Goal: Task Accomplishment & Management: Manage account settings

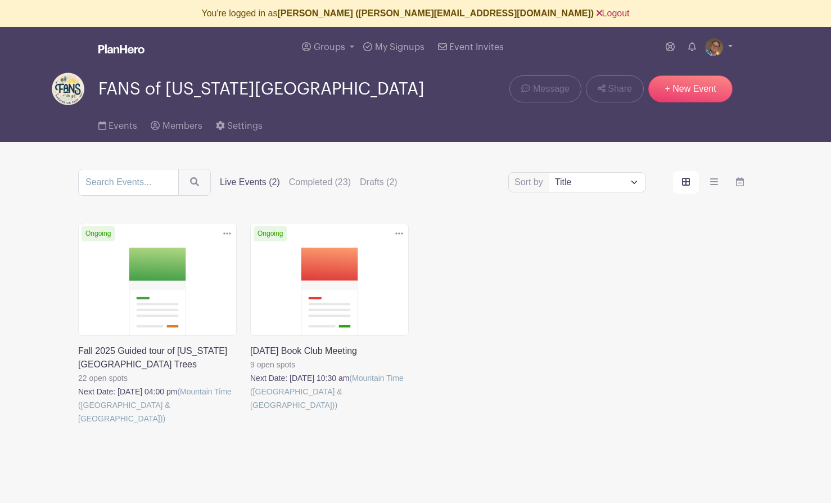
click at [597, 15] on link "Logout" at bounding box center [613, 13] width 33 height 10
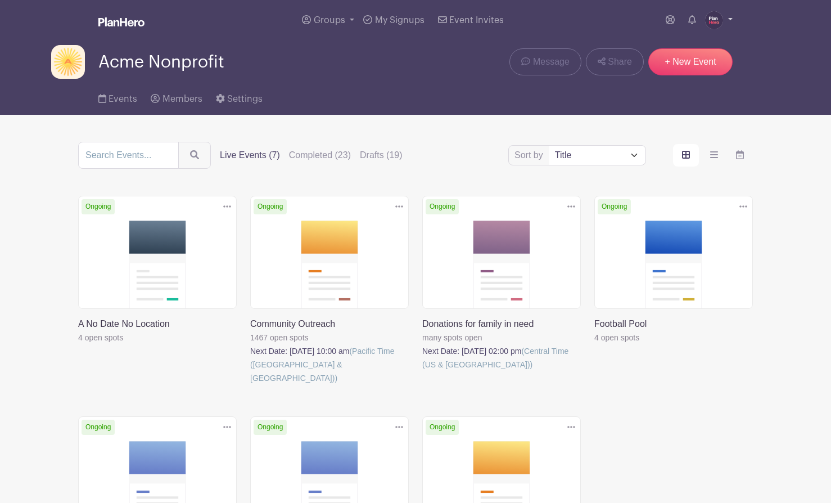
click at [714, 23] on img at bounding box center [714, 20] width 18 height 18
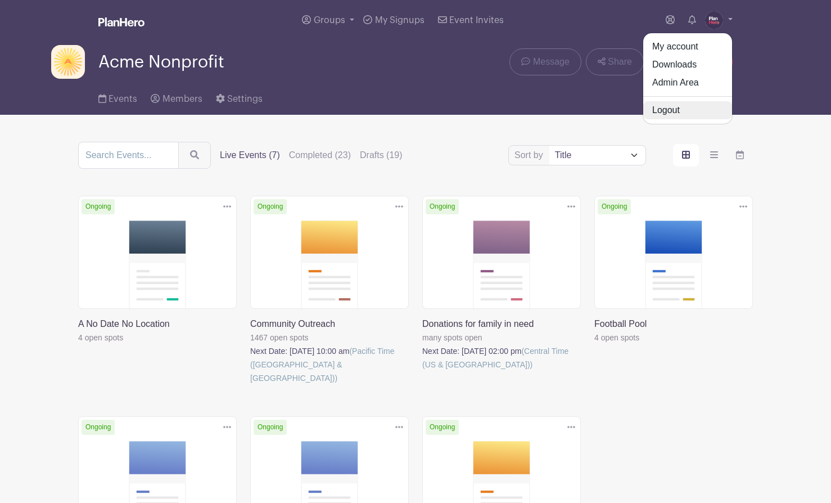
click at [680, 109] on link "Logout" at bounding box center [688, 110] width 89 height 18
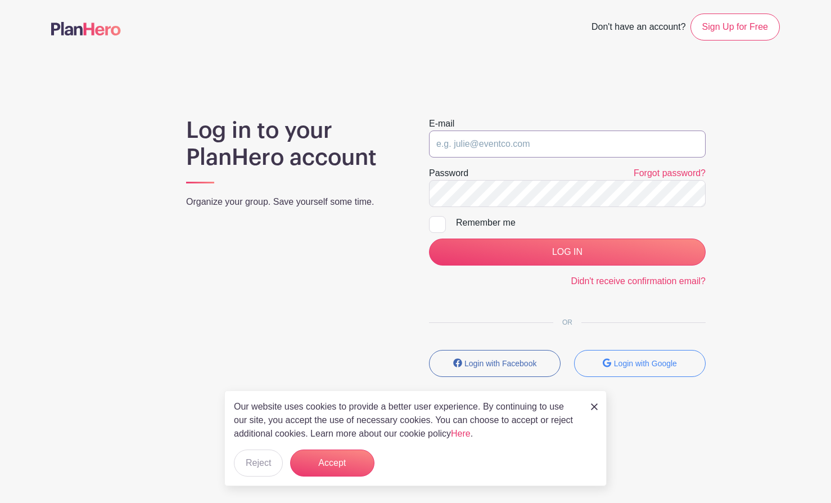
click at [586, 141] on input "email" at bounding box center [567, 144] width 277 height 27
click at [344, 461] on button "Accept" at bounding box center [332, 462] width 84 height 27
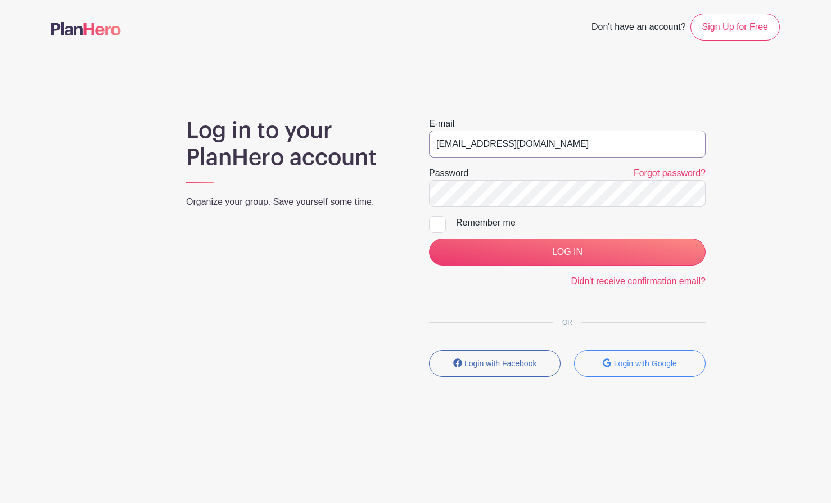
drag, startPoint x: 589, startPoint y: 148, endPoint x: 314, endPoint y: 141, distance: 275.2
click at [314, 141] on div "Log in to your PlanHero account Organize your group. Save yourself some time. E…" at bounding box center [415, 251] width 729 height 269
type input "julie@planhero.com"
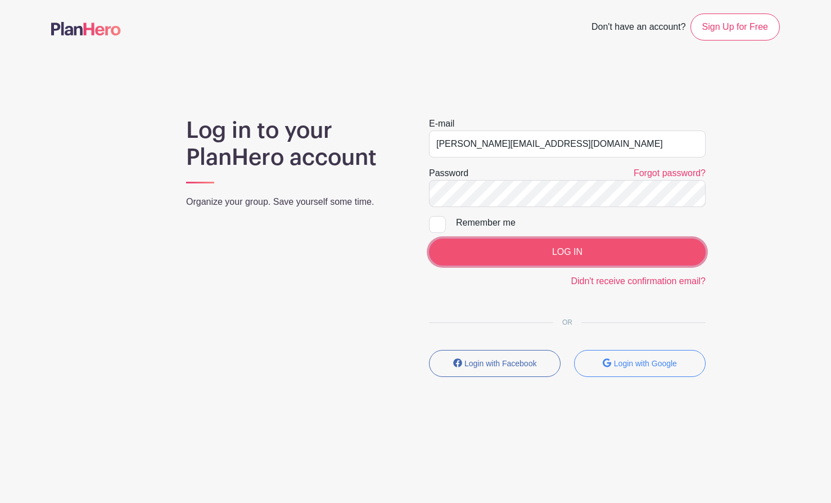
click at [525, 254] on input "LOG IN" at bounding box center [567, 252] width 277 height 27
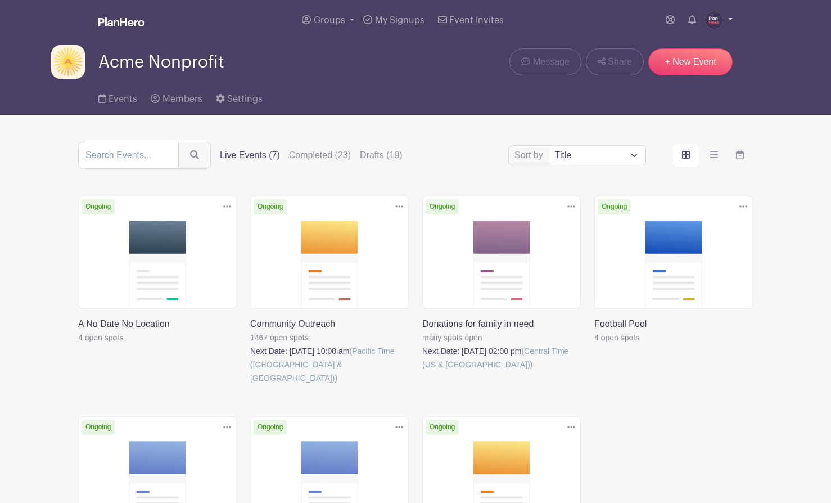
click at [716, 19] on img at bounding box center [714, 20] width 18 height 18
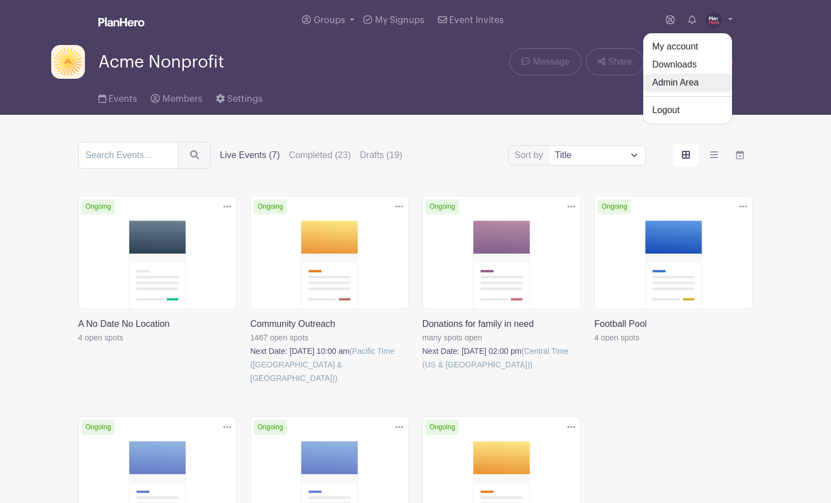
click at [692, 84] on link "Admin Area" at bounding box center [688, 83] width 89 height 18
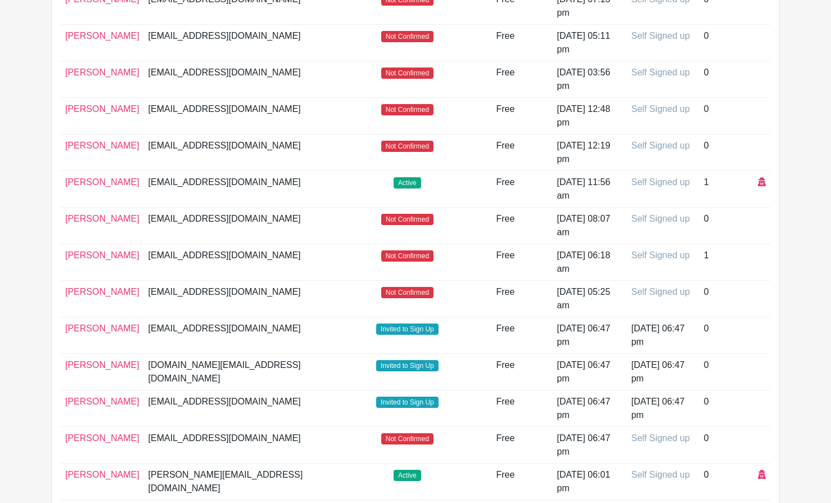
scroll to position [462, 0]
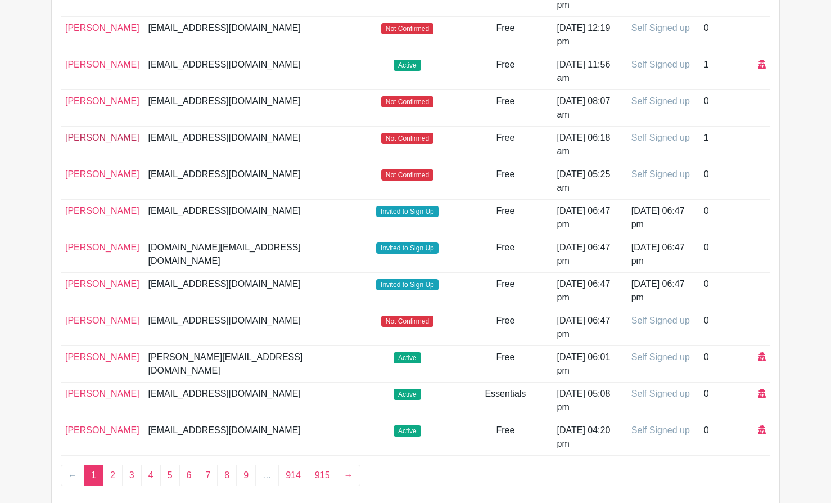
click at [98, 138] on link "[PERSON_NAME]" at bounding box center [102, 138] width 74 height 10
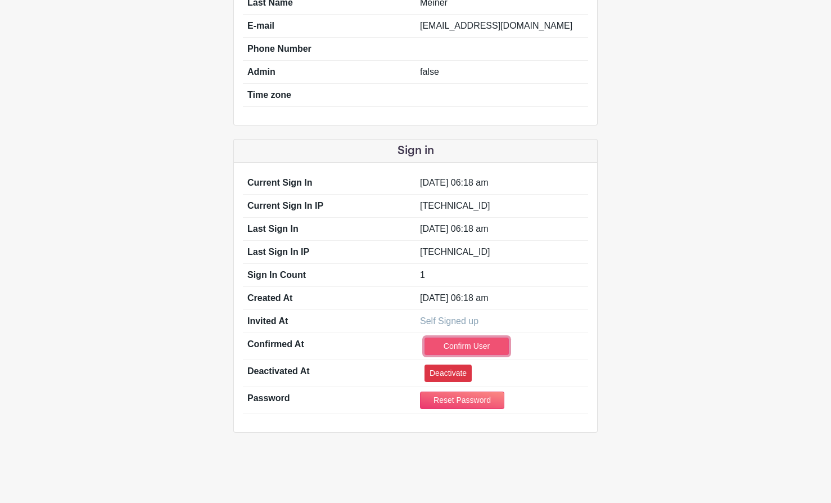
click at [450, 343] on link "Confirm User" at bounding box center [467, 346] width 84 height 17
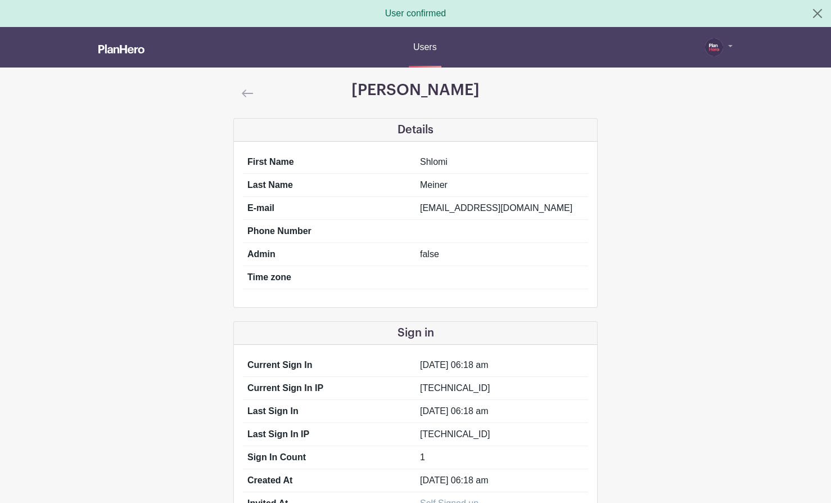
click at [245, 92] on img at bounding box center [247, 93] width 11 height 8
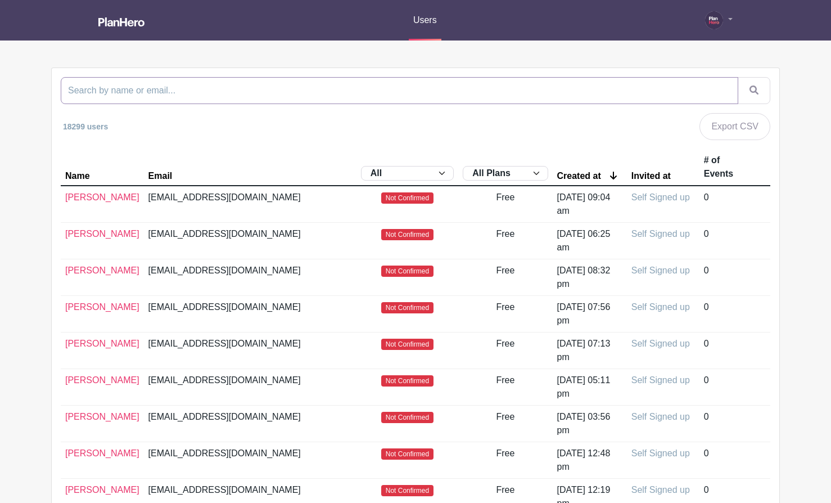
click at [300, 91] on input "search" at bounding box center [400, 90] width 678 height 27
type input "leea"
click at [738, 77] on button "submit" at bounding box center [754, 90] width 33 height 27
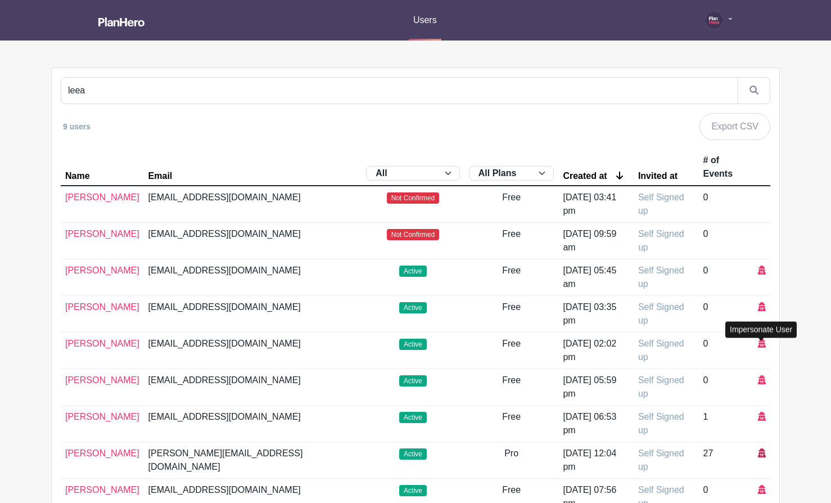
click at [762, 448] on icon at bounding box center [762, 452] width 8 height 9
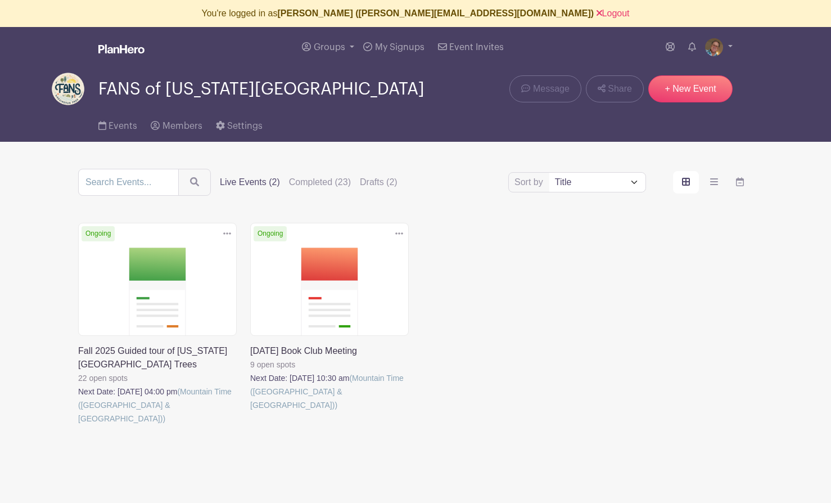
click at [78, 425] on link at bounding box center [78, 425] width 0 height 0
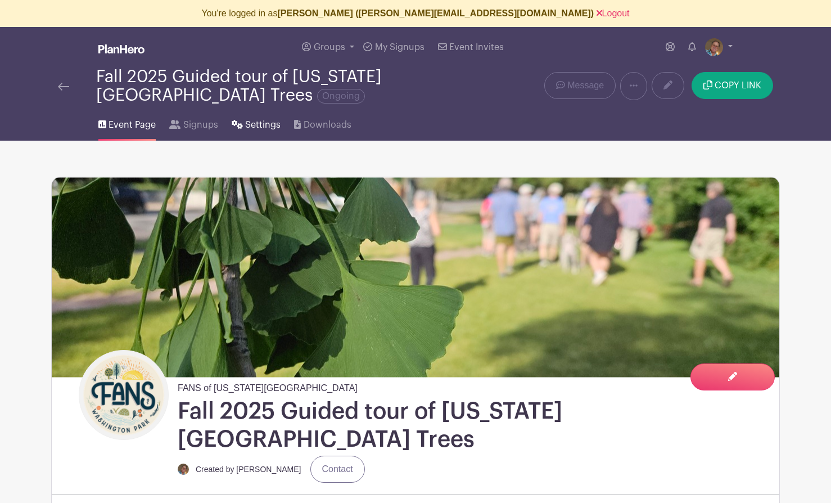
click at [247, 125] on span "Settings" at bounding box center [262, 125] width 35 height 14
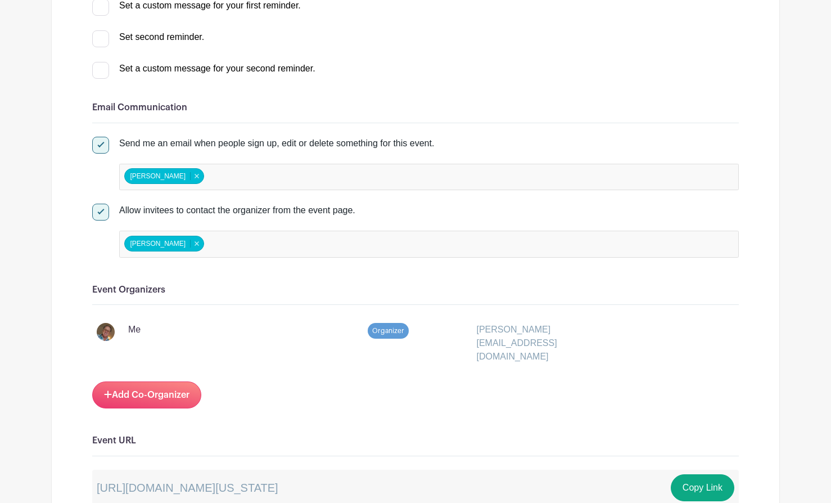
scroll to position [467, 0]
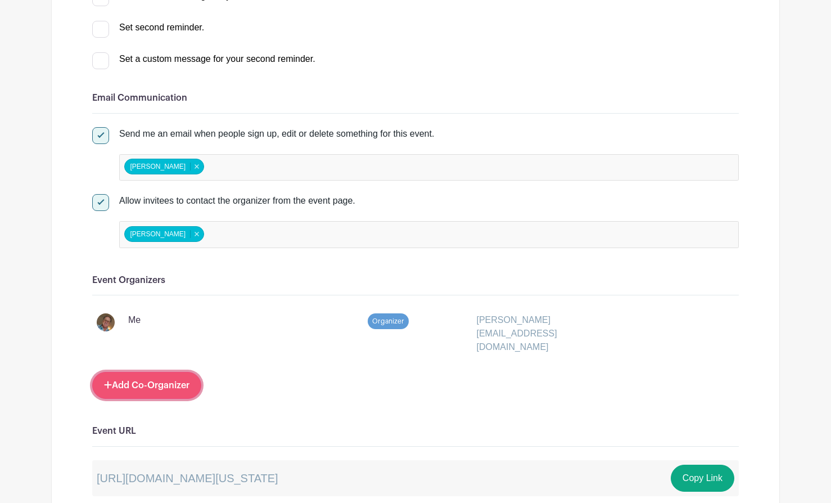
click at [153, 372] on link "Add Co-Organizer" at bounding box center [146, 385] width 109 height 27
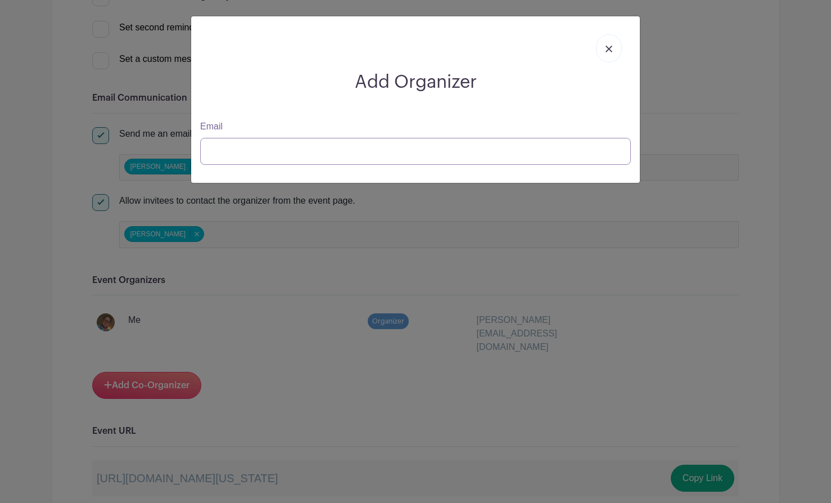
click at [240, 150] on input "Email" at bounding box center [415, 151] width 431 height 27
type input "marc.linit@gmail.com"
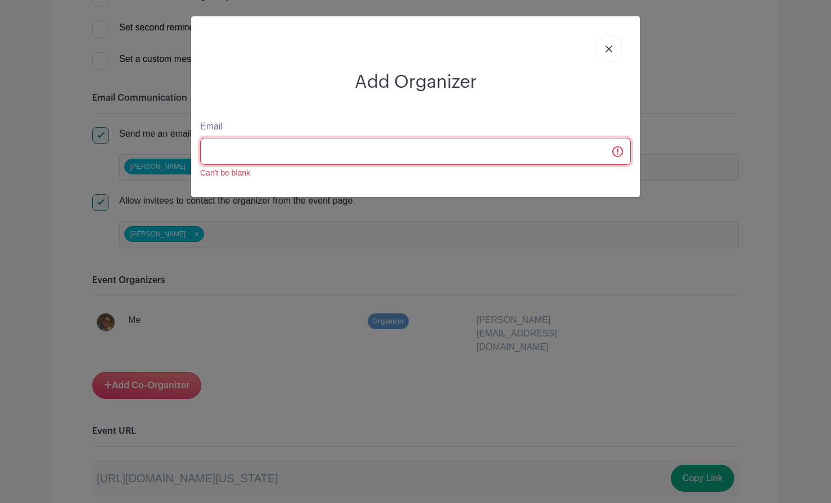
click at [222, 156] on input "Email" at bounding box center [415, 151] width 431 height 27
type input "marc.linit@gmail.com"
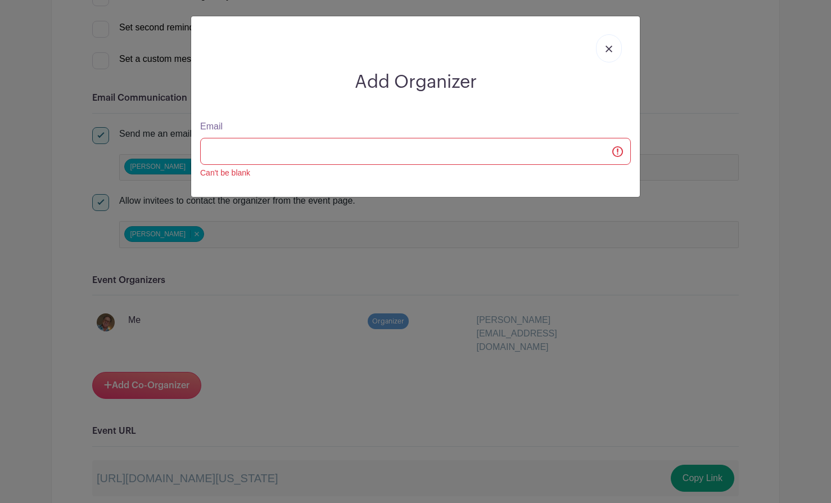
click at [611, 46] on img at bounding box center [609, 49] width 7 height 7
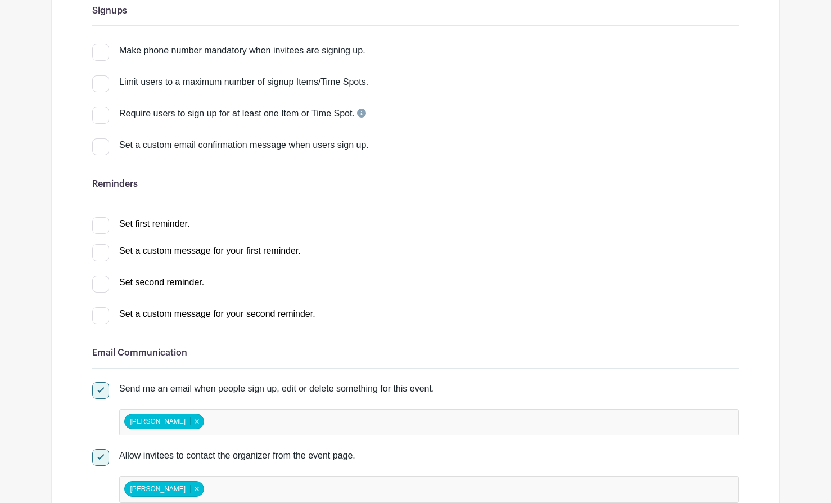
scroll to position [0, 0]
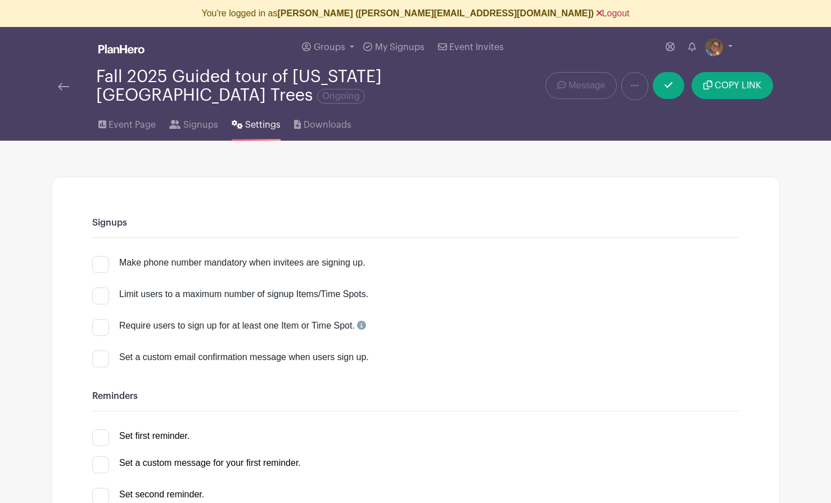
click at [597, 14] on link "Logout" at bounding box center [613, 13] width 33 height 10
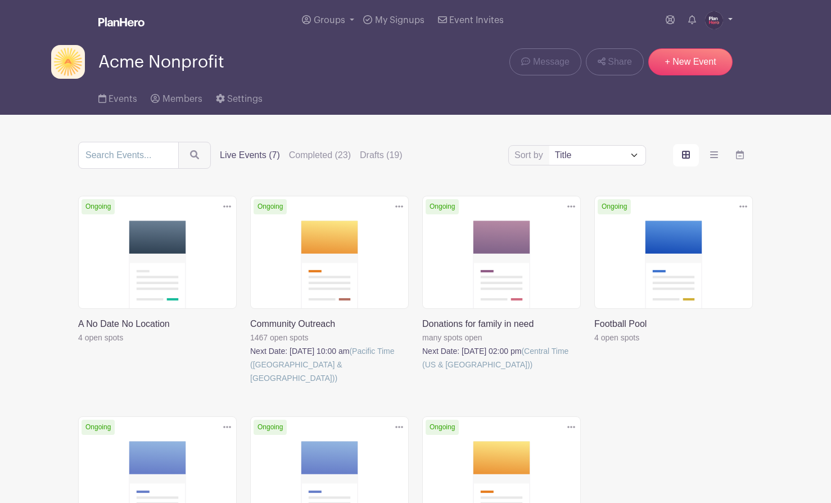
click at [713, 21] on img at bounding box center [714, 20] width 18 height 18
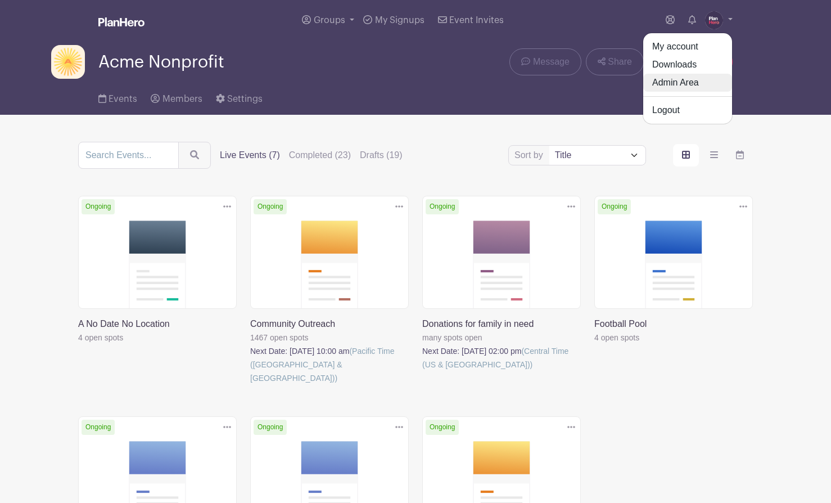
click at [699, 79] on link "Admin Area" at bounding box center [688, 83] width 89 height 18
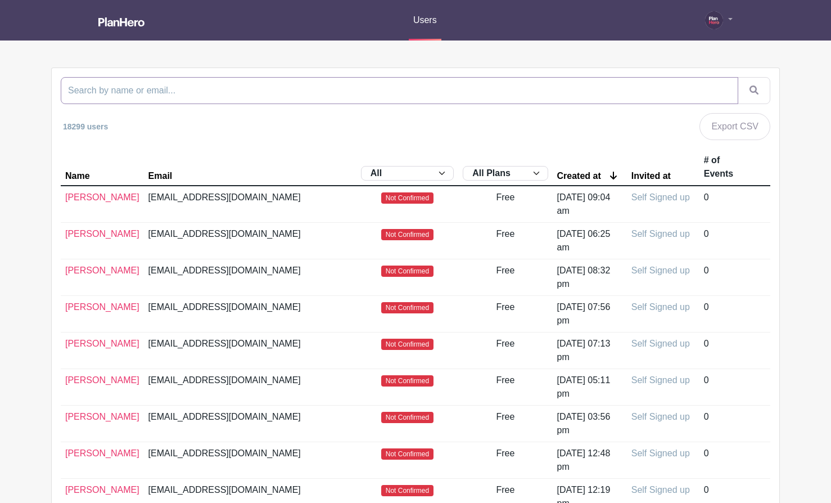
click at [390, 100] on input "search" at bounding box center [400, 90] width 678 height 27
click at [79, 271] on link "[PERSON_NAME]" at bounding box center [102, 271] width 74 height 10
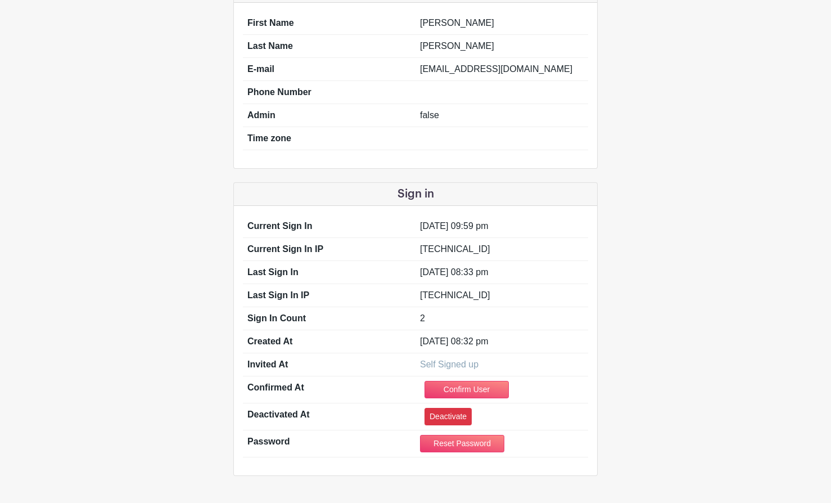
scroll to position [159, 0]
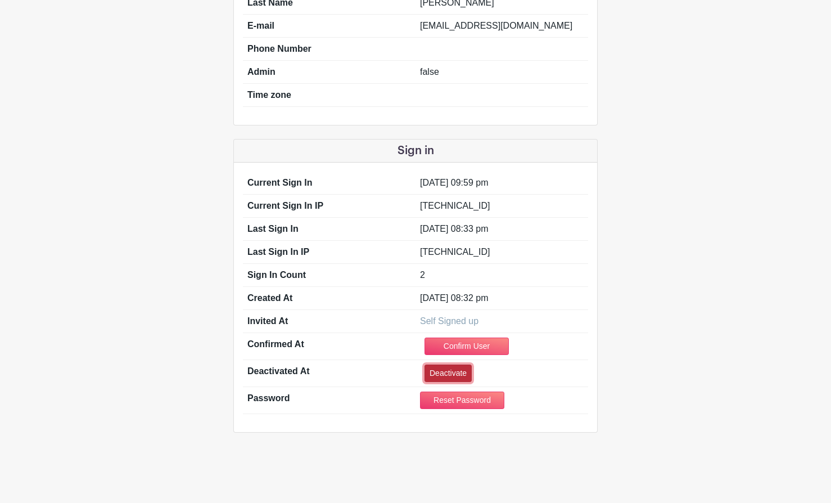
click at [449, 372] on link "Deactivate" at bounding box center [448, 373] width 47 height 17
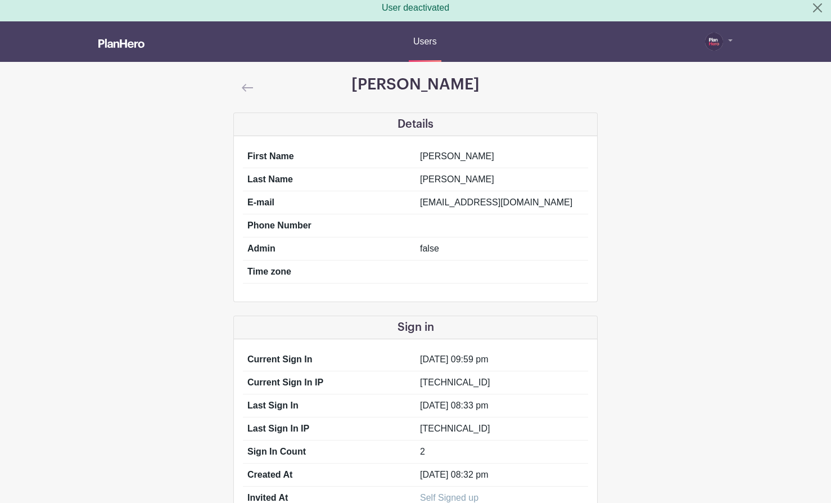
scroll to position [0, 0]
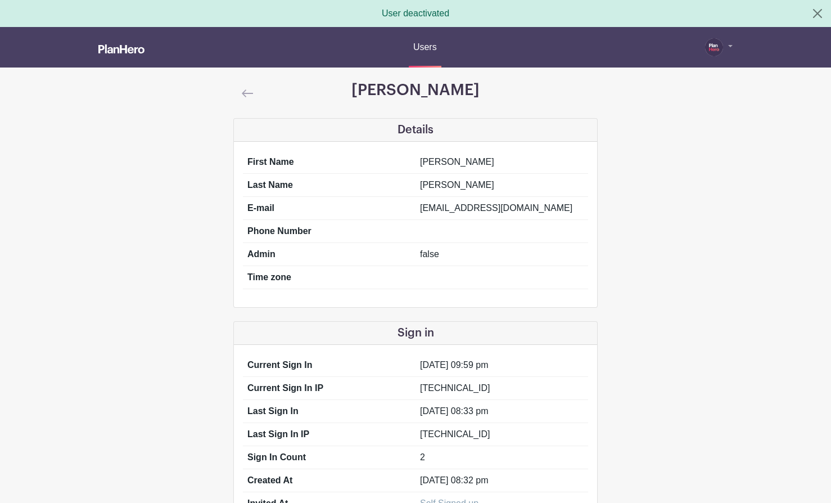
click at [249, 94] on img at bounding box center [247, 93] width 11 height 8
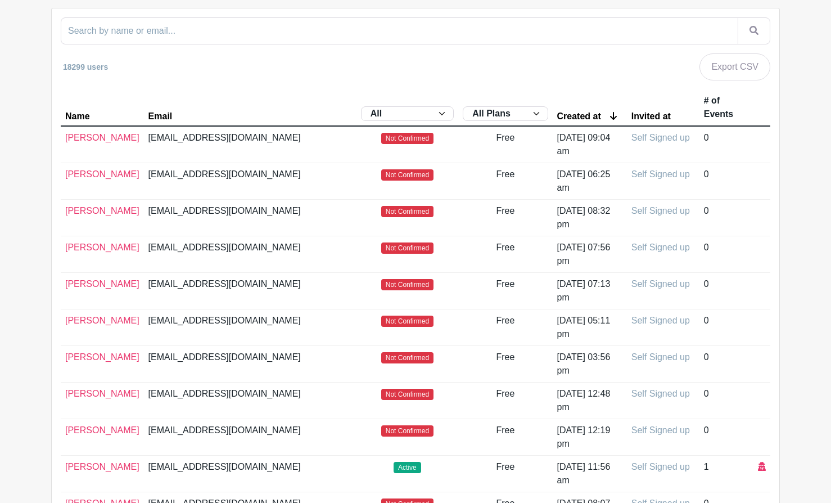
scroll to position [48, 0]
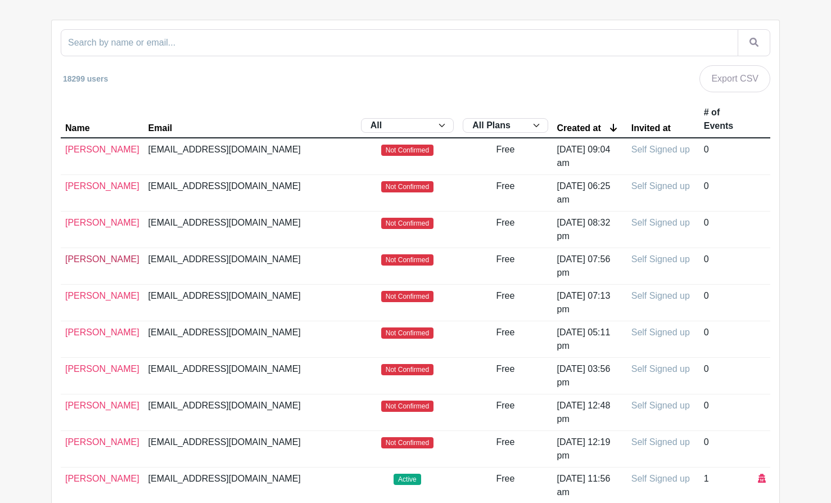
click at [88, 257] on link "[PERSON_NAME]" at bounding box center [102, 259] width 74 height 10
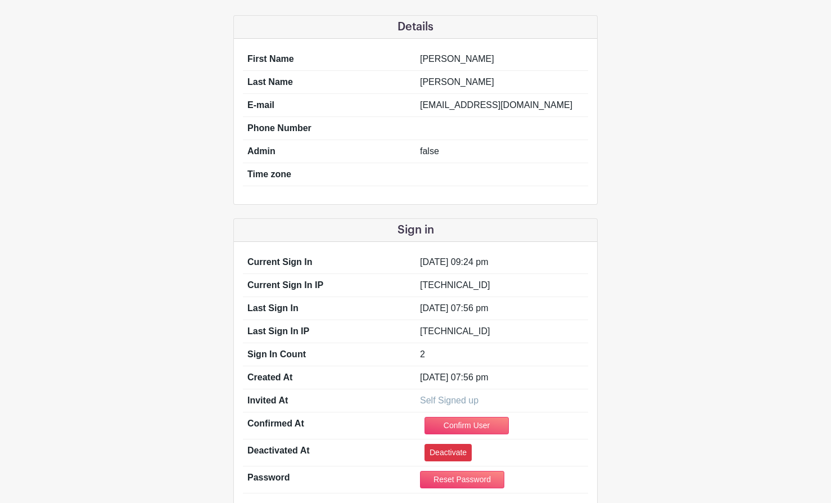
scroll to position [159, 0]
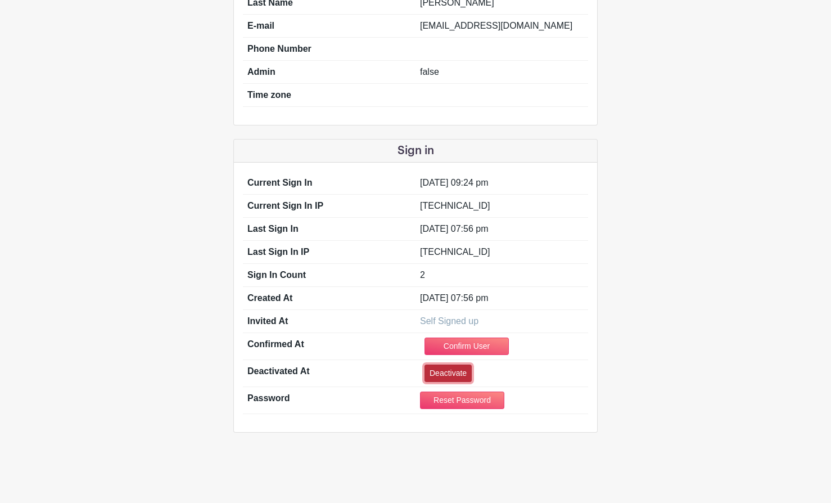
click at [435, 374] on link "Deactivate" at bounding box center [448, 373] width 47 height 17
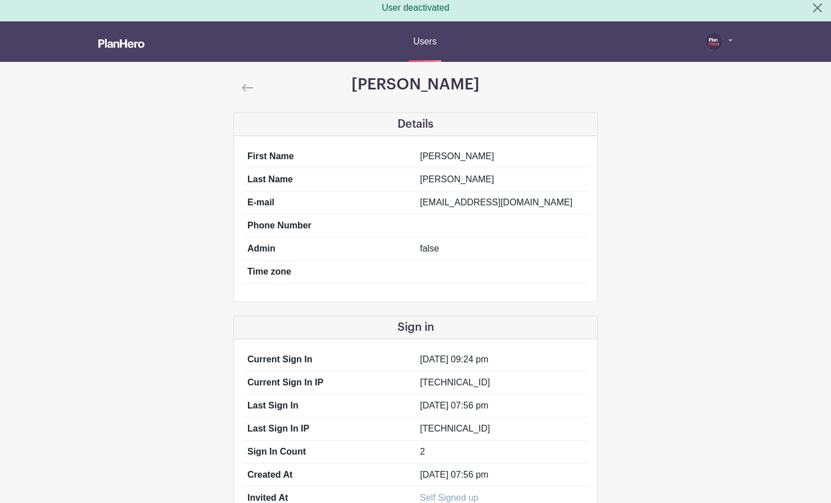
scroll to position [0, 0]
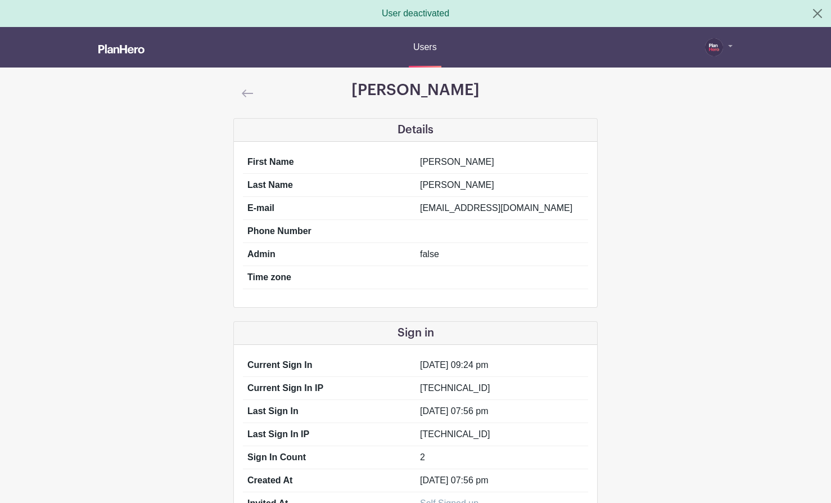
click at [247, 92] on img at bounding box center [247, 93] width 11 height 8
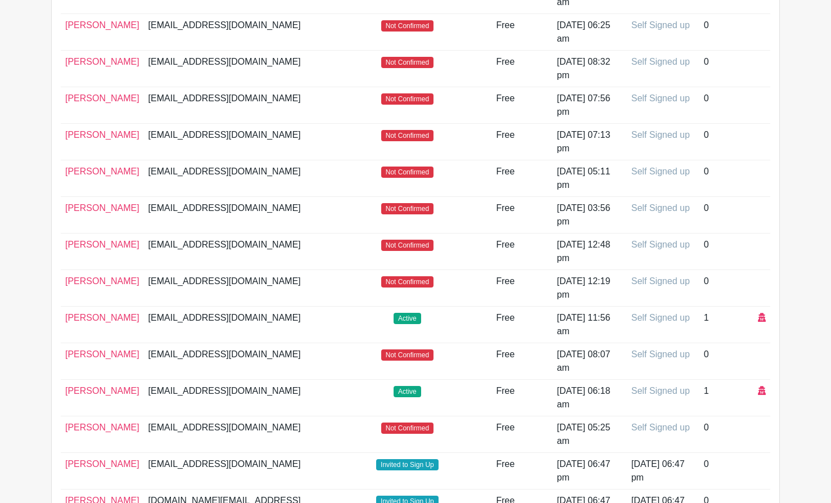
scroll to position [227, 0]
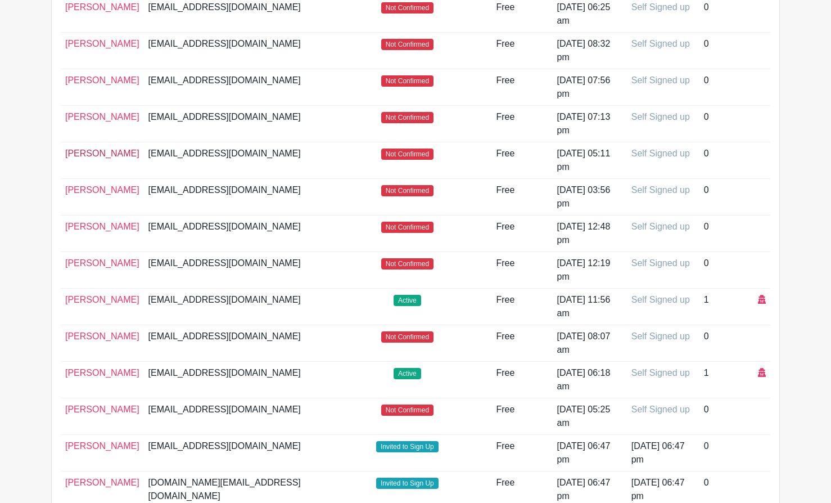
click at [95, 152] on link "[PERSON_NAME]" at bounding box center [102, 154] width 74 height 10
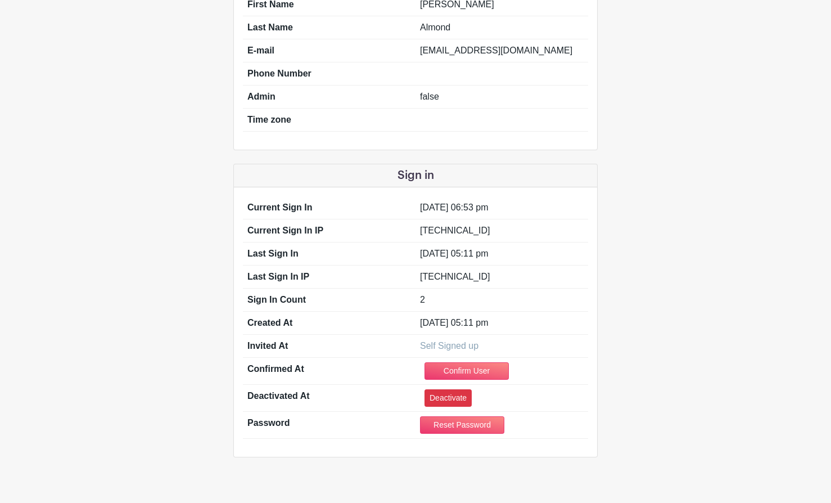
scroll to position [159, 0]
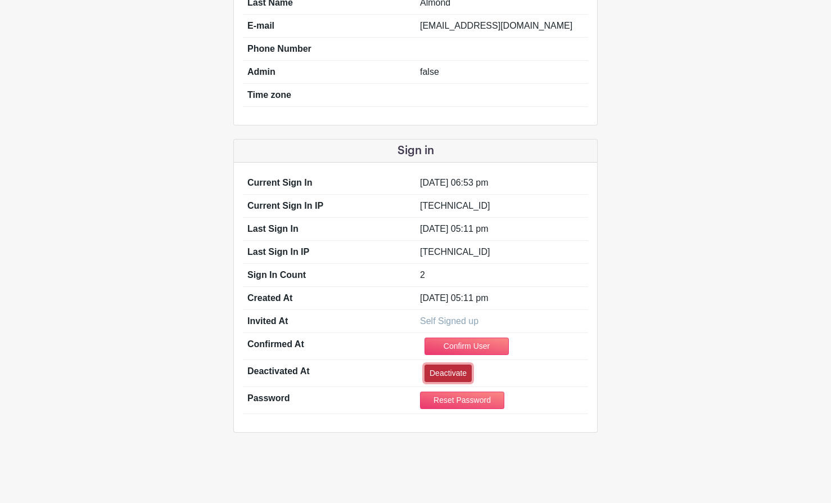
click at [438, 374] on link "Deactivate" at bounding box center [448, 373] width 47 height 17
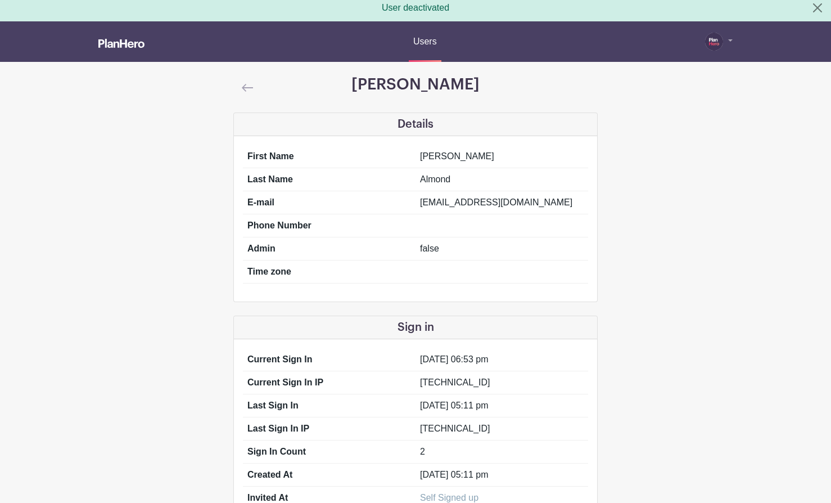
scroll to position [0, 0]
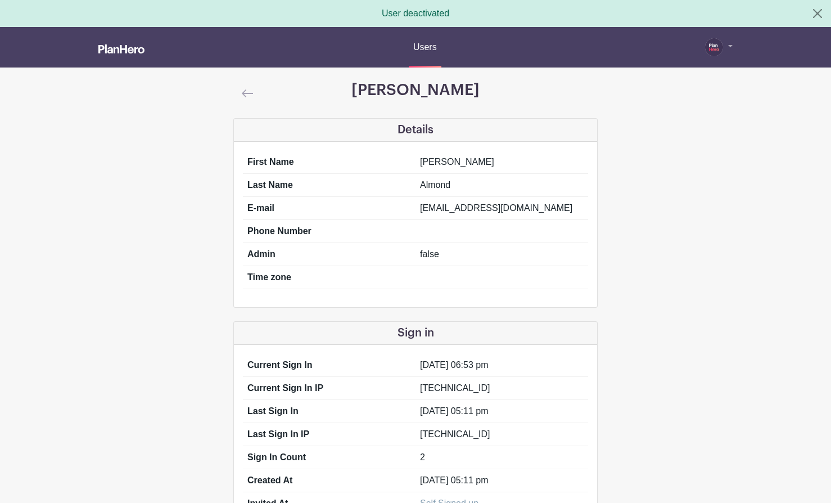
click at [245, 92] on img at bounding box center [247, 93] width 11 height 8
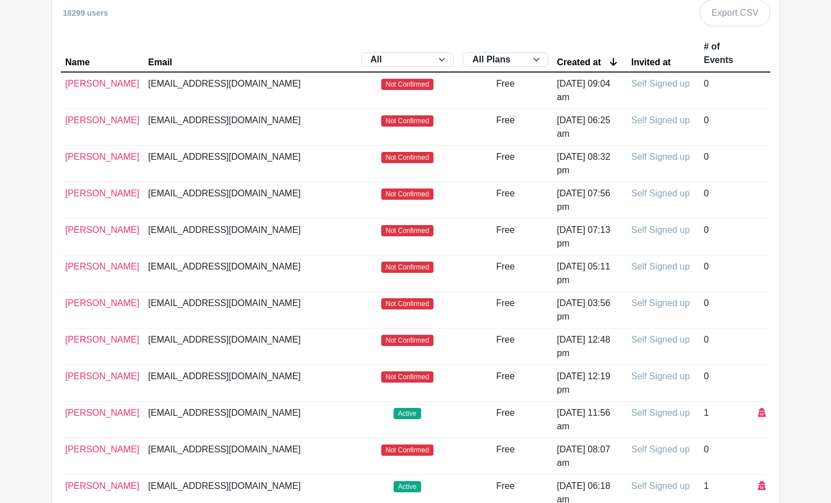
scroll to position [116, 0]
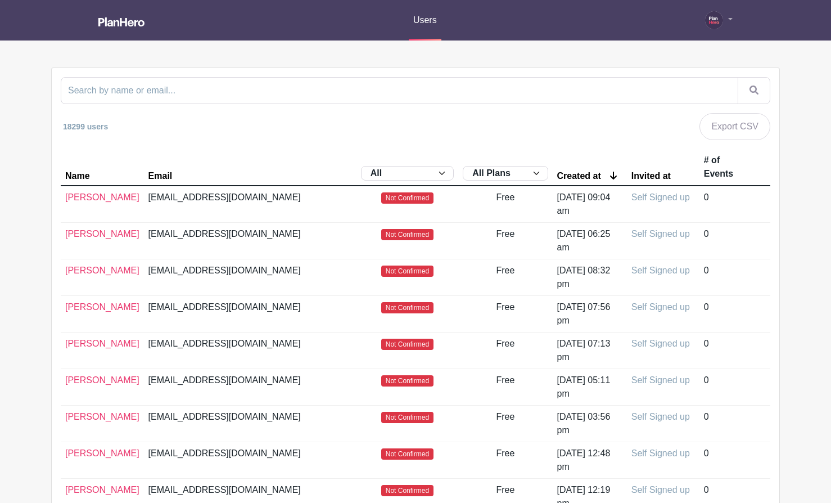
scroll to position [116, 0]
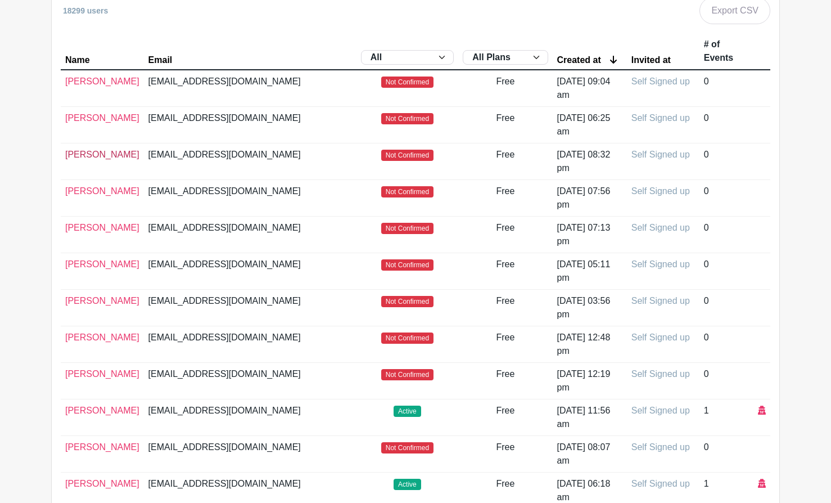
click at [80, 152] on link "[PERSON_NAME]" at bounding box center [102, 155] width 74 height 10
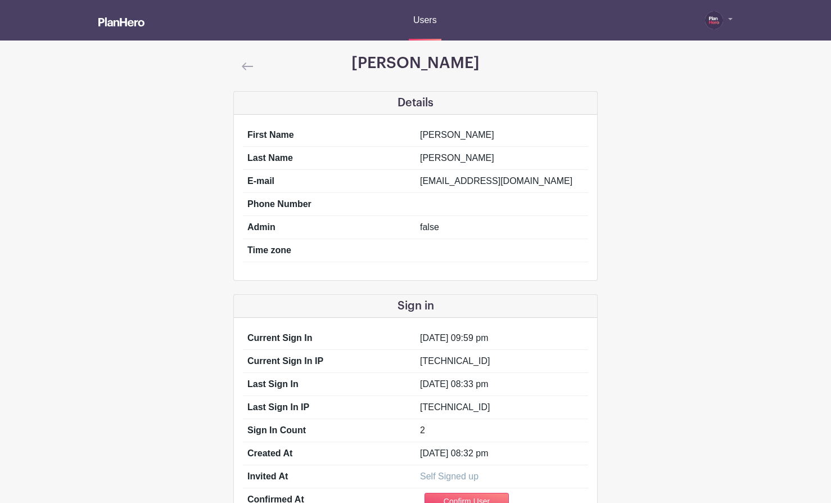
click at [246, 64] on img at bounding box center [247, 66] width 11 height 8
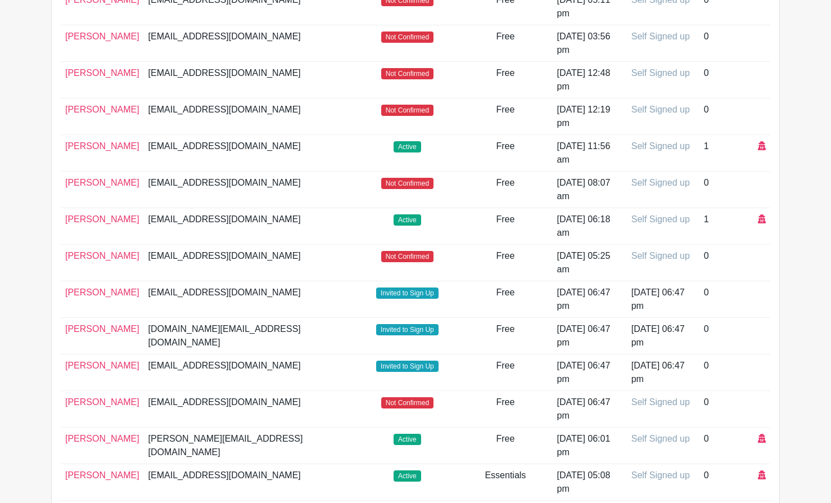
scroll to position [381, 0]
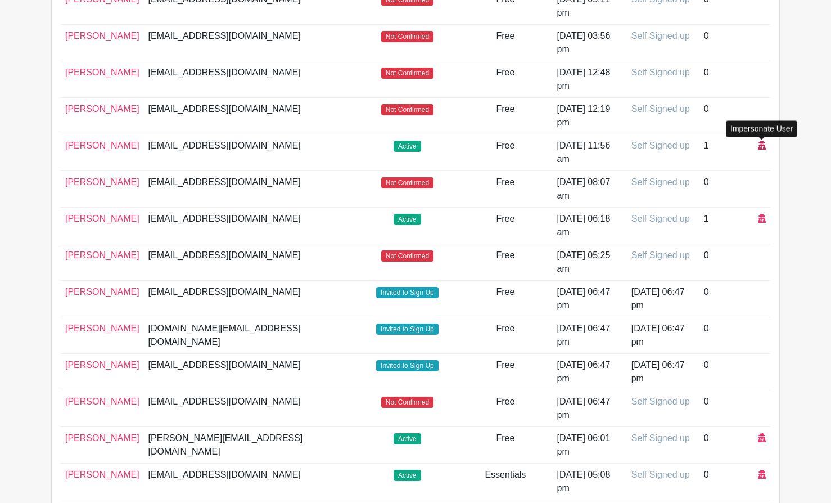
click at [764, 143] on icon at bounding box center [762, 145] width 8 height 9
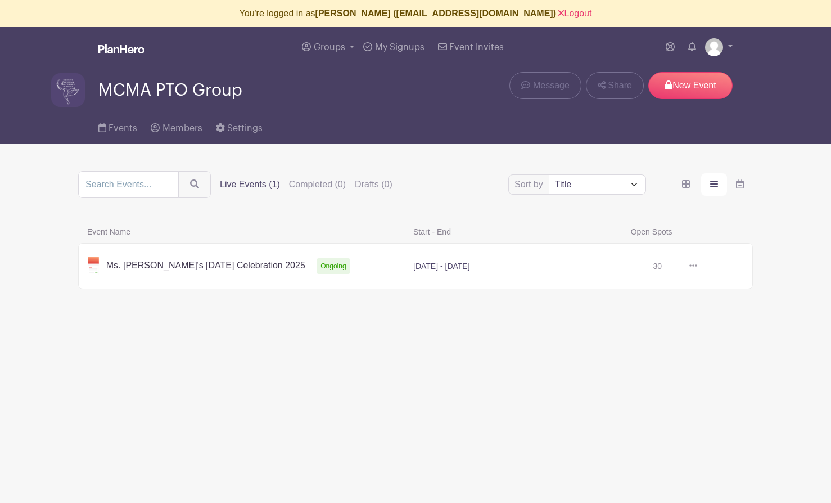
click at [698, 266] on link at bounding box center [698, 266] width 0 height 0
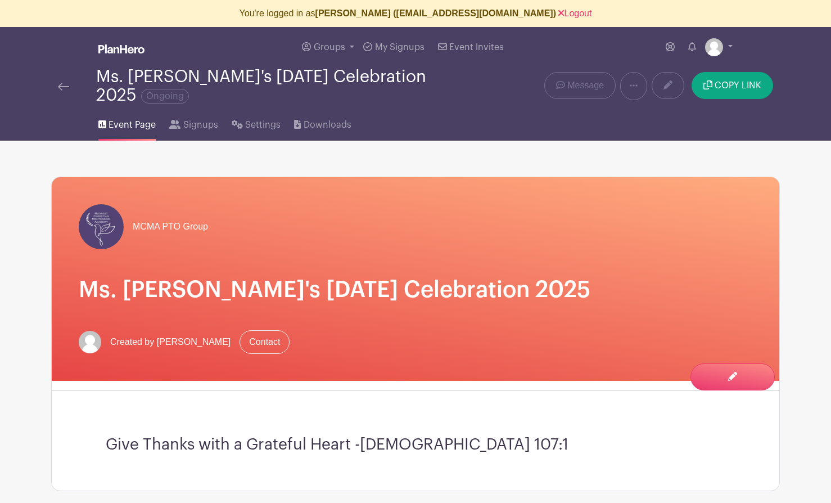
click at [58, 87] on img at bounding box center [63, 87] width 11 height 8
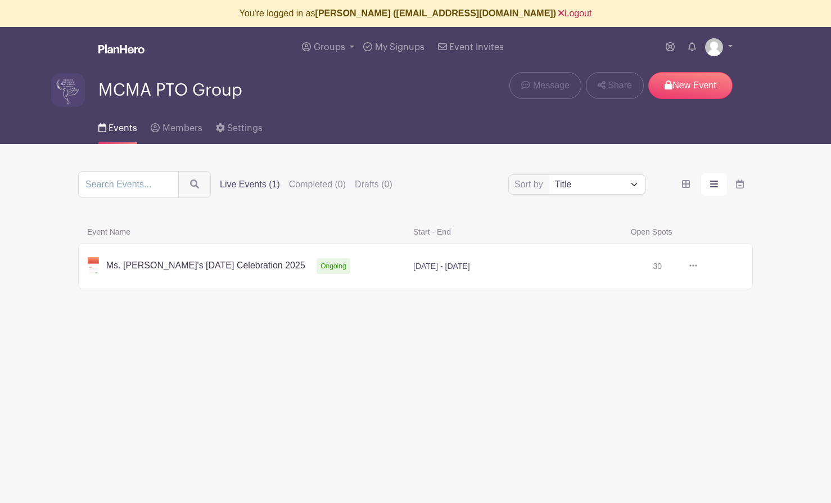
click at [559, 12] on link "Logout" at bounding box center [575, 13] width 33 height 10
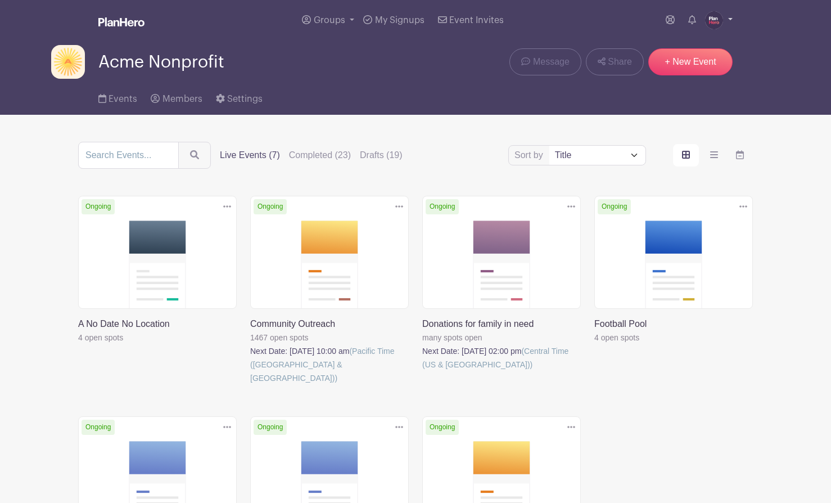
click at [714, 21] on img at bounding box center [714, 20] width 18 height 18
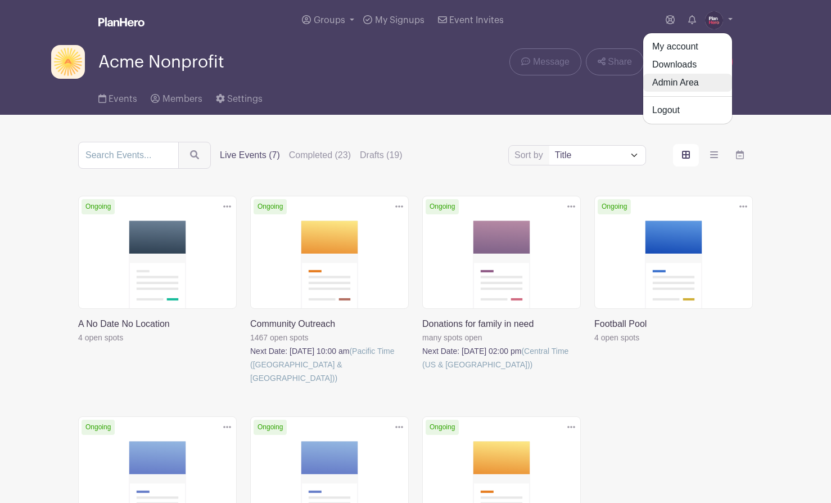
click at [677, 78] on link "Admin Area" at bounding box center [688, 83] width 89 height 18
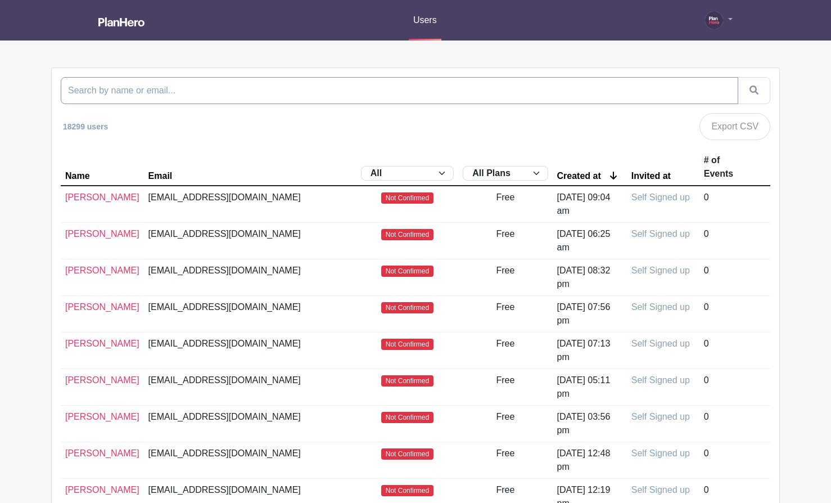
click at [190, 84] on input "search" at bounding box center [400, 90] width 678 height 27
type input "amy garc"
click at [738, 77] on button "submit" at bounding box center [754, 90] width 33 height 27
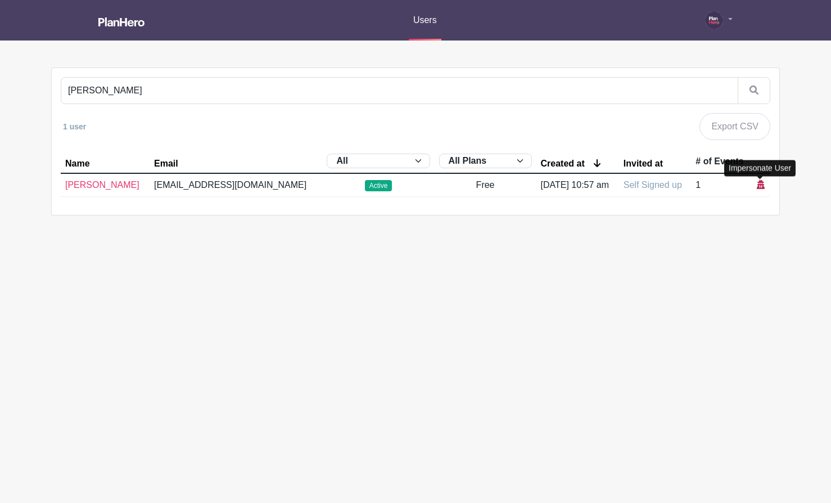
click at [759, 186] on icon at bounding box center [761, 184] width 8 height 9
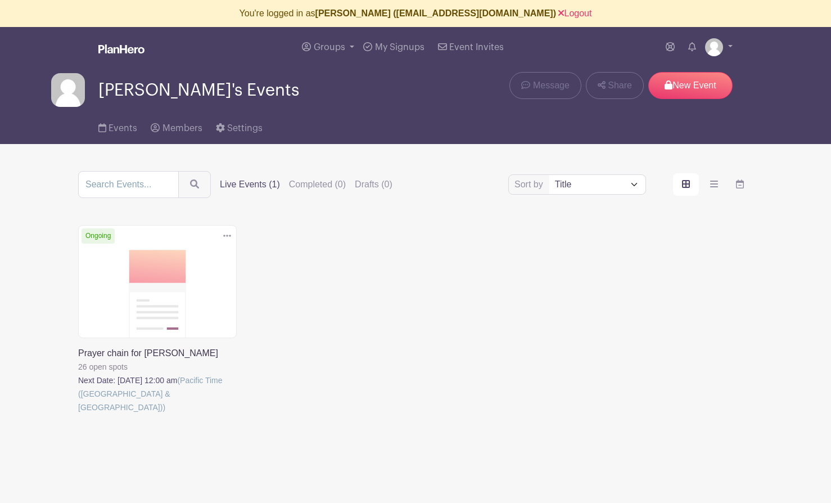
click at [78, 414] on link at bounding box center [78, 414] width 0 height 0
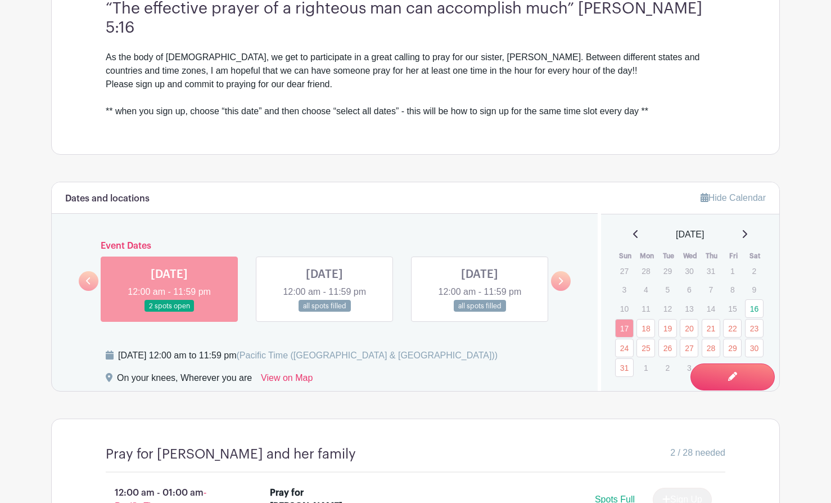
scroll to position [448, 0]
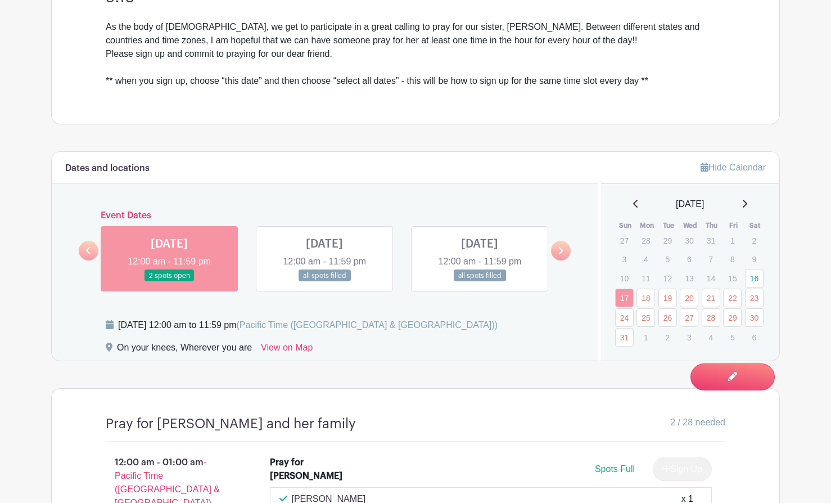
click at [325, 282] on link at bounding box center [325, 282] width 0 height 0
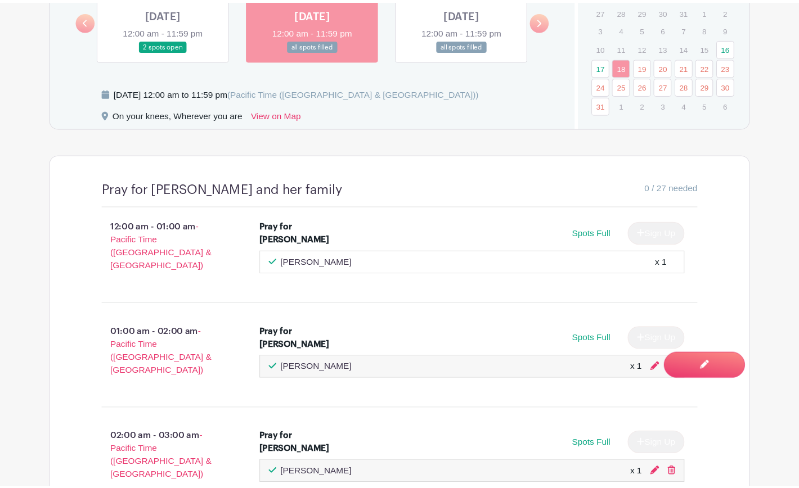
scroll to position [679, 0]
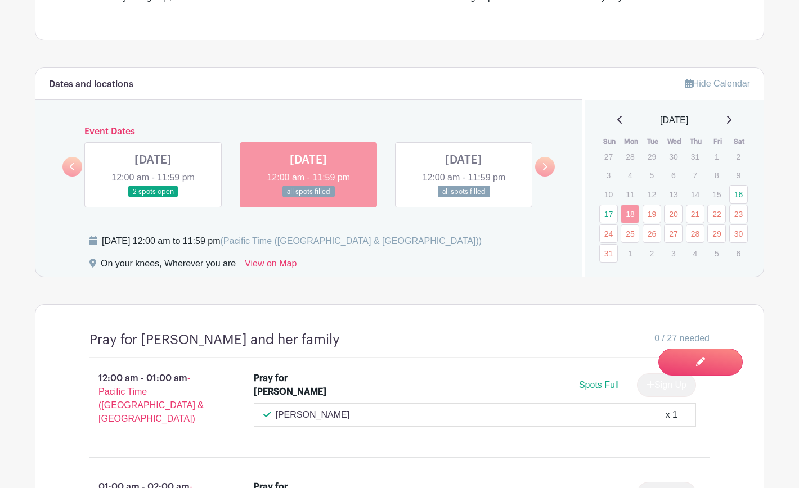
scroll to position [608, 0]
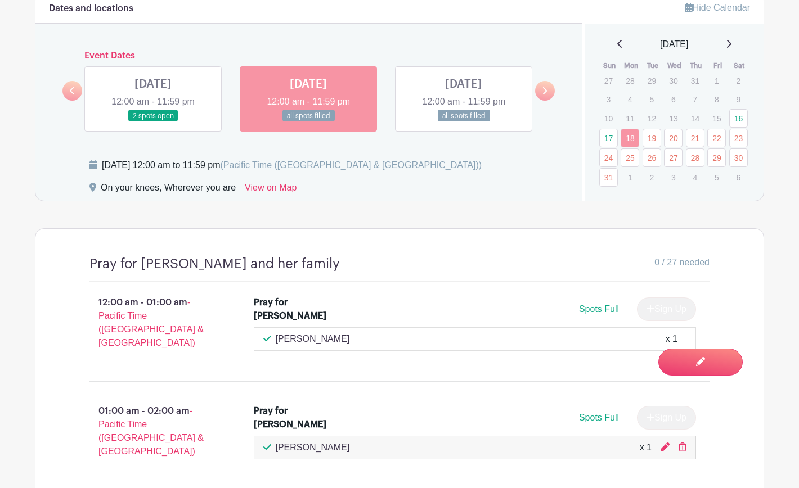
click at [464, 122] on link at bounding box center [464, 122] width 0 height 0
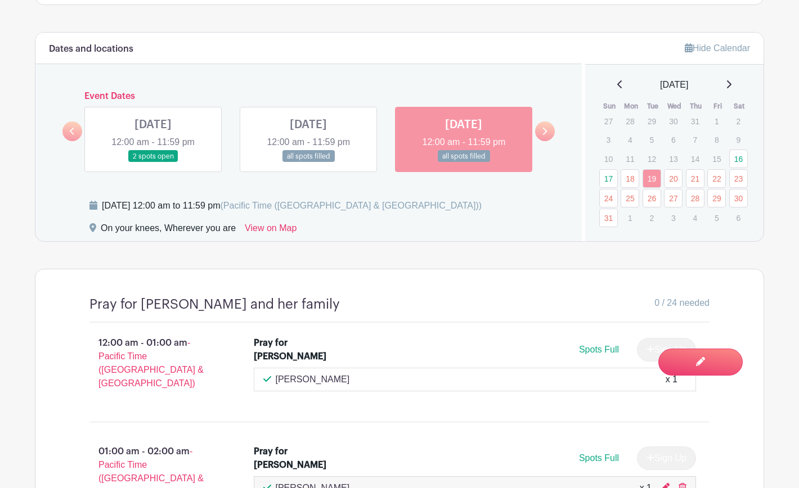
scroll to position [605, 0]
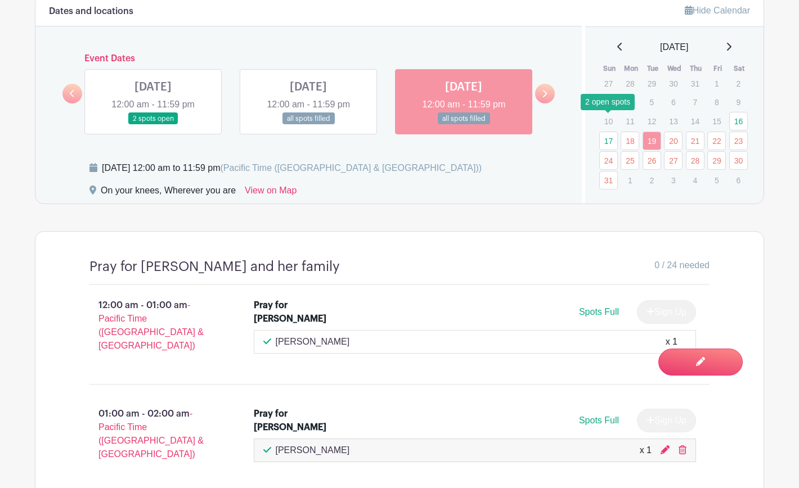
click at [605, 132] on link "17" at bounding box center [608, 141] width 19 height 19
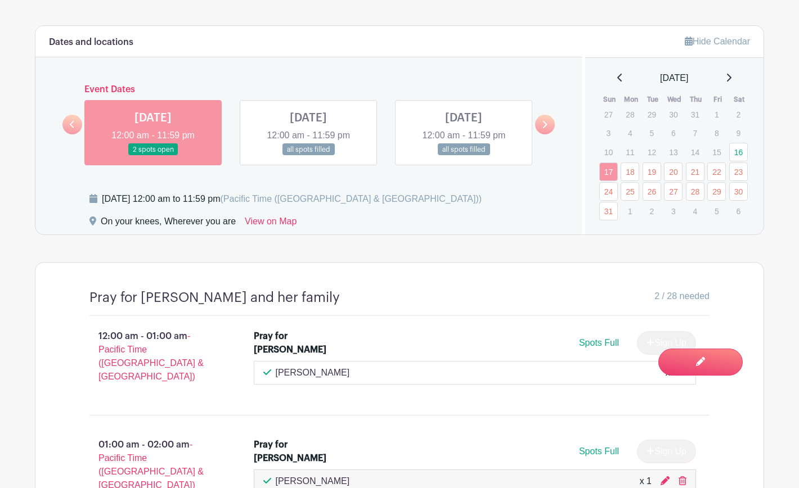
scroll to position [571, 0]
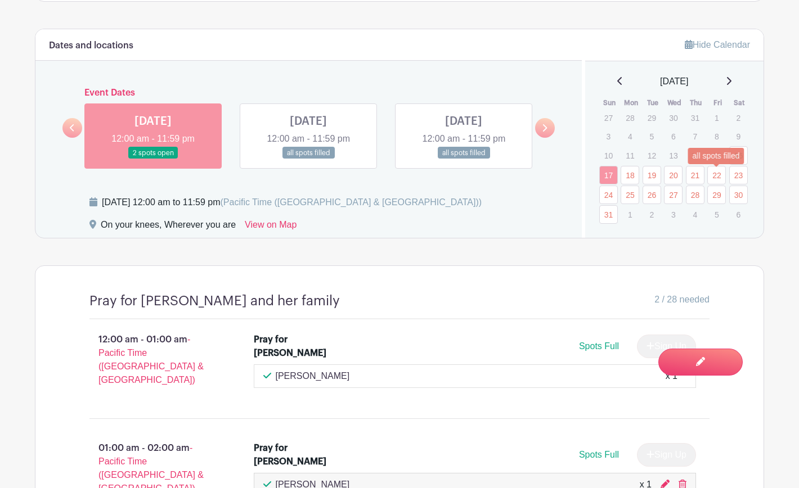
click at [712, 186] on link "29" at bounding box center [716, 195] width 19 height 19
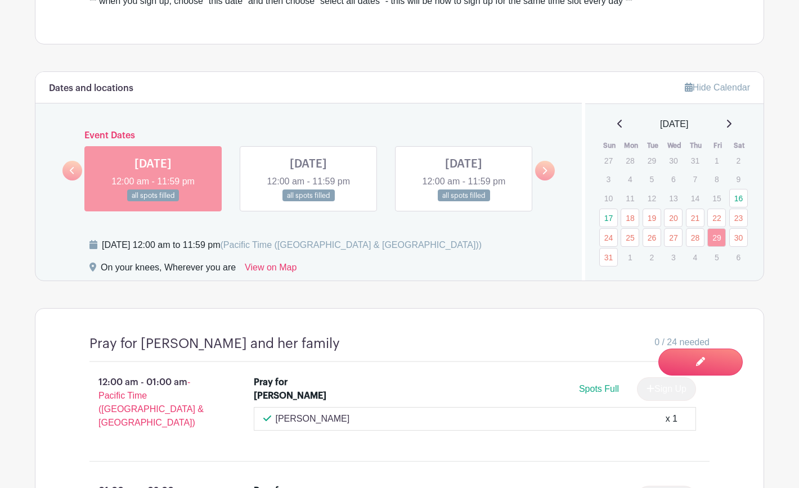
scroll to position [477, 0]
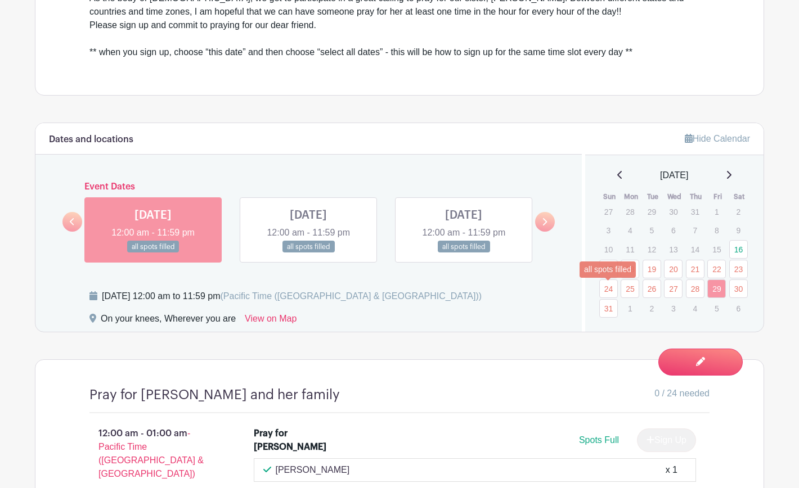
click at [606, 299] on link "31" at bounding box center [608, 308] width 19 height 19
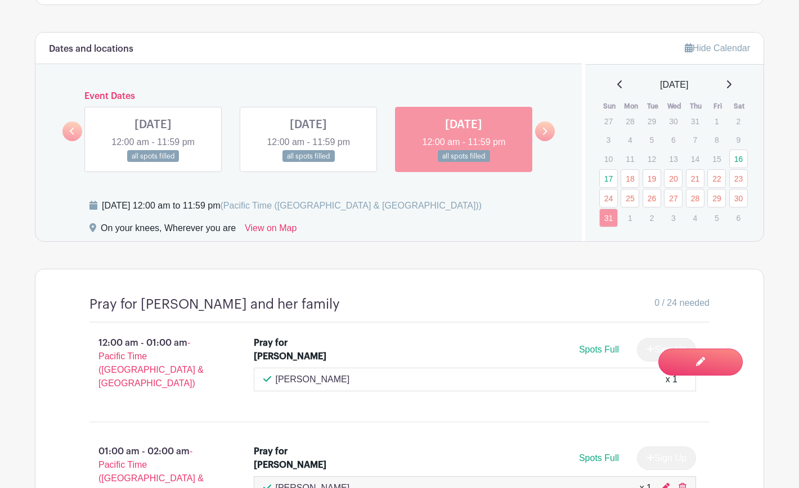
scroll to position [577, 0]
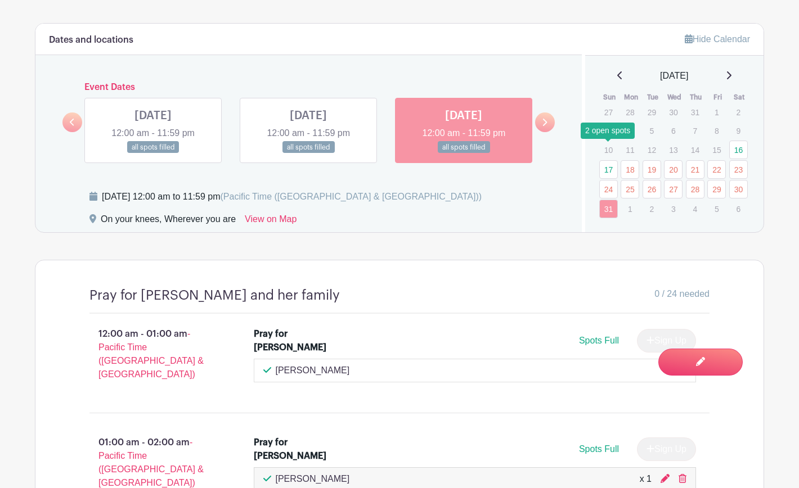
click at [602, 160] on link "17" at bounding box center [608, 169] width 19 height 19
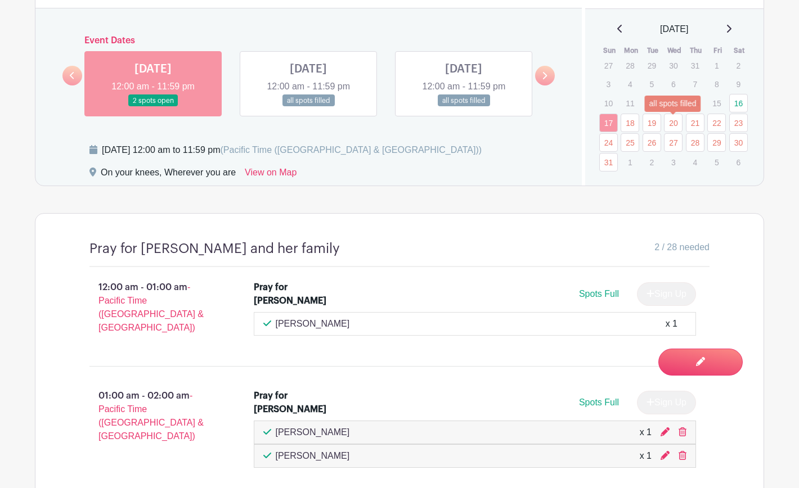
scroll to position [623, 0]
click at [735, 95] on link "16" at bounding box center [738, 104] width 19 height 19
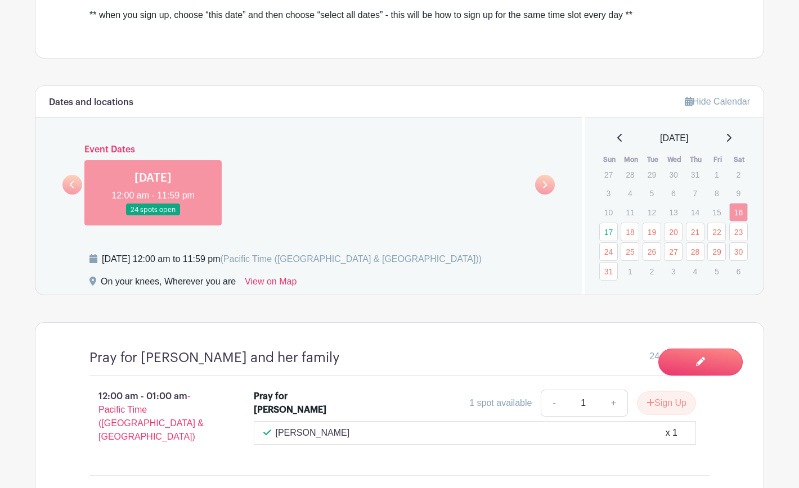
scroll to position [499, 0]
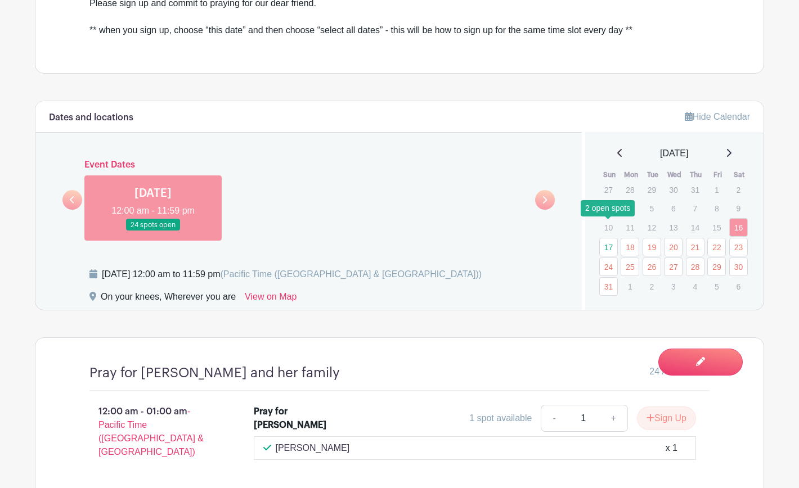
click at [604, 238] on link "17" at bounding box center [608, 247] width 19 height 19
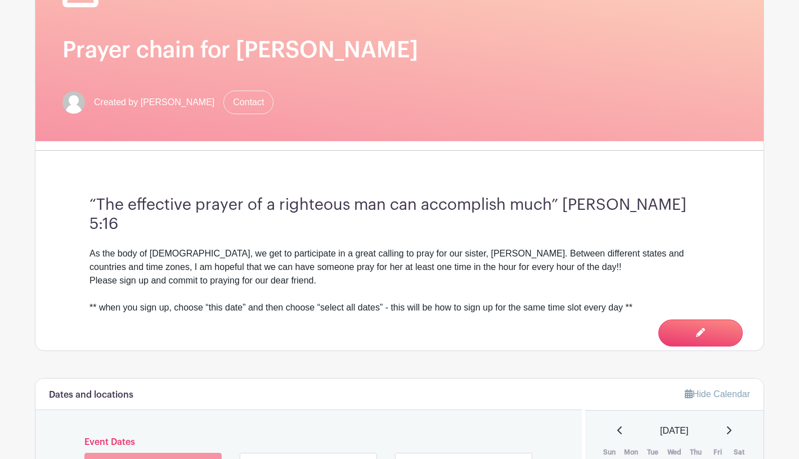
scroll to position [223, 0]
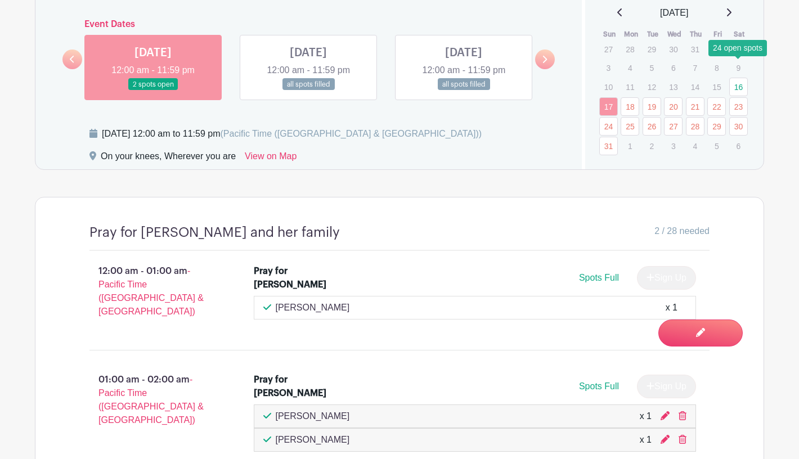
click at [741, 78] on link "16" at bounding box center [738, 87] width 19 height 19
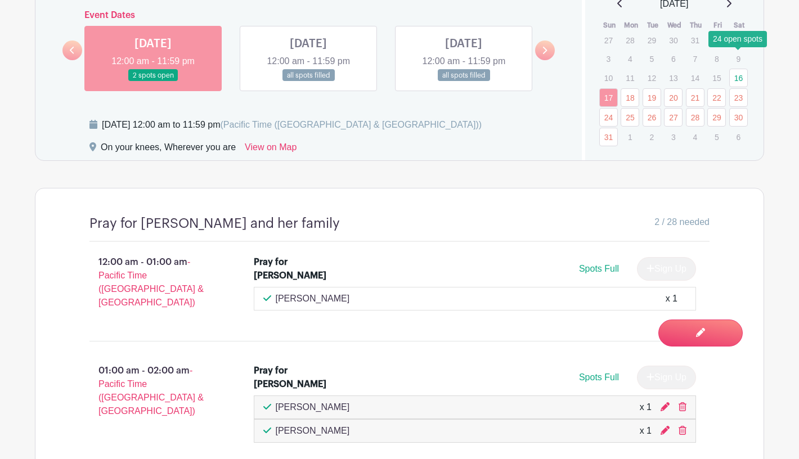
scroll to position [649, 0]
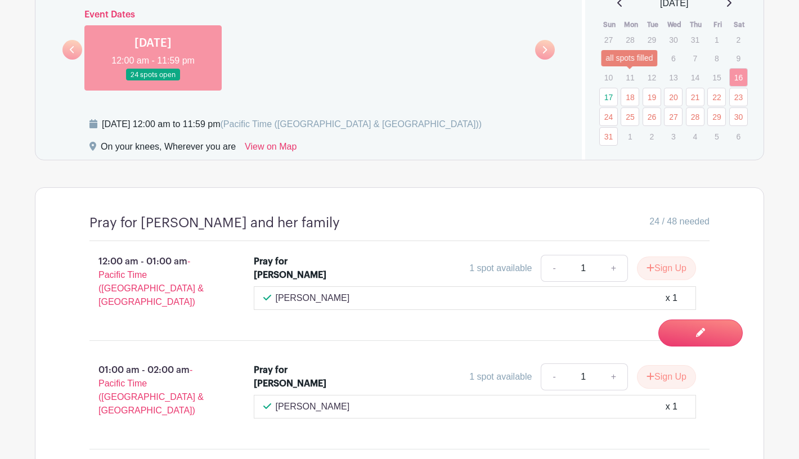
click at [632, 88] on link "18" at bounding box center [629, 97] width 19 height 19
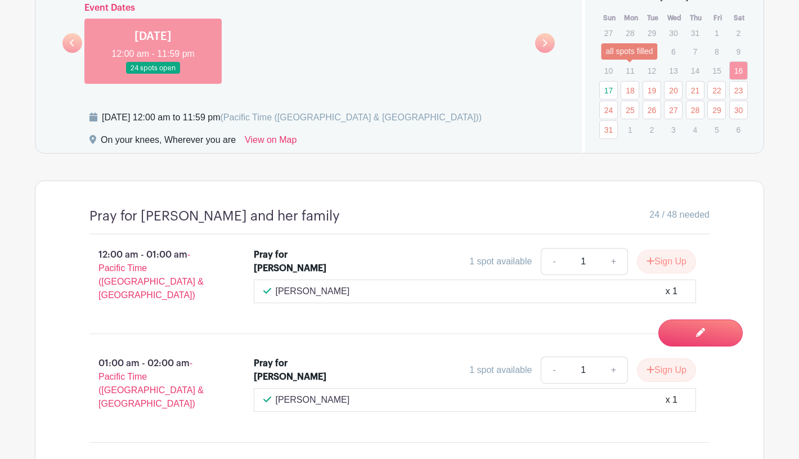
scroll to position [657, 0]
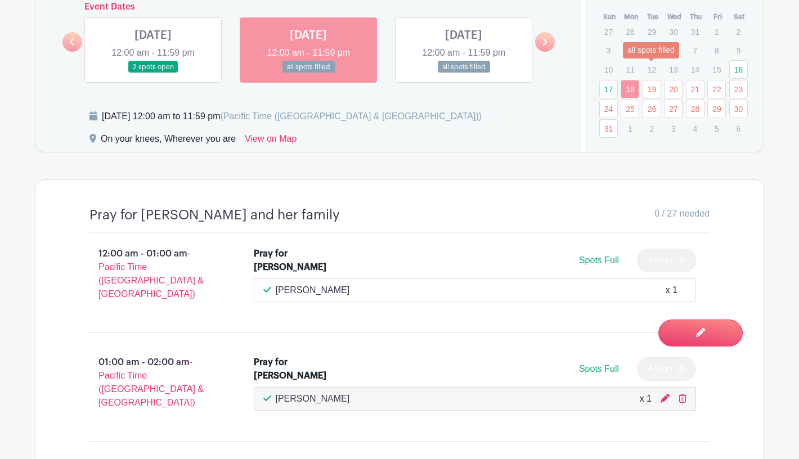
scroll to position [656, 0]
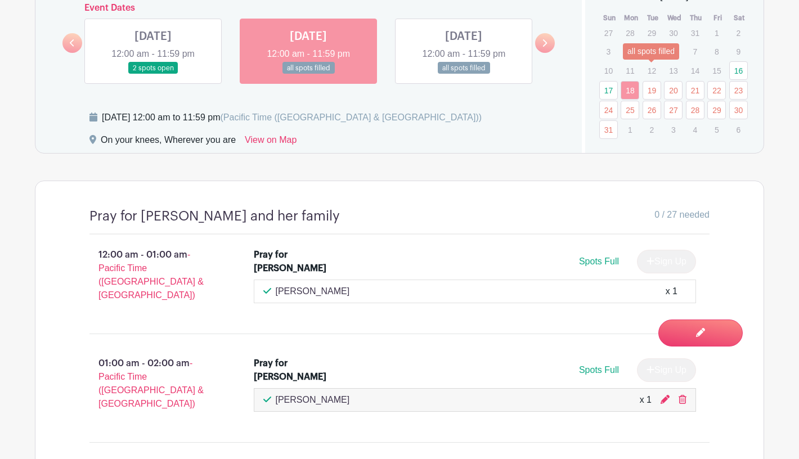
click at [648, 81] on link "19" at bounding box center [651, 90] width 19 height 19
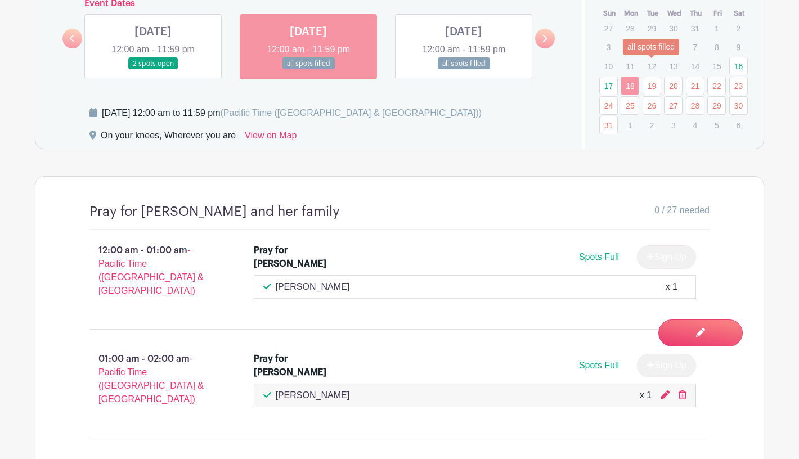
scroll to position [663, 0]
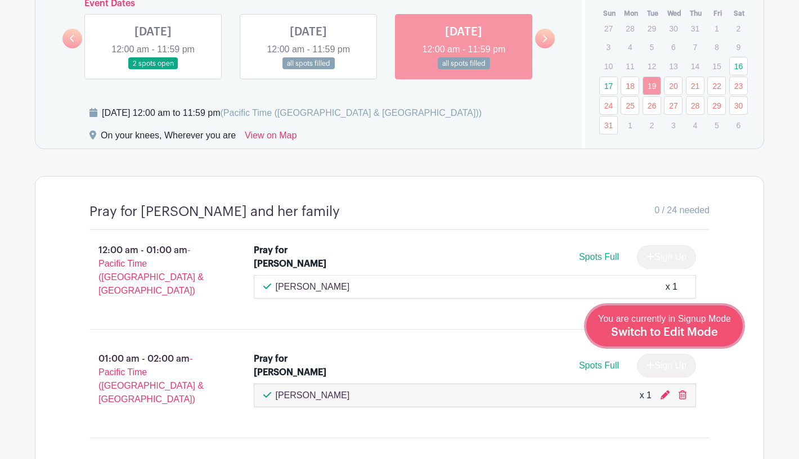
click at [686, 335] on span "Switch to Edit Mode" at bounding box center [664, 332] width 107 height 11
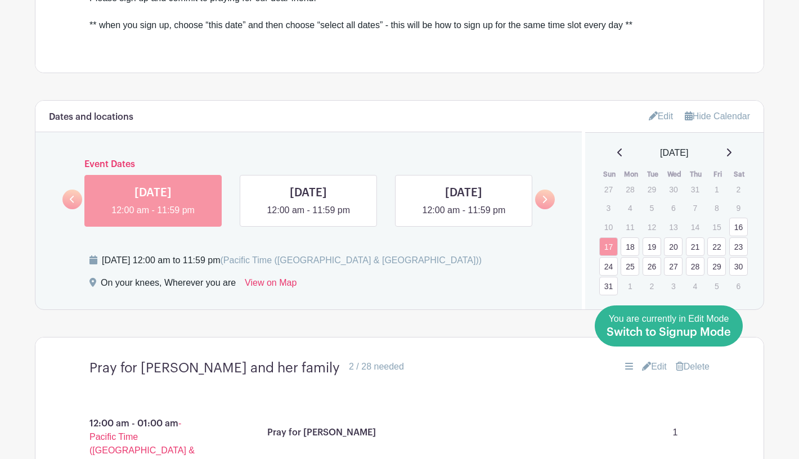
scroll to position [554, 0]
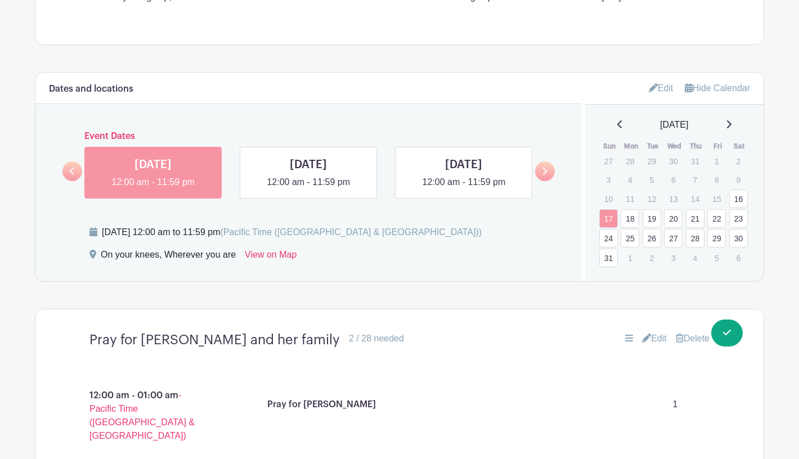
click at [741, 190] on link "16" at bounding box center [738, 199] width 19 height 19
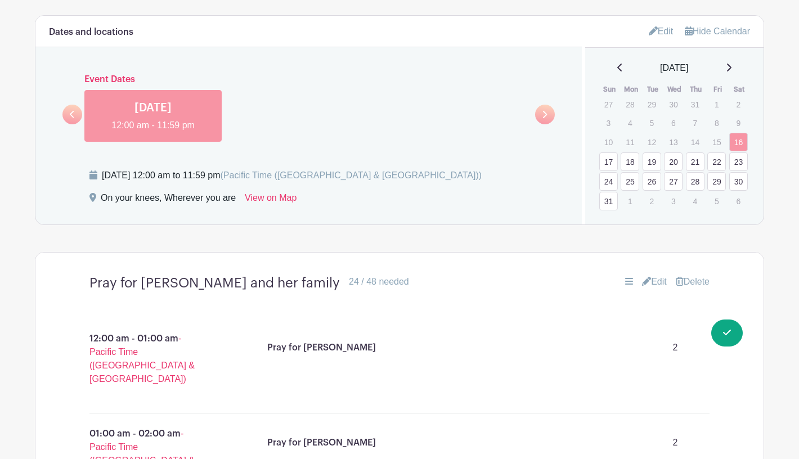
scroll to position [607, 0]
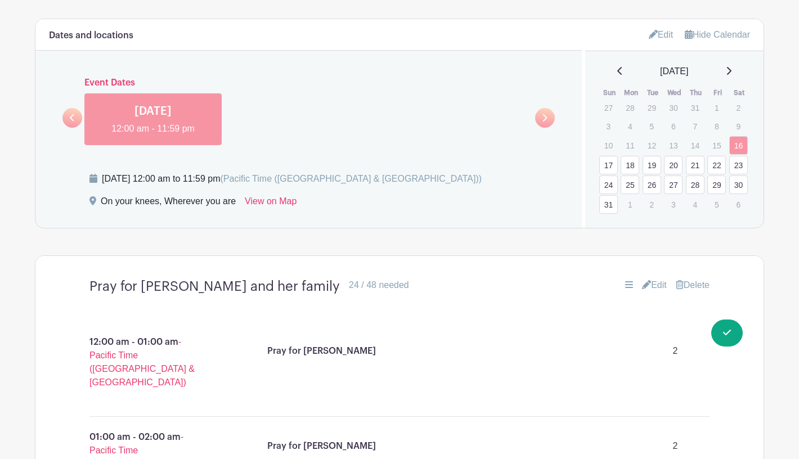
click at [610, 156] on link "17" at bounding box center [608, 165] width 19 height 19
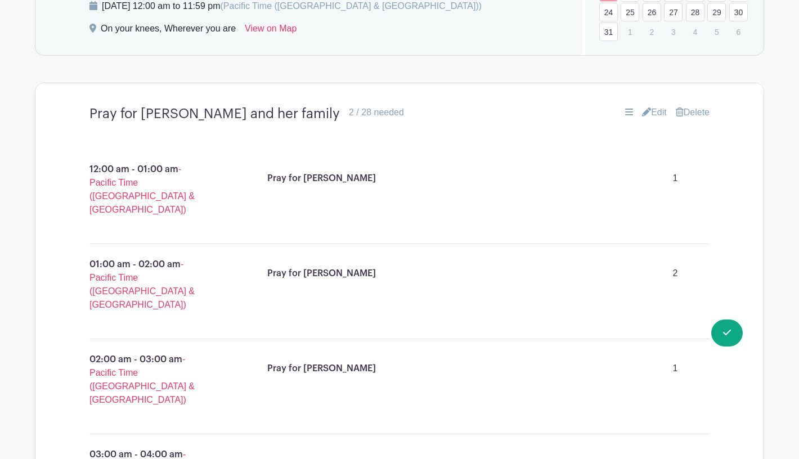
scroll to position [775, 0]
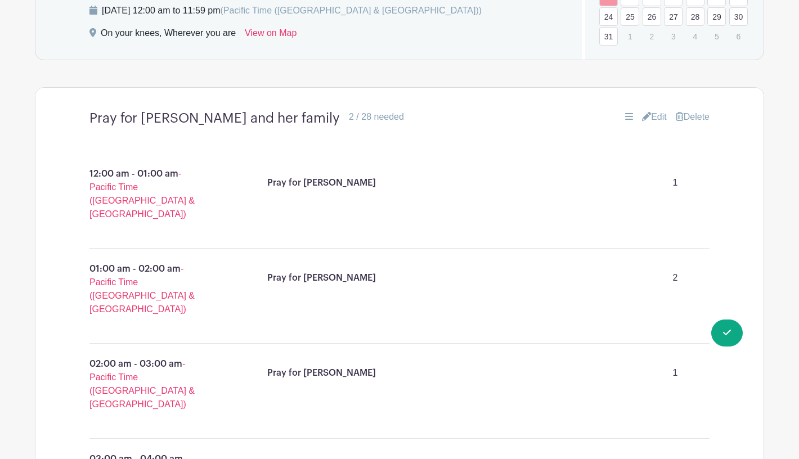
click at [650, 110] on link "Edit" at bounding box center [654, 117] width 25 height 14
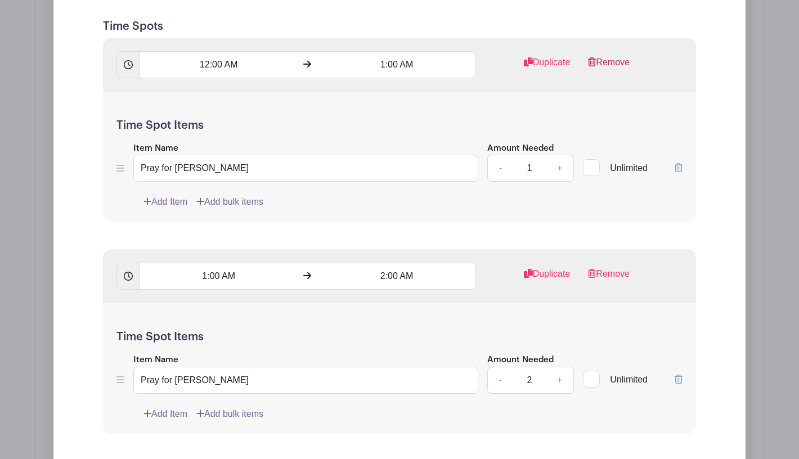
scroll to position [1082, 0]
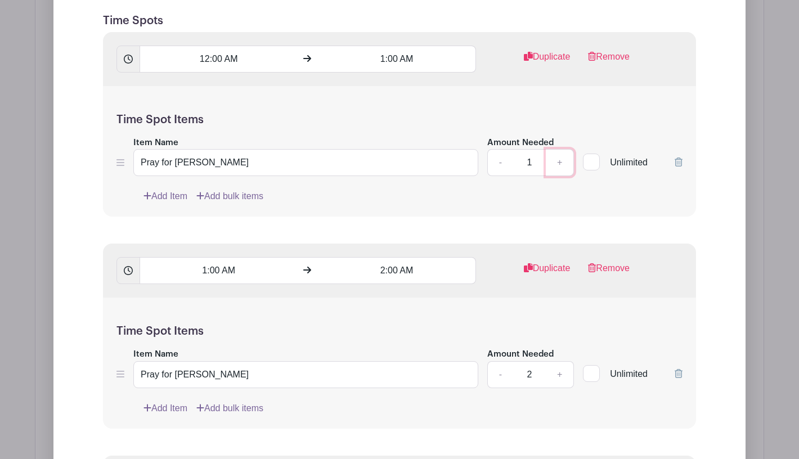
click at [562, 149] on link "+" at bounding box center [560, 162] width 28 height 27
type input "2"
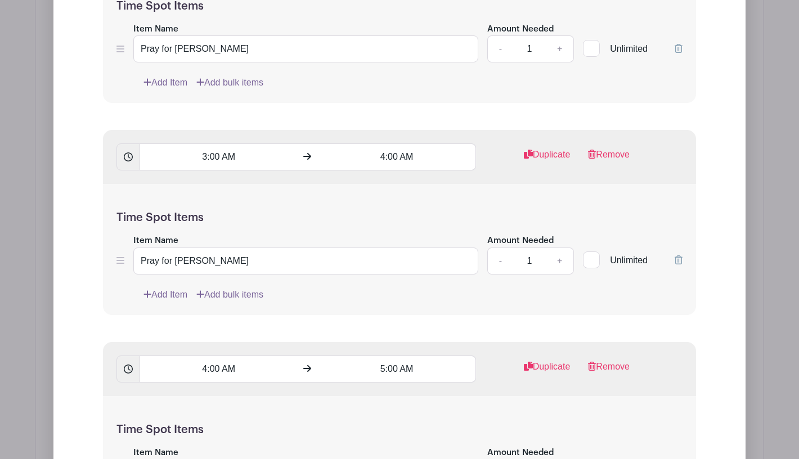
scroll to position [1608, 0]
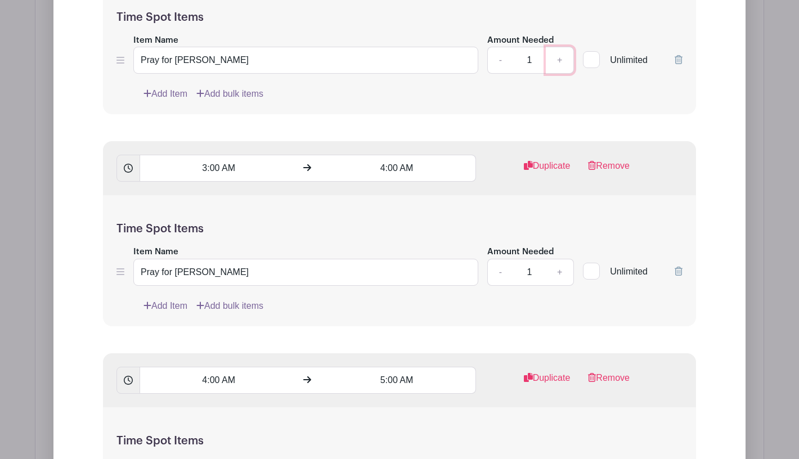
click at [563, 47] on link "+" at bounding box center [560, 60] width 28 height 27
type input "2"
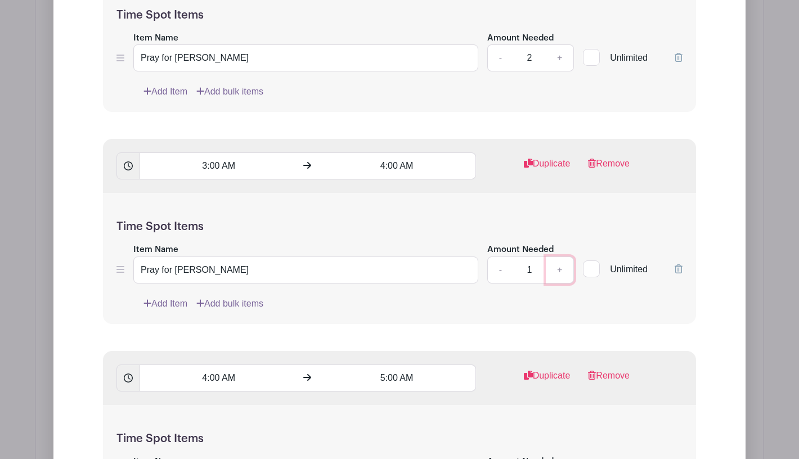
click at [562, 257] on link "+" at bounding box center [560, 270] width 28 height 27
type input "2"
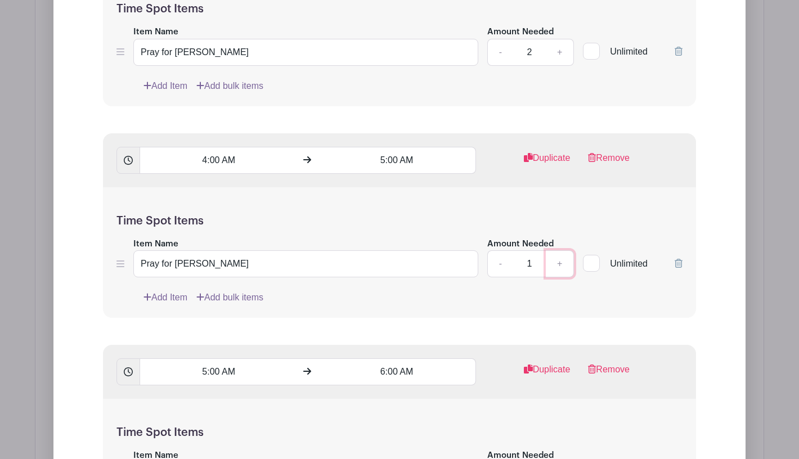
click at [561, 250] on link "+" at bounding box center [560, 263] width 28 height 27
type input "2"
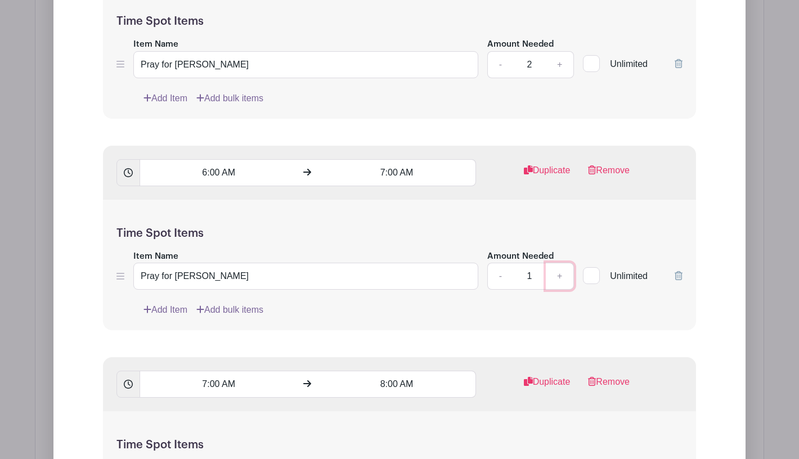
click at [558, 263] on link "+" at bounding box center [560, 276] width 28 height 27
type input "2"
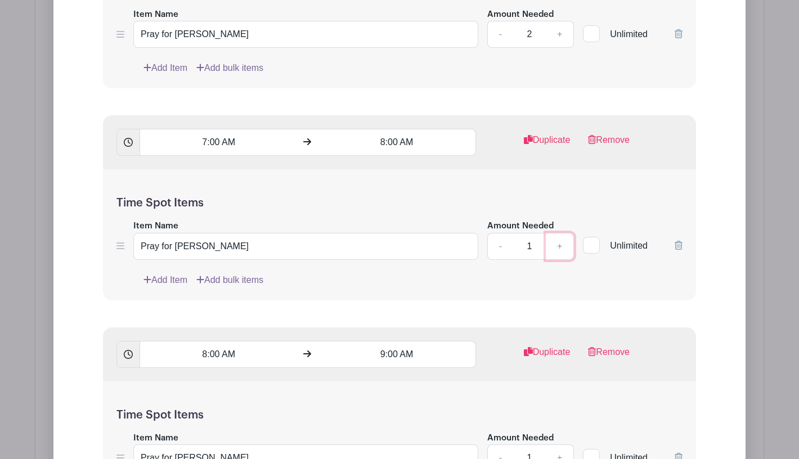
click at [560, 233] on link "+" at bounding box center [560, 246] width 28 height 27
type input "2"
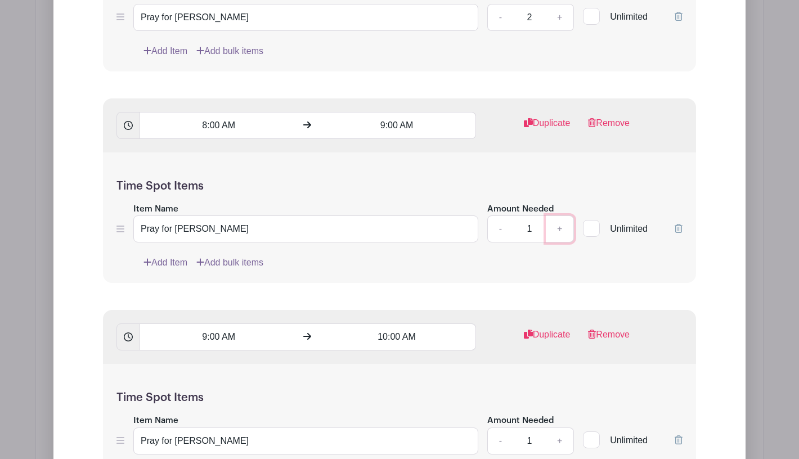
click at [560, 215] on link "+" at bounding box center [560, 228] width 28 height 27
type input "2"
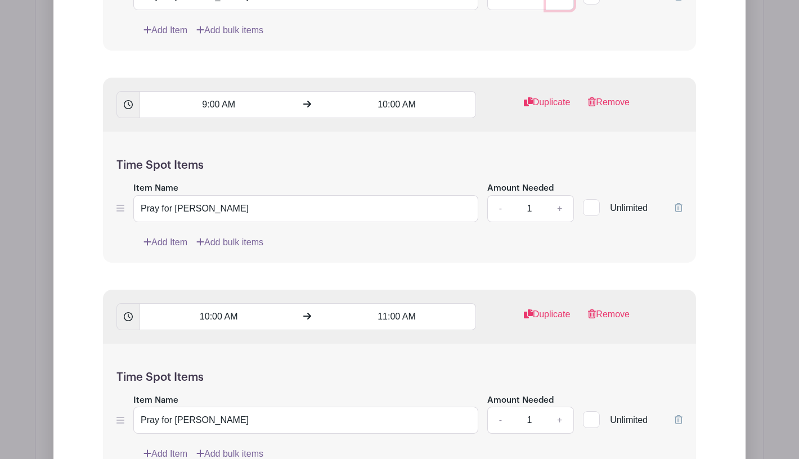
scroll to position [2989, 0]
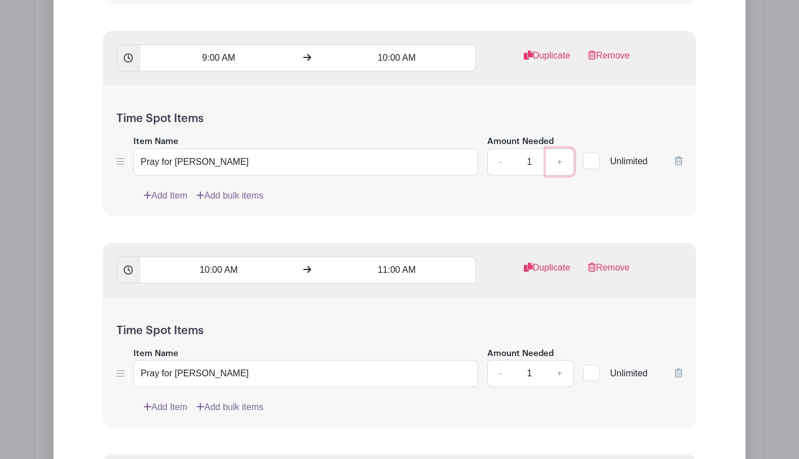
click at [561, 149] on link "+" at bounding box center [560, 162] width 28 height 27
type input "2"
click at [559, 360] on link "+" at bounding box center [560, 373] width 28 height 27
type input "2"
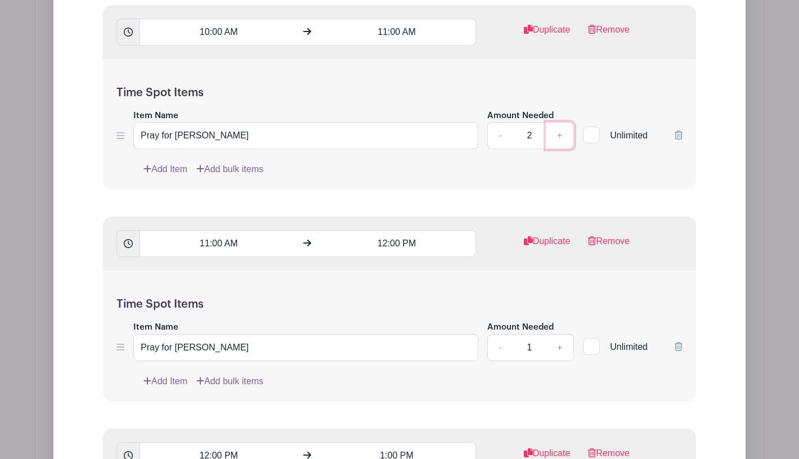
scroll to position [3251, 0]
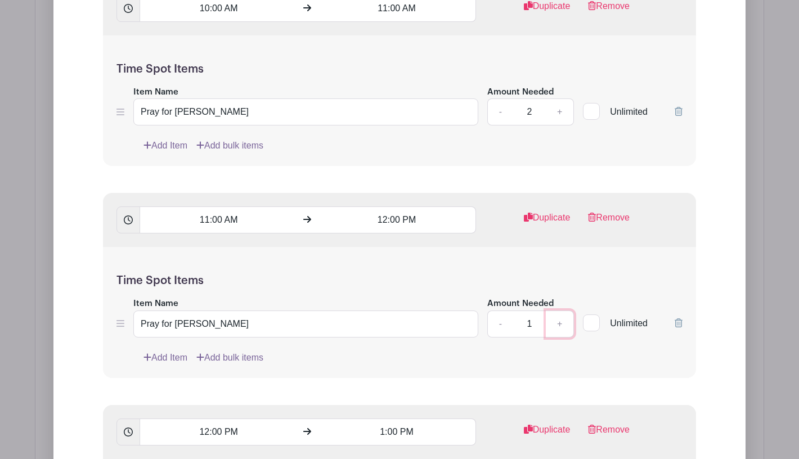
click at [560, 311] on link "+" at bounding box center [560, 324] width 28 height 27
type input "2"
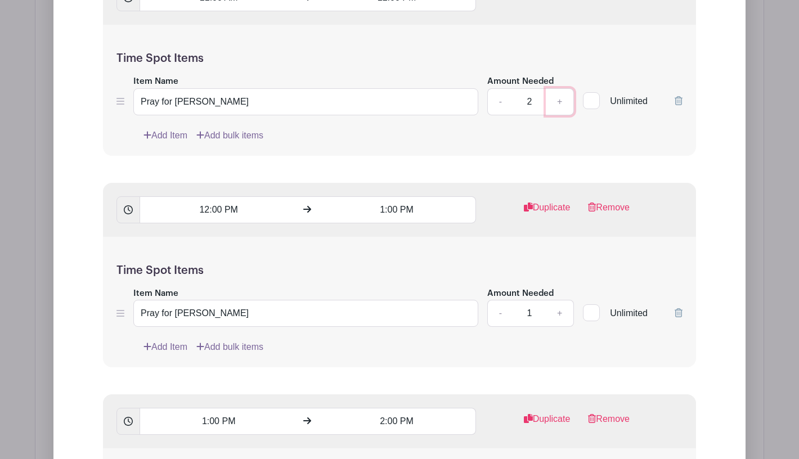
scroll to position [3475, 0]
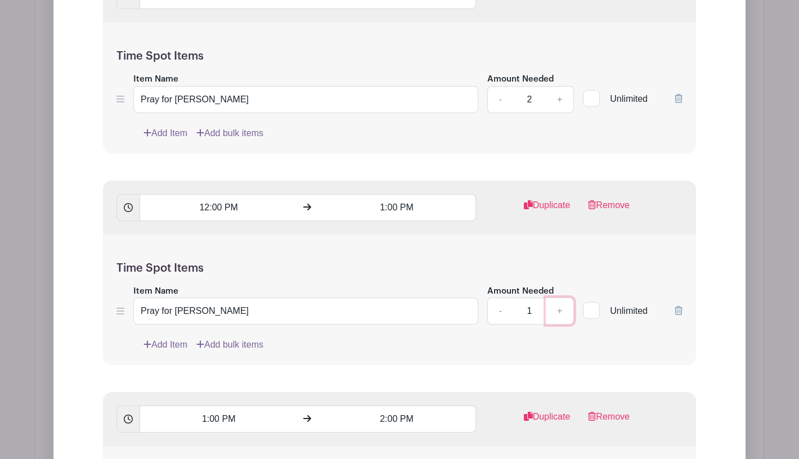
click at [562, 298] on link "+" at bounding box center [560, 311] width 28 height 27
type input "2"
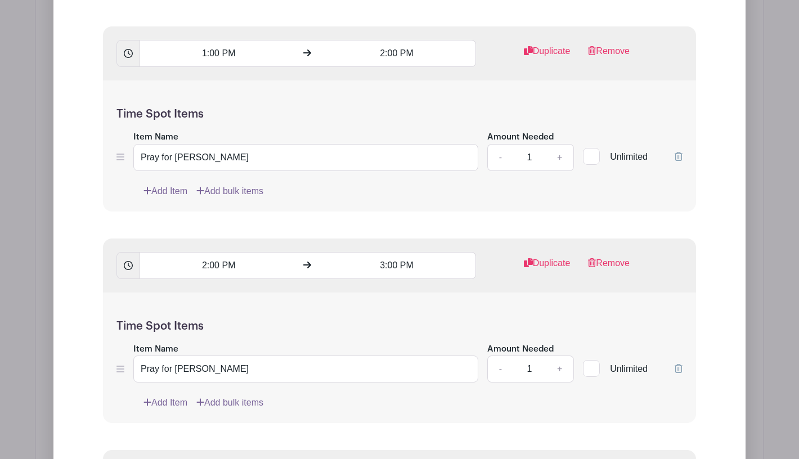
scroll to position [3880, 0]
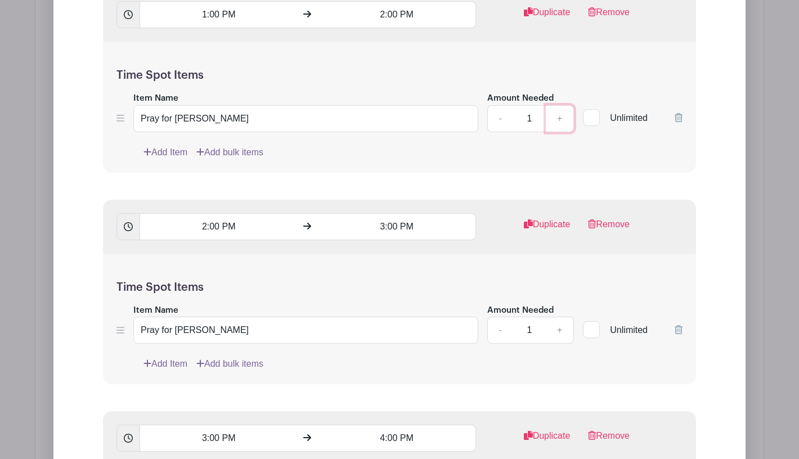
drag, startPoint x: 560, startPoint y: 95, endPoint x: 563, endPoint y: 217, distance: 122.7
click at [560, 105] on link "+" at bounding box center [560, 118] width 28 height 27
type input "2"
click at [557, 317] on link "+" at bounding box center [560, 330] width 28 height 27
type input "2"
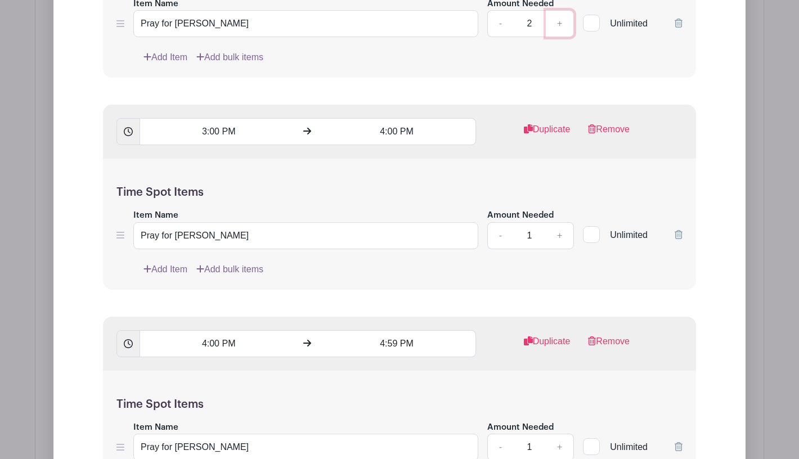
scroll to position [4215, 0]
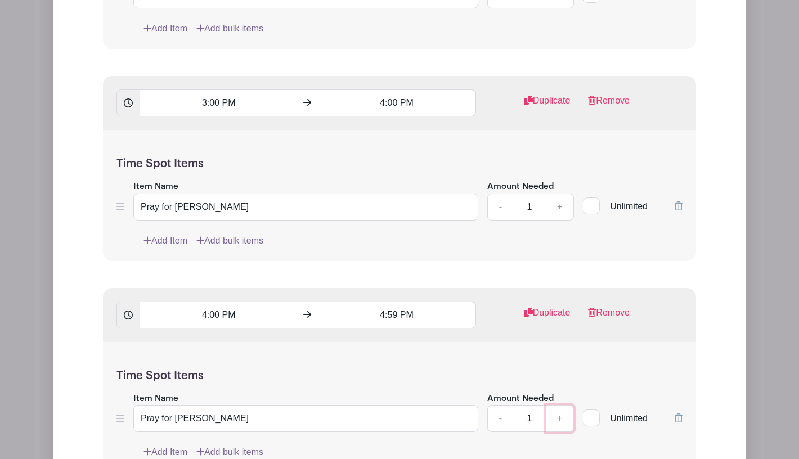
click at [556, 405] on link "+" at bounding box center [560, 418] width 28 height 27
type input "2"
click at [561, 194] on link "+" at bounding box center [560, 207] width 28 height 27
type input "2"
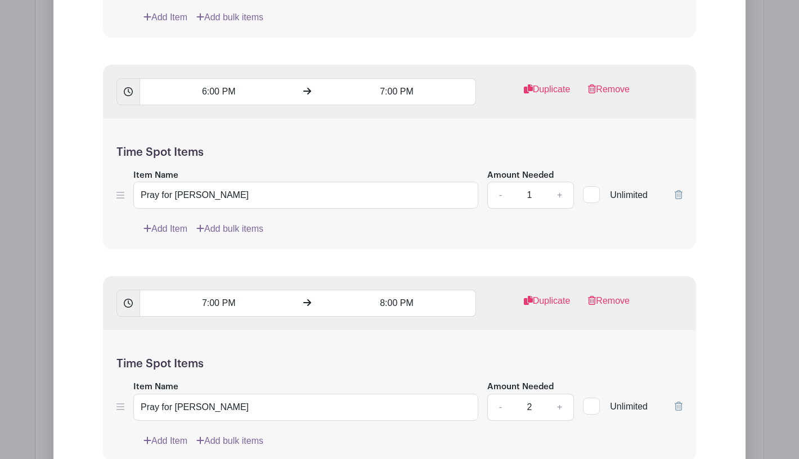
scroll to position [4896, 0]
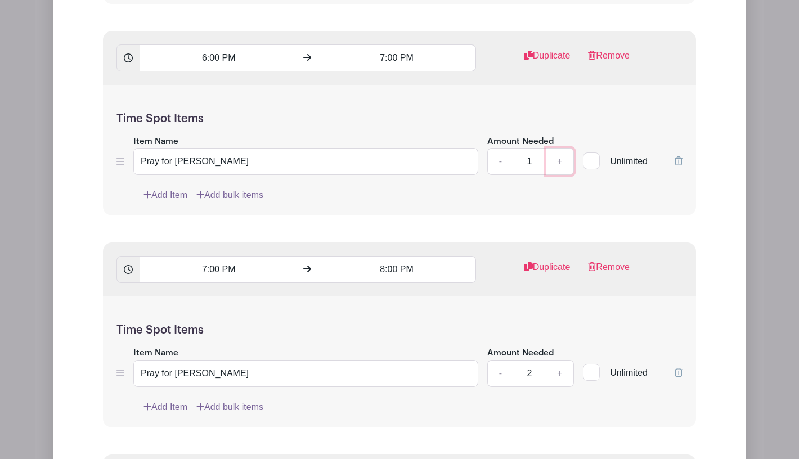
drag, startPoint x: 562, startPoint y: 137, endPoint x: 569, endPoint y: 250, distance: 113.3
click at [562, 148] on link "+" at bounding box center [560, 161] width 28 height 27
type input "2"
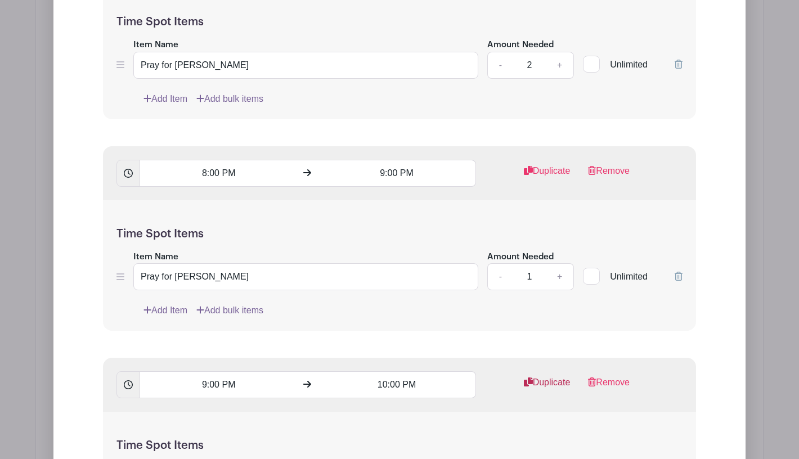
scroll to position [5279, 0]
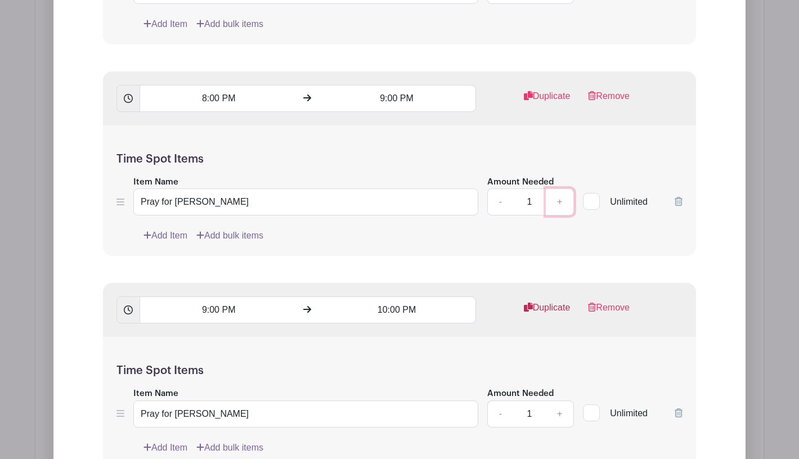
drag, startPoint x: 559, startPoint y: 178, endPoint x: 551, endPoint y: 282, distance: 104.9
click at [559, 188] on link "+" at bounding box center [560, 201] width 28 height 27
type input "2"
click at [560, 401] on link "+" at bounding box center [560, 414] width 28 height 27
type input "2"
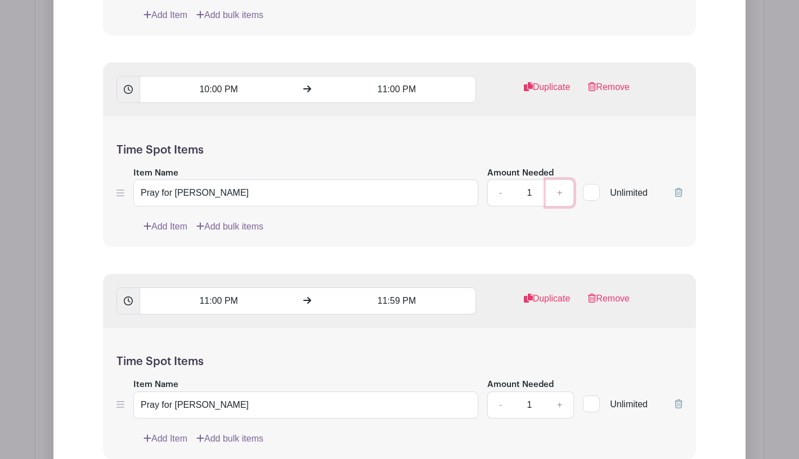
scroll to position [5674, 0]
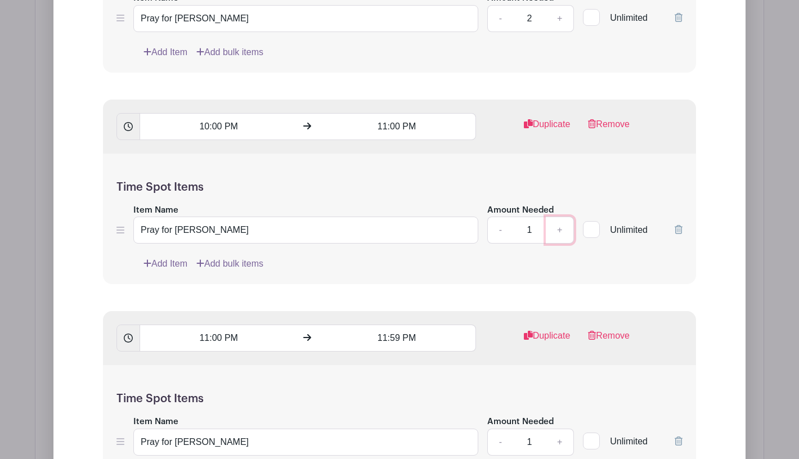
click at [558, 217] on link "+" at bounding box center [560, 230] width 28 height 27
type input "2"
click at [562, 429] on link "+" at bounding box center [560, 442] width 28 height 27
type input "2"
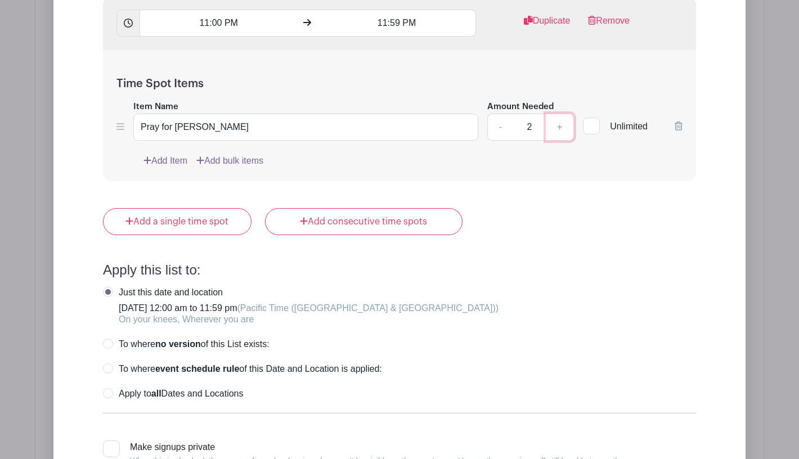
scroll to position [5991, 0]
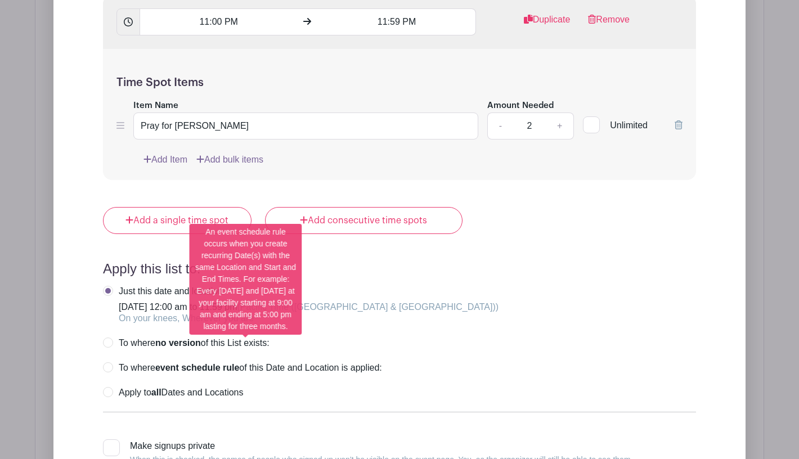
click at [107, 362] on label "To where event schedule rule of this Date and Location is applied:" at bounding box center [242, 367] width 279 height 11
radio input "true"
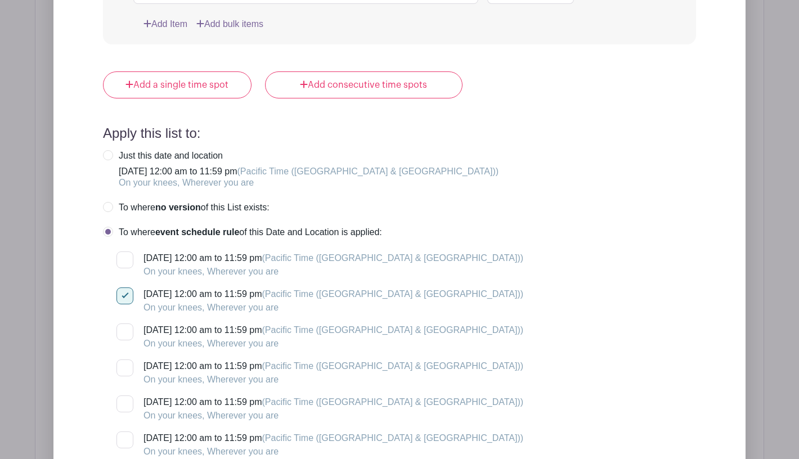
scroll to position [6114, 0]
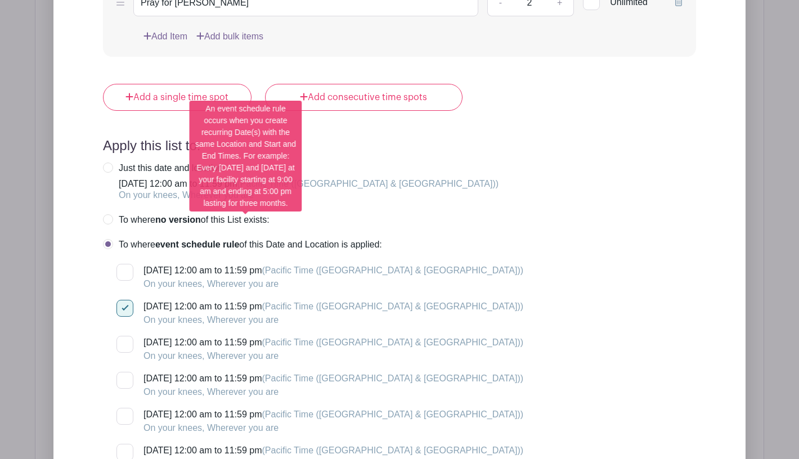
click at [111, 239] on label "To where event schedule rule of this Date and Location is applied:" at bounding box center [242, 244] width 279 height 11
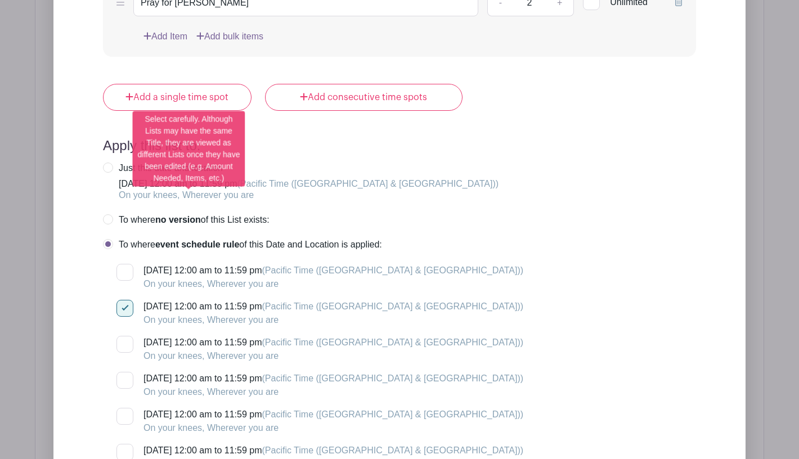
click at [105, 214] on label "To where no version of this List exists:" at bounding box center [186, 219] width 167 height 11
radio input "true"
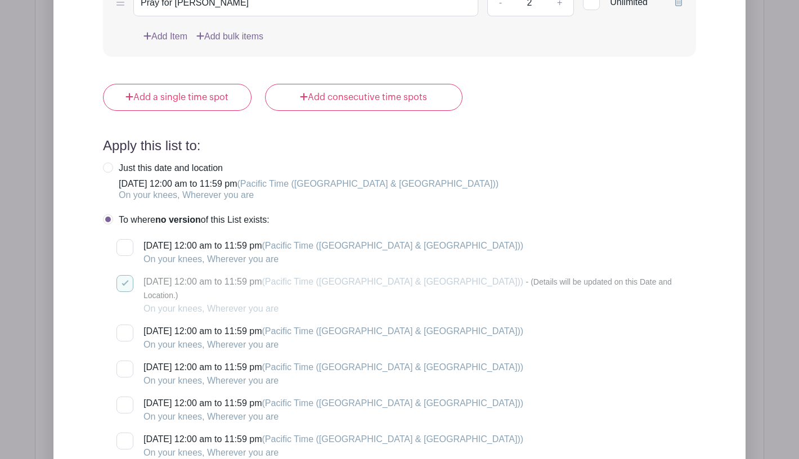
click at [105, 163] on label "Just this date and location Sunday, August 17, 2025 at 12:00 am to 11:59 pm (Pa…" at bounding box center [300, 182] width 395 height 38
radio input "true"
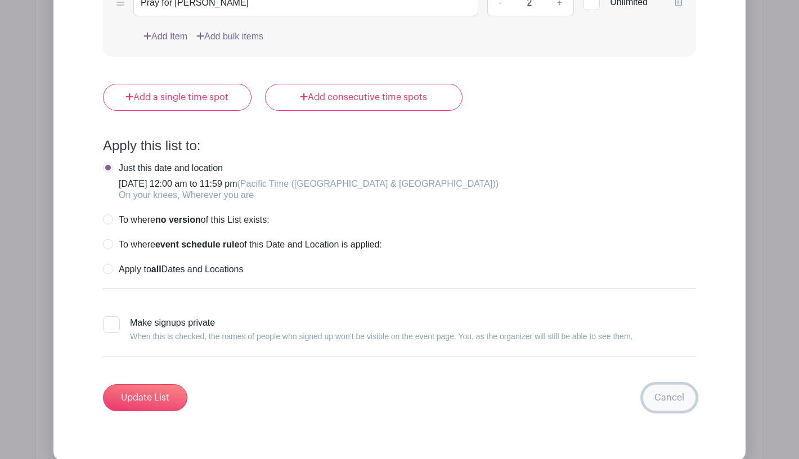
click at [676, 384] on link "Cancel" at bounding box center [668, 397] width 53 height 27
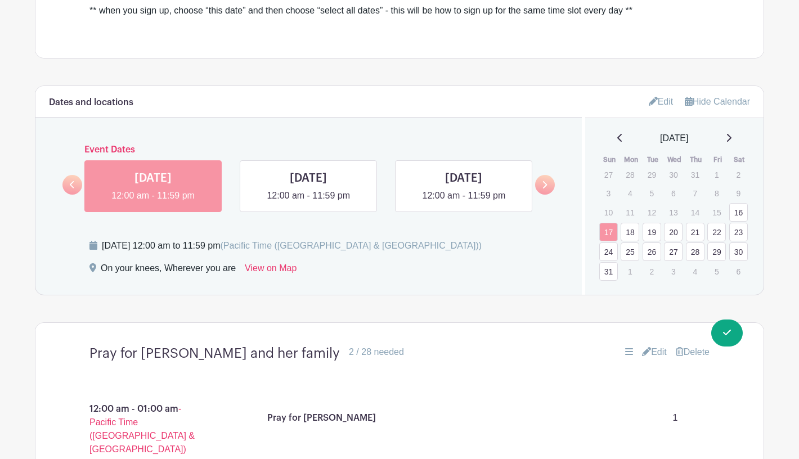
scroll to position [523, 0]
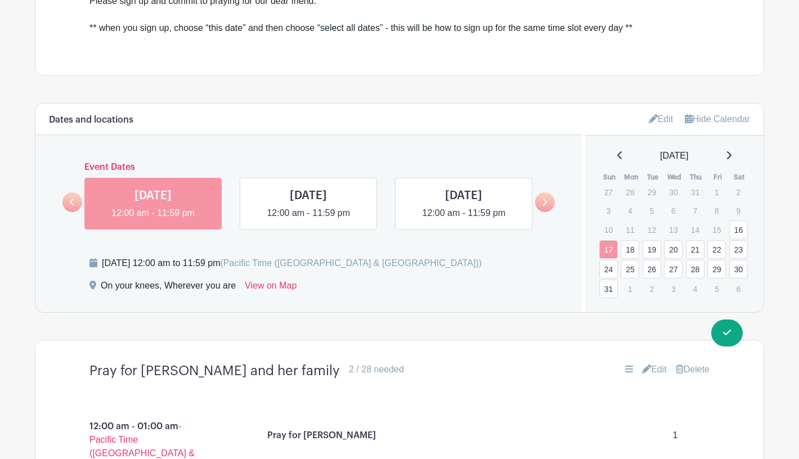
click at [676, 240] on link "20" at bounding box center [673, 249] width 19 height 19
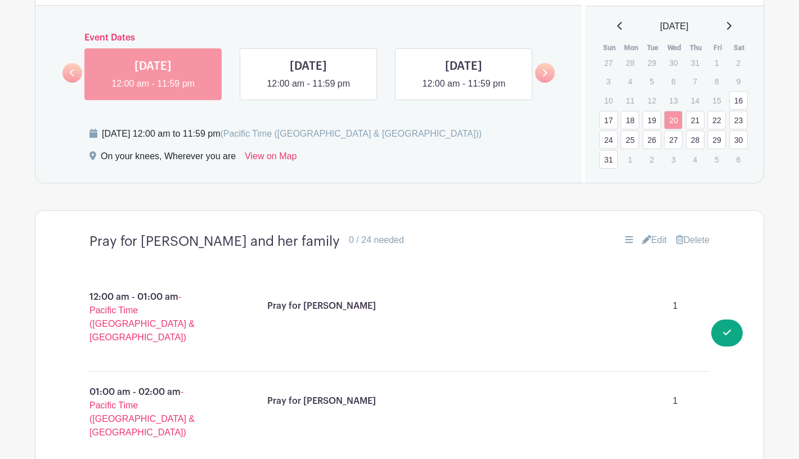
scroll to position [761, 0]
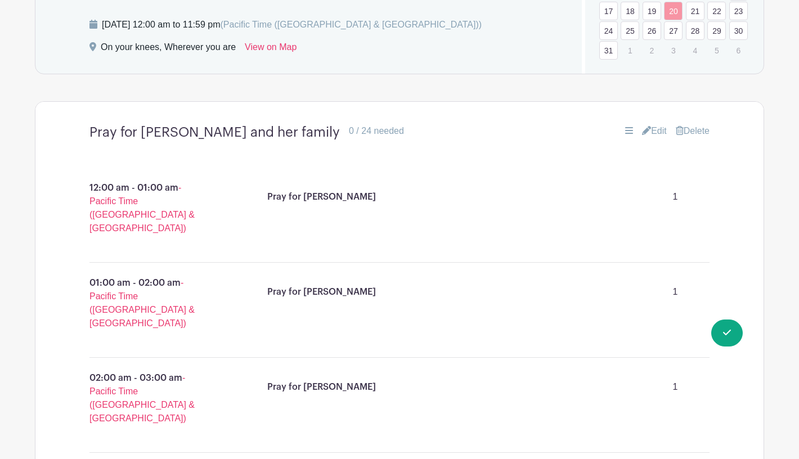
click at [652, 124] on link "Edit" at bounding box center [654, 131] width 25 height 14
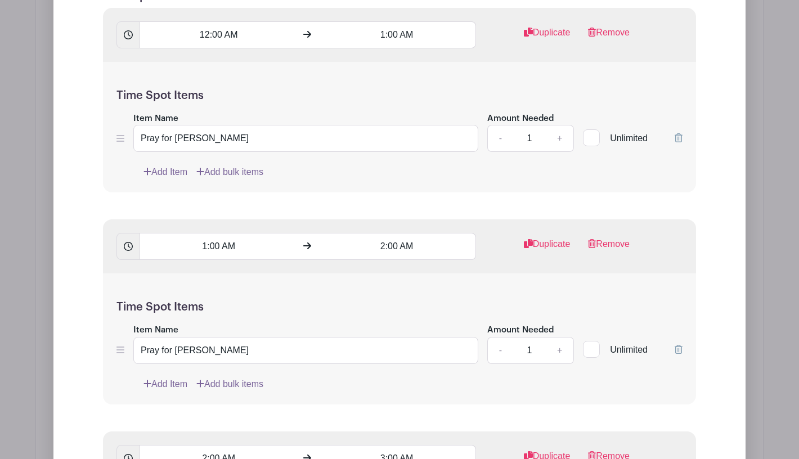
scroll to position [1146, 0]
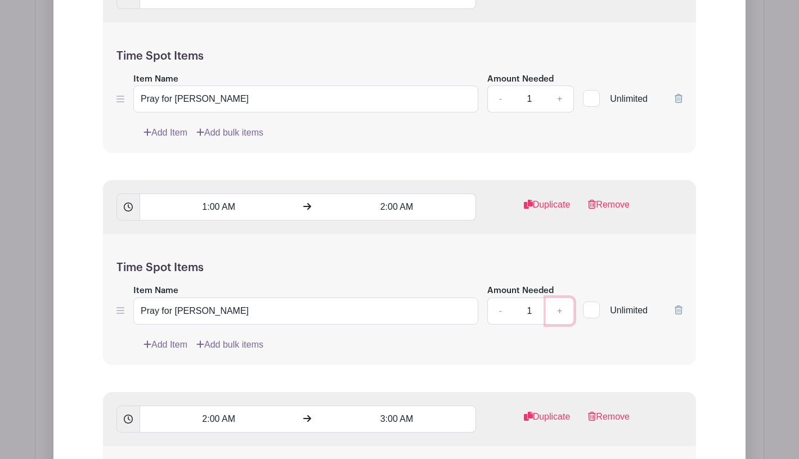
click at [562, 298] on link "+" at bounding box center [560, 311] width 28 height 27
type input "2"
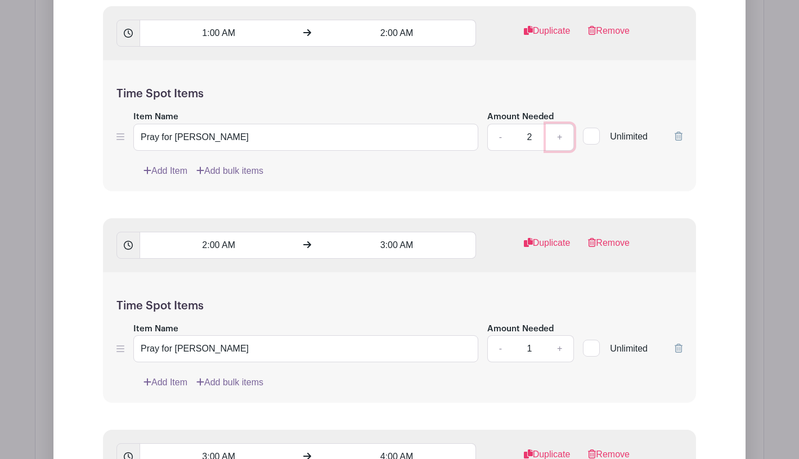
scroll to position [1414, 0]
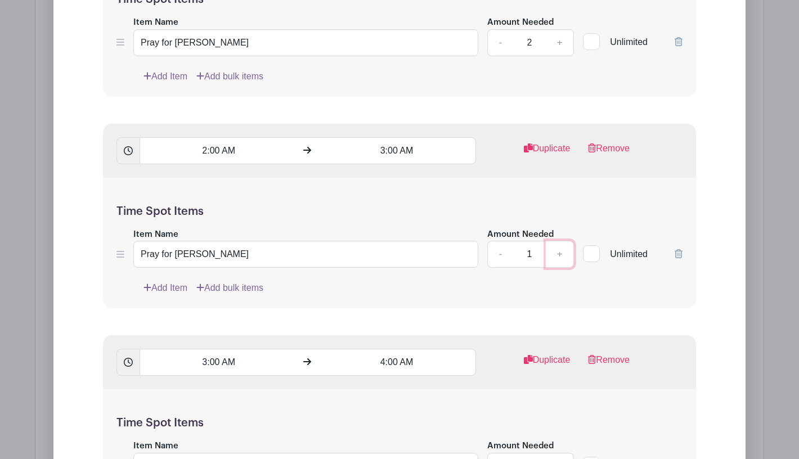
click at [561, 241] on link "+" at bounding box center [560, 254] width 28 height 27
type input "2"
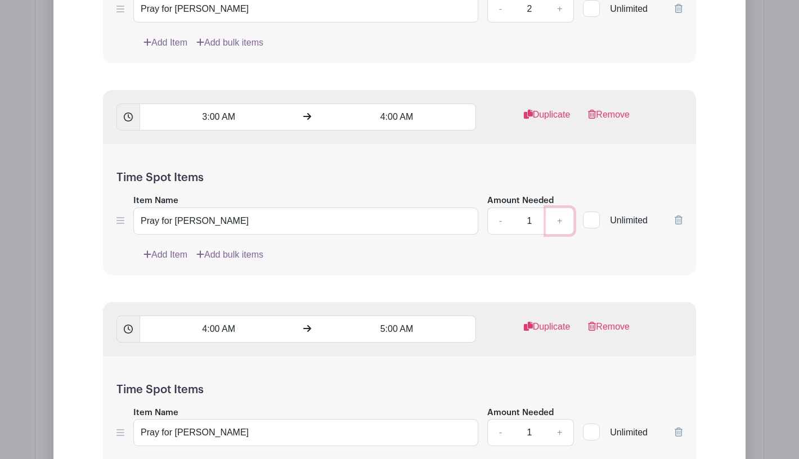
scroll to position [1881, 0]
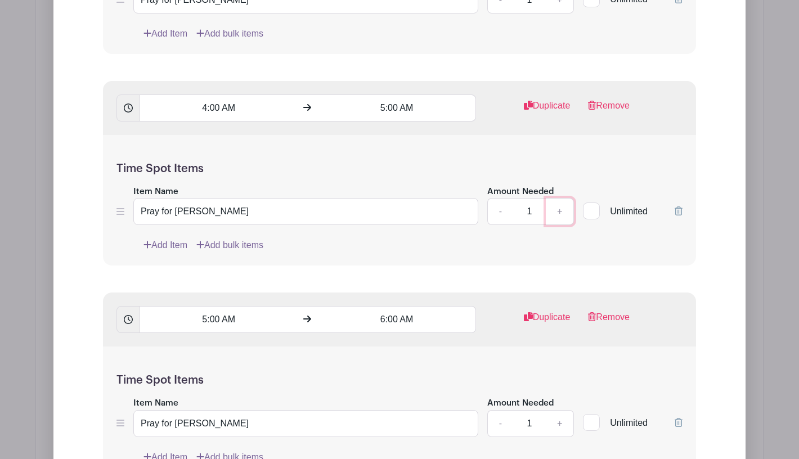
click at [559, 198] on link "+" at bounding box center [560, 211] width 28 height 27
type input "2"
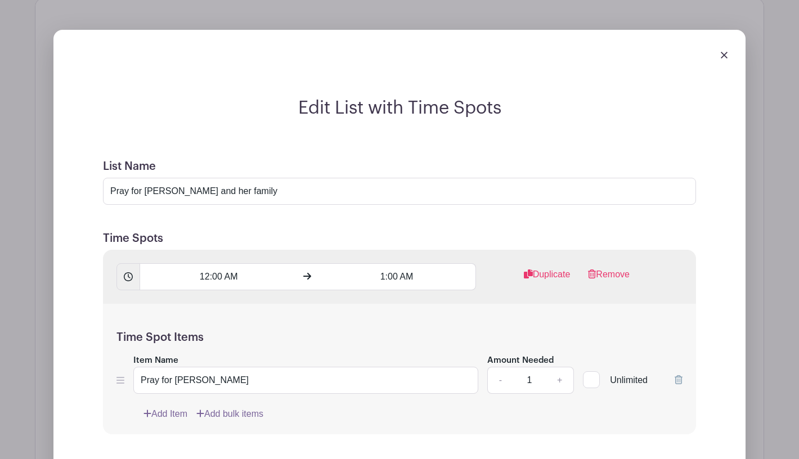
scroll to position [1006, 0]
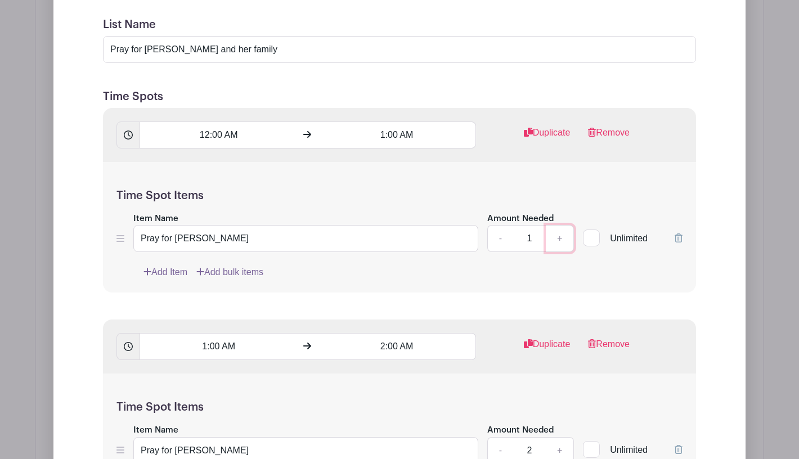
click at [560, 225] on link "+" at bounding box center [560, 238] width 28 height 27
type input "2"
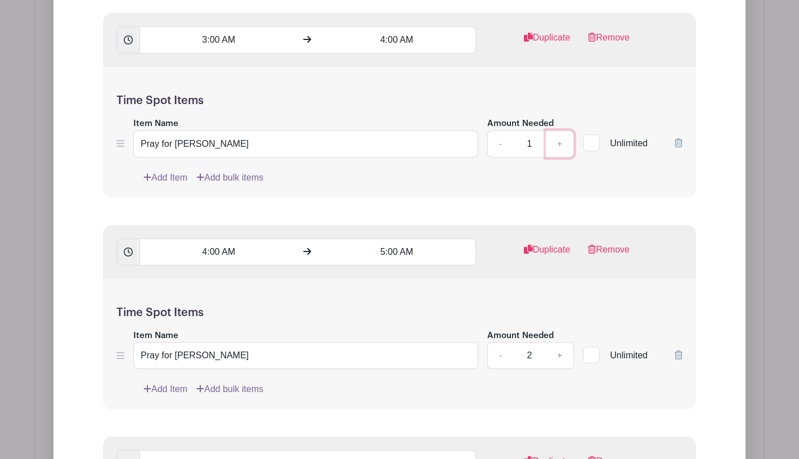
scroll to position [1737, 0]
click at [557, 130] on link "+" at bounding box center [560, 143] width 28 height 27
type input "2"
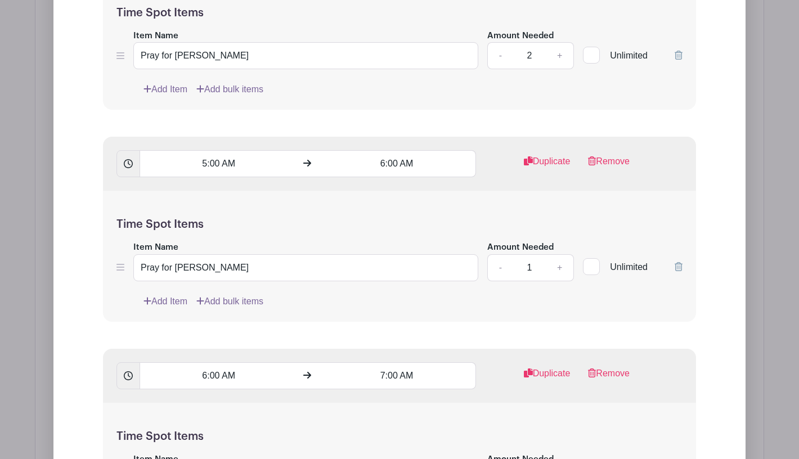
scroll to position [2081, 0]
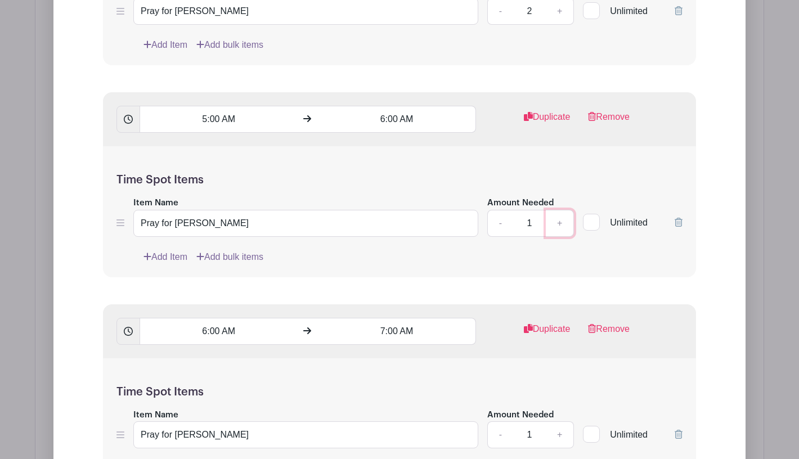
click at [561, 210] on link "+" at bounding box center [560, 223] width 28 height 27
type input "2"
click at [560, 210] on link "+" at bounding box center [560, 223] width 28 height 27
type input "2"
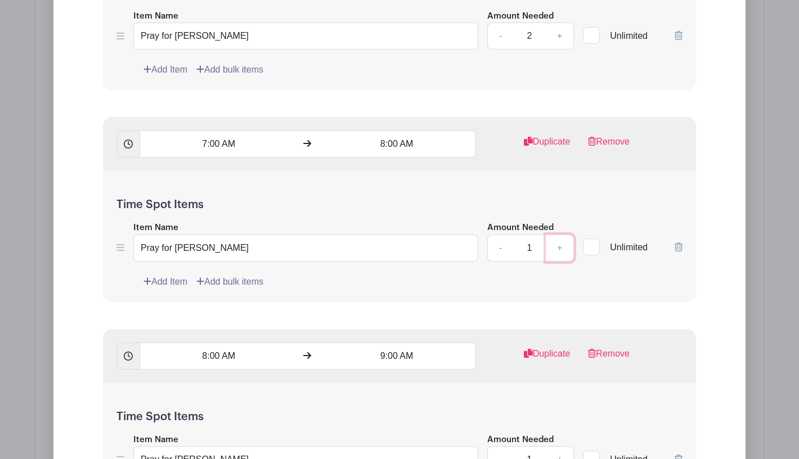
click at [557, 235] on link "+" at bounding box center [560, 248] width 28 height 27
type input "2"
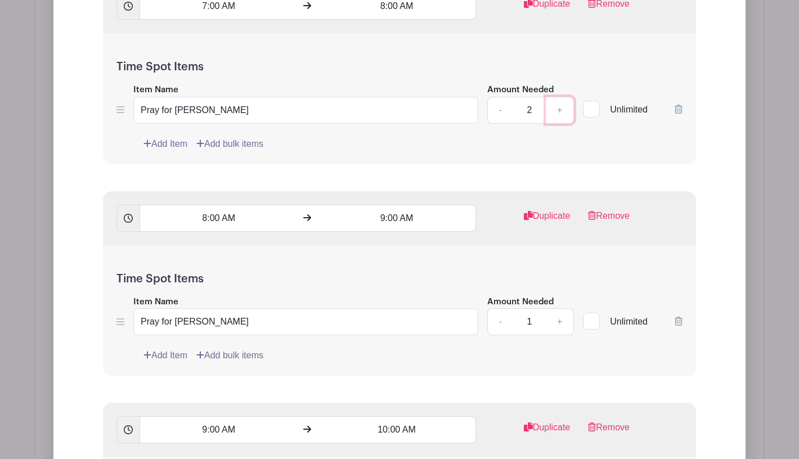
scroll to position [2632, 0]
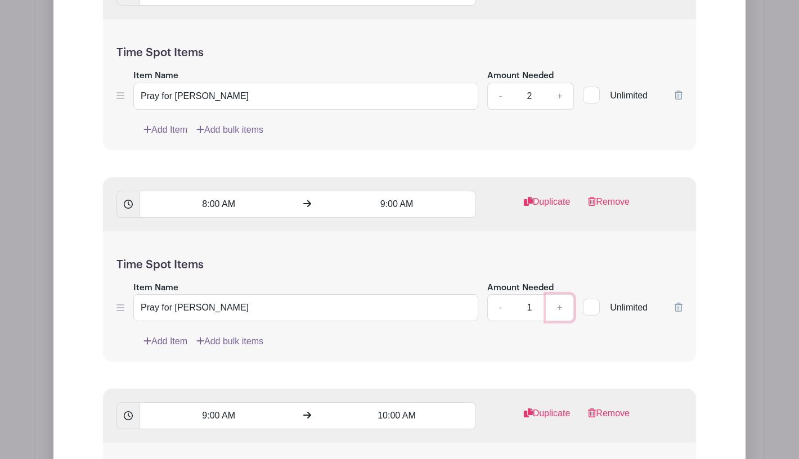
click at [561, 294] on link "+" at bounding box center [560, 307] width 28 height 27
type input "2"
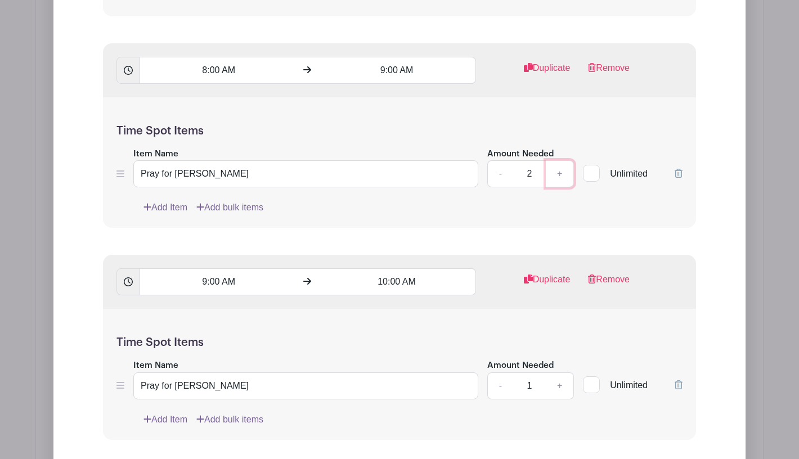
scroll to position [2785, 0]
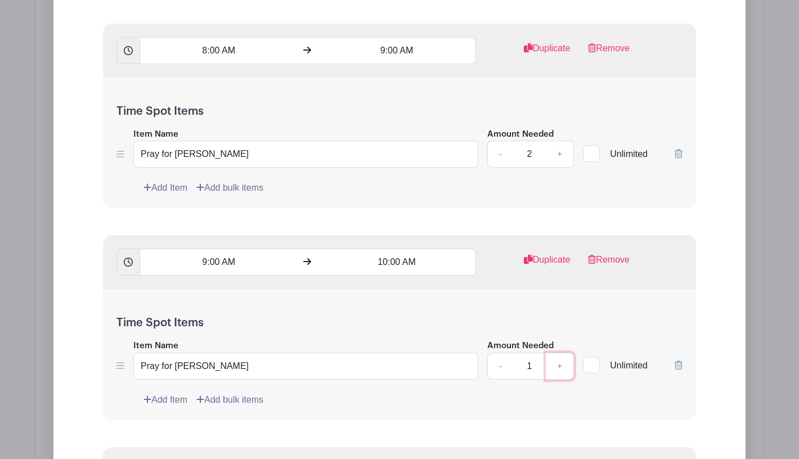
click at [558, 353] on link "+" at bounding box center [560, 366] width 28 height 27
type input "2"
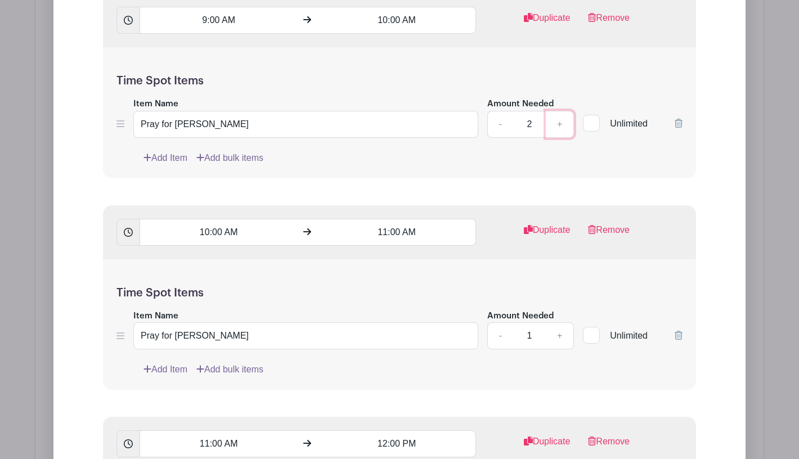
scroll to position [3056, 0]
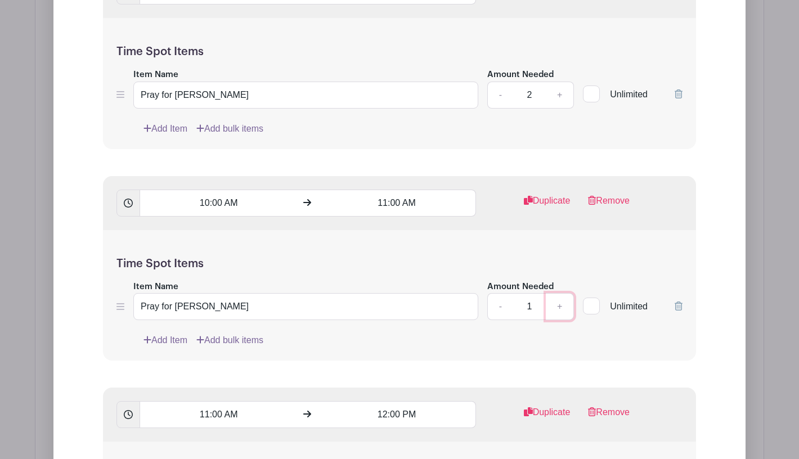
click at [559, 293] on link "+" at bounding box center [560, 306] width 28 height 27
type input "2"
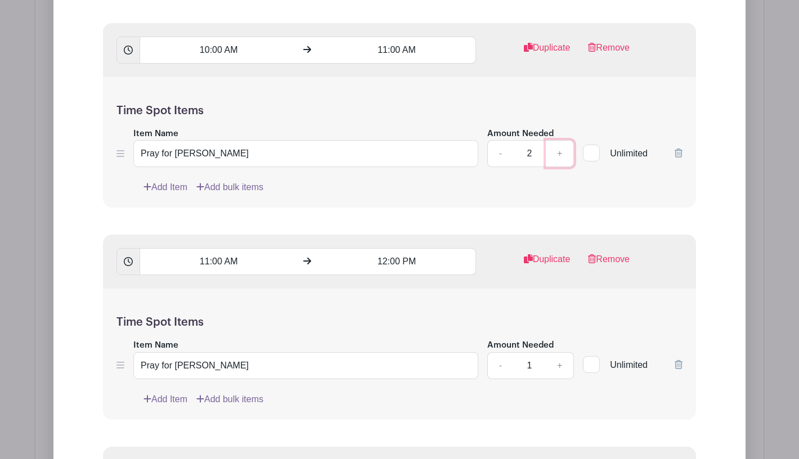
scroll to position [3319, 0]
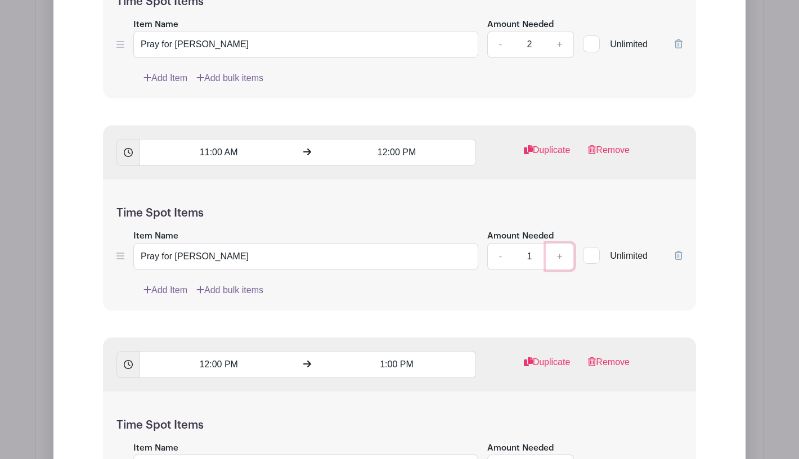
drag, startPoint x: 561, startPoint y: 237, endPoint x: 561, endPoint y: 247, distance: 9.6
click at [561, 243] on link "+" at bounding box center [560, 256] width 28 height 27
type input "2"
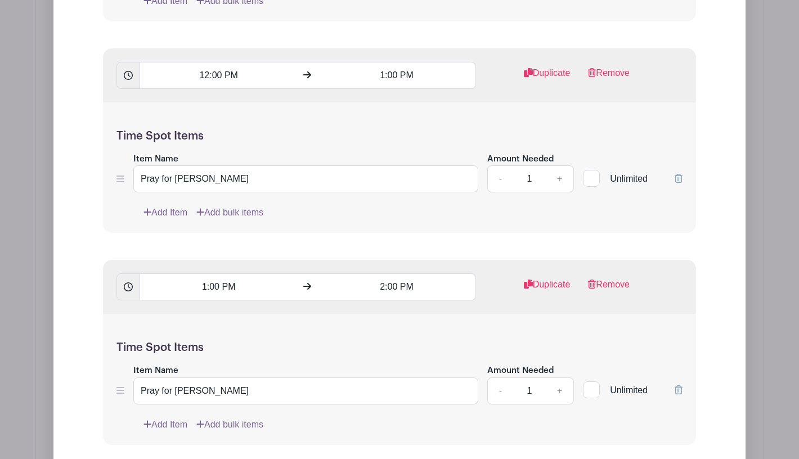
scroll to position [3611, 0]
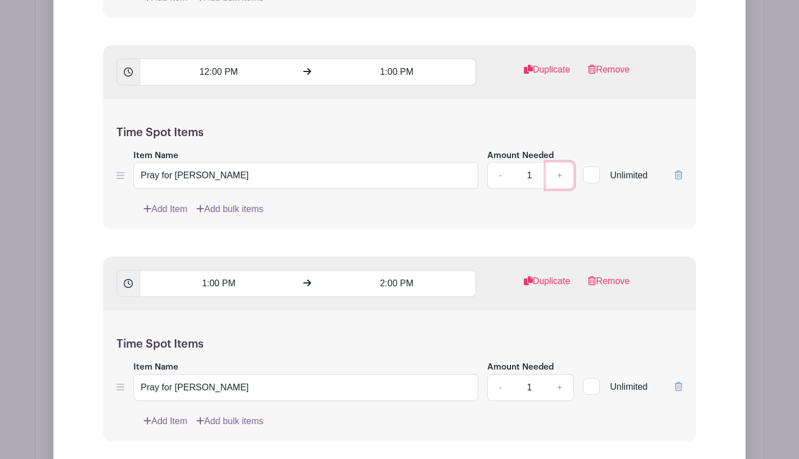
drag, startPoint x: 558, startPoint y: 155, endPoint x: 561, endPoint y: 299, distance: 144.6
click at [558, 162] on link "+" at bounding box center [560, 175] width 28 height 27
type input "2"
click at [562, 374] on link "+" at bounding box center [560, 387] width 28 height 27
type input "2"
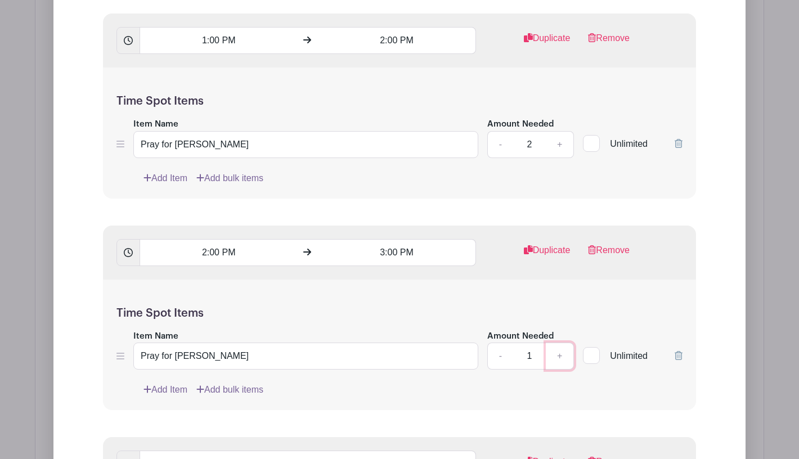
click at [559, 343] on link "+" at bounding box center [560, 356] width 28 height 27
type input "2"
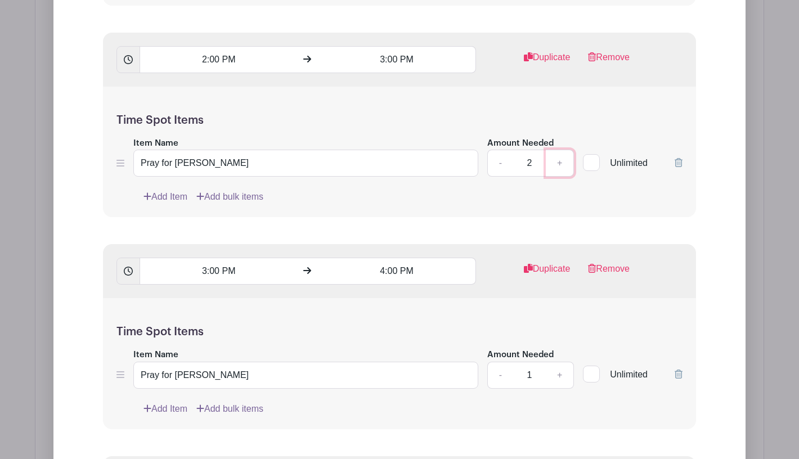
scroll to position [4094, 0]
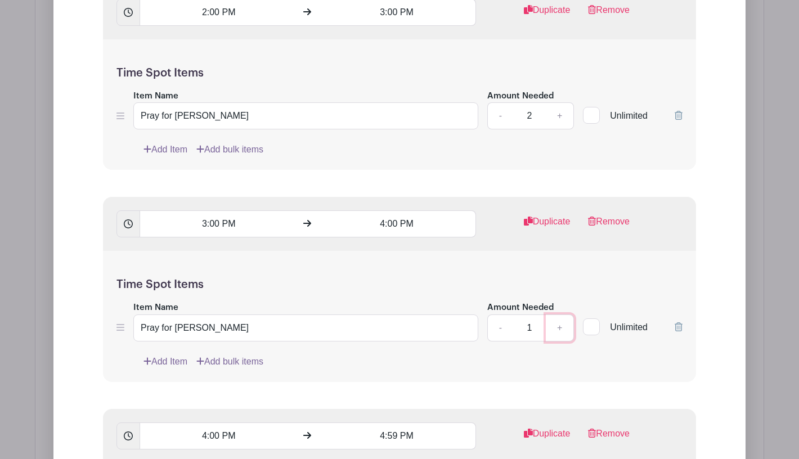
click at [556, 314] on link "+" at bounding box center [560, 327] width 28 height 27
type input "2"
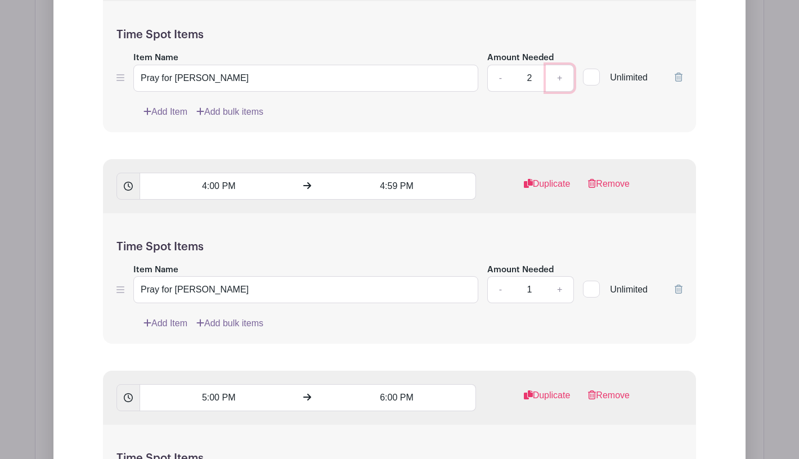
scroll to position [4376, 0]
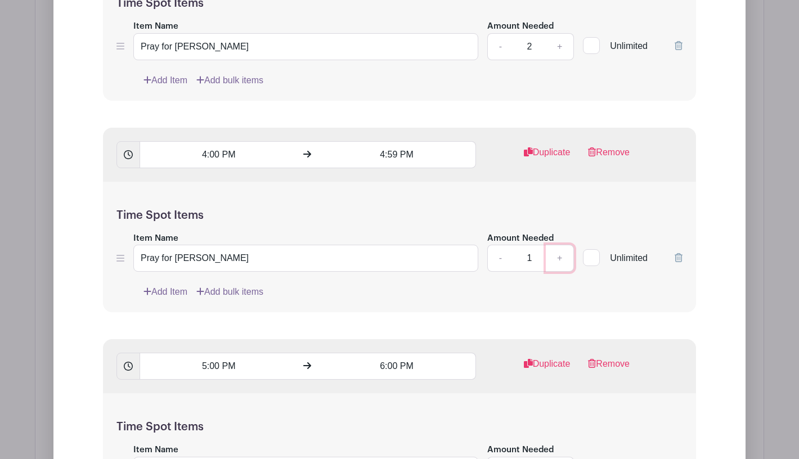
click at [561, 245] on link "+" at bounding box center [560, 258] width 28 height 27
type input "2"
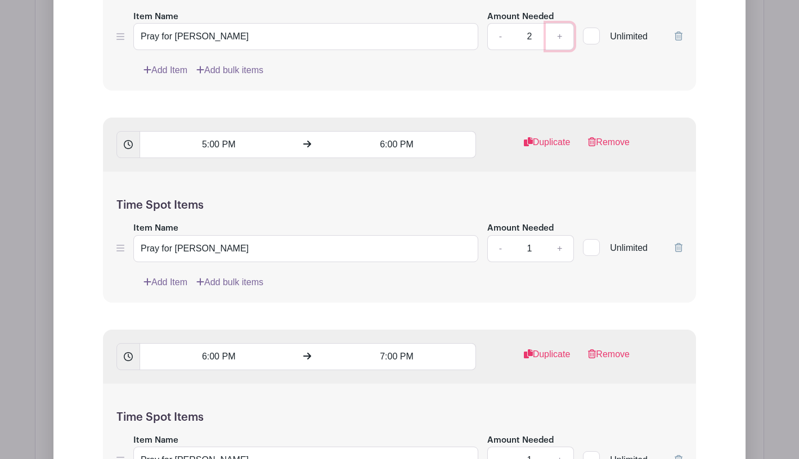
scroll to position [4603, 0]
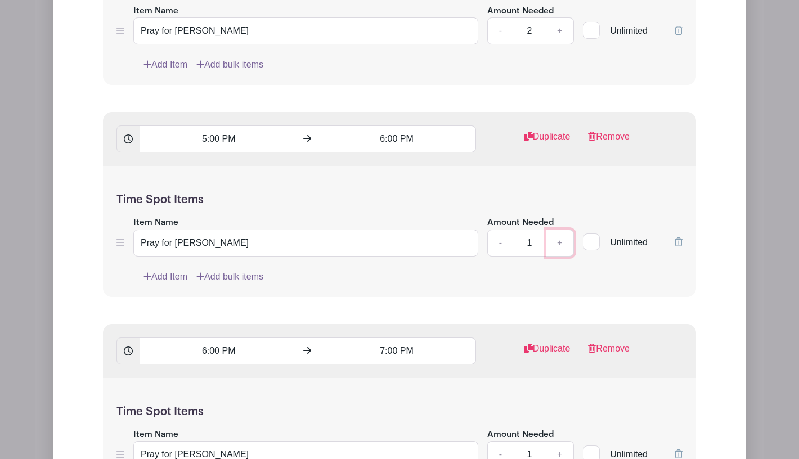
click at [557, 230] on link "+" at bounding box center [560, 243] width 28 height 27
type input "2"
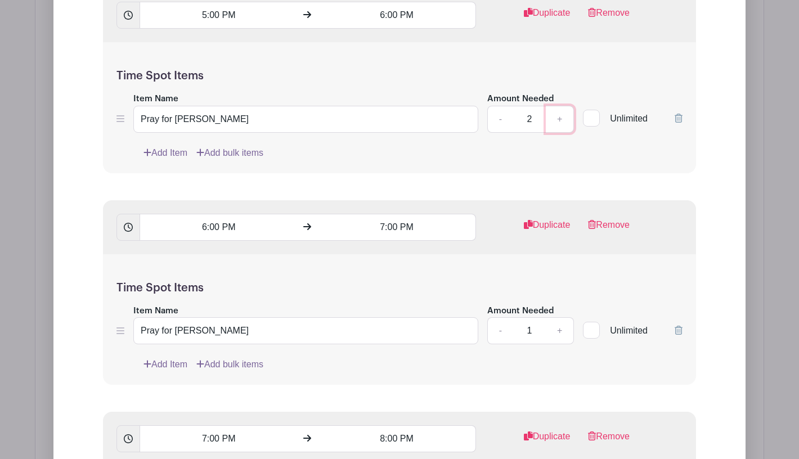
scroll to position [4769, 0]
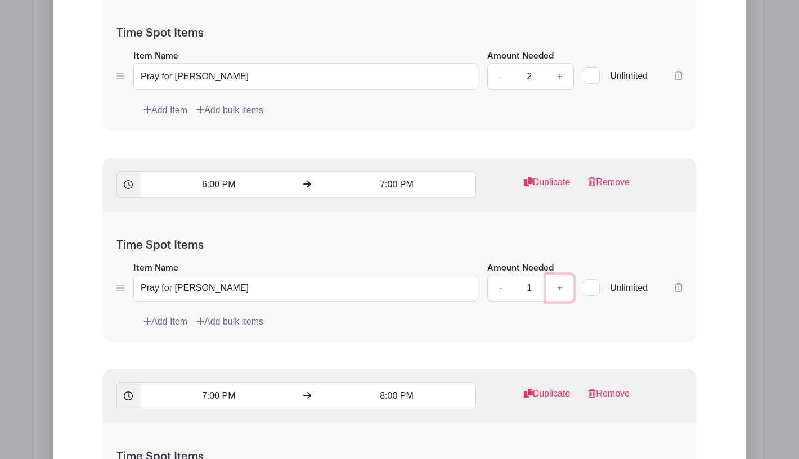
click at [559, 275] on link "+" at bounding box center [560, 288] width 28 height 27
type input "2"
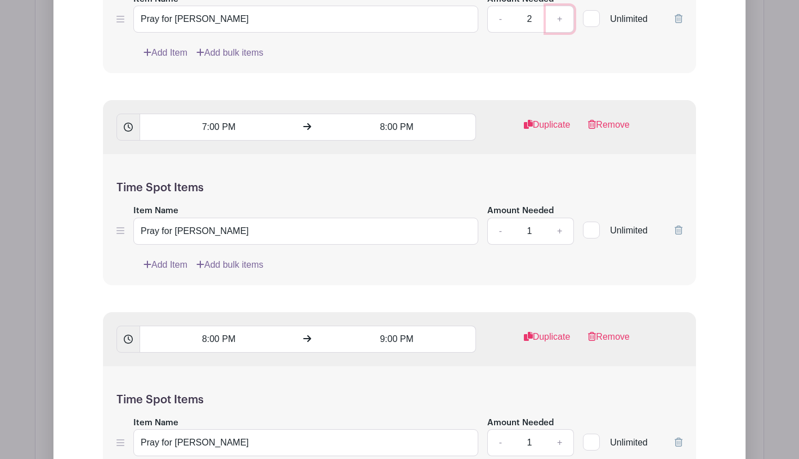
scroll to position [5063, 0]
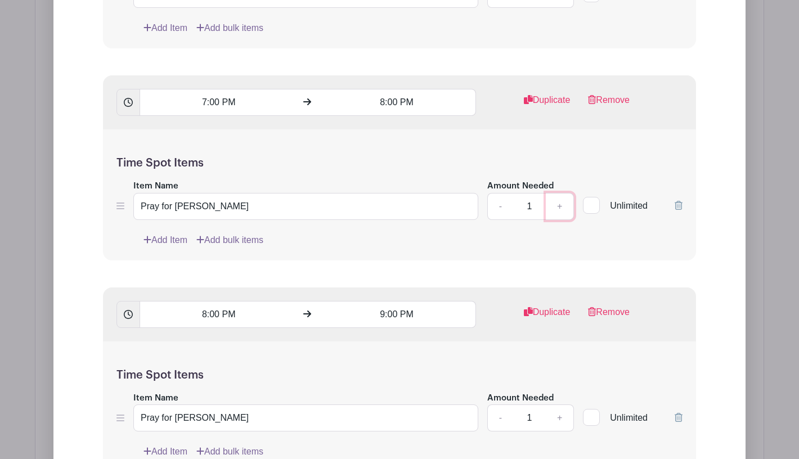
click at [560, 193] on link "+" at bounding box center [560, 206] width 28 height 27
type input "2"
click at [560, 404] on link "+" at bounding box center [560, 417] width 28 height 27
type input "2"
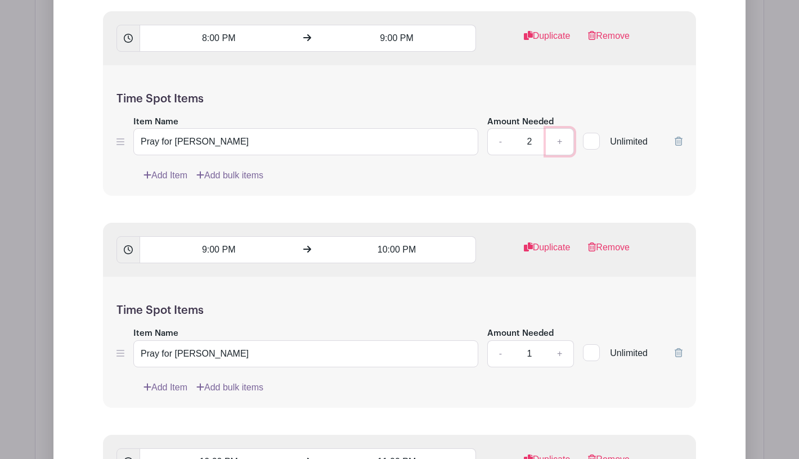
scroll to position [5352, 0]
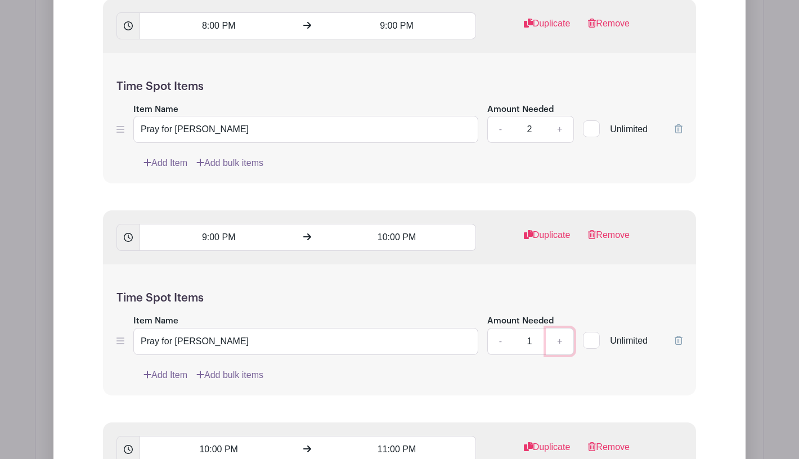
click at [559, 328] on link "+" at bounding box center [560, 341] width 28 height 27
type input "2"
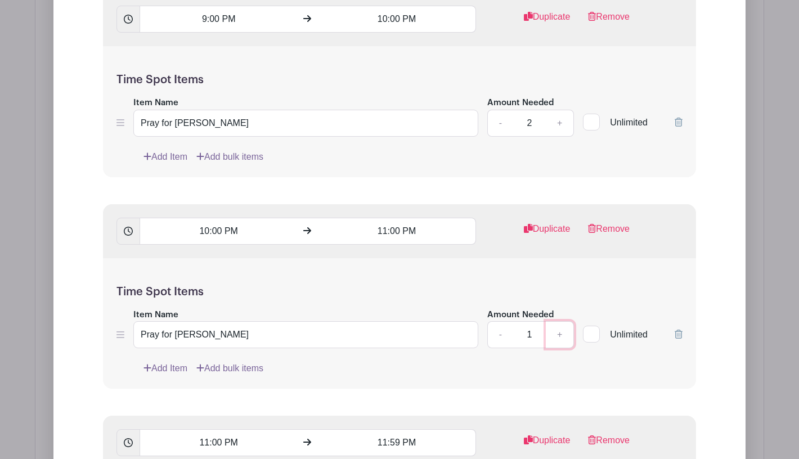
click at [561, 321] on link "+" at bounding box center [560, 334] width 28 height 27
type input "2"
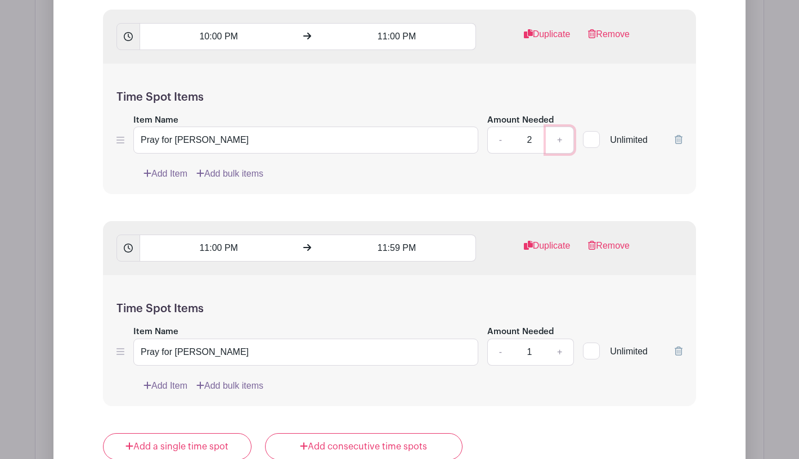
scroll to position [5784, 0]
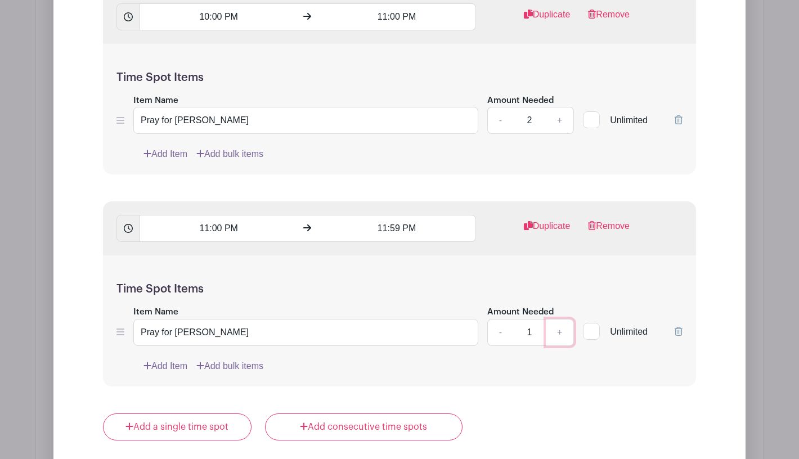
click at [562, 319] on link "+" at bounding box center [560, 332] width 28 height 27
type input "2"
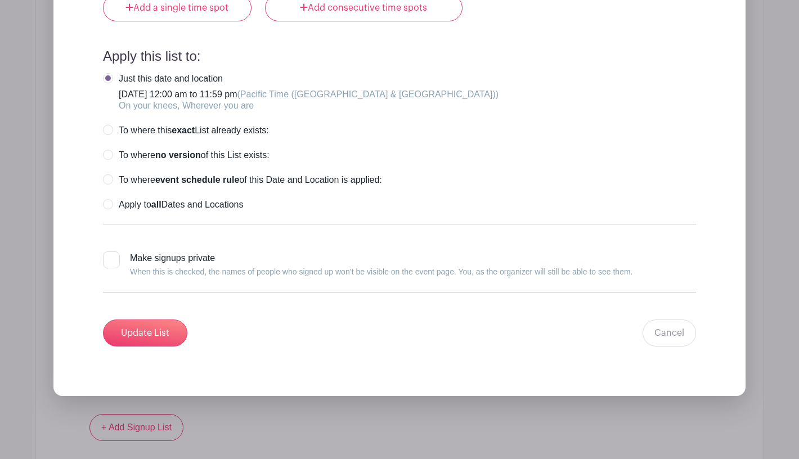
scroll to position [6202, 0]
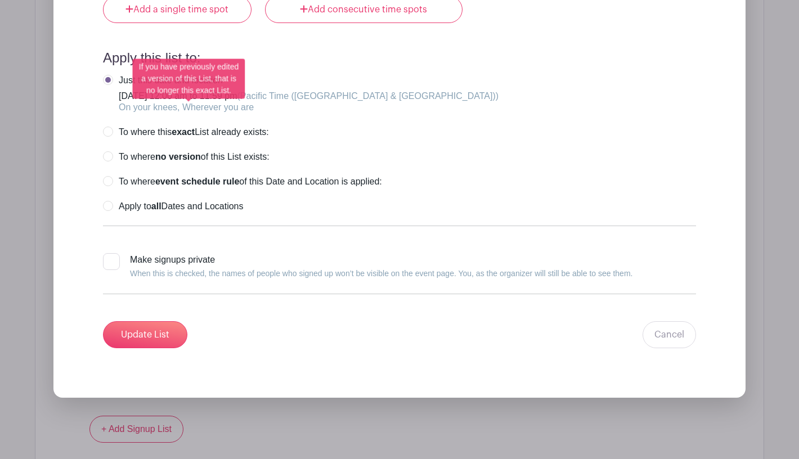
click at [110, 127] on label "To where this exact List already exists:" at bounding box center [186, 132] width 166 height 11
radio input "true"
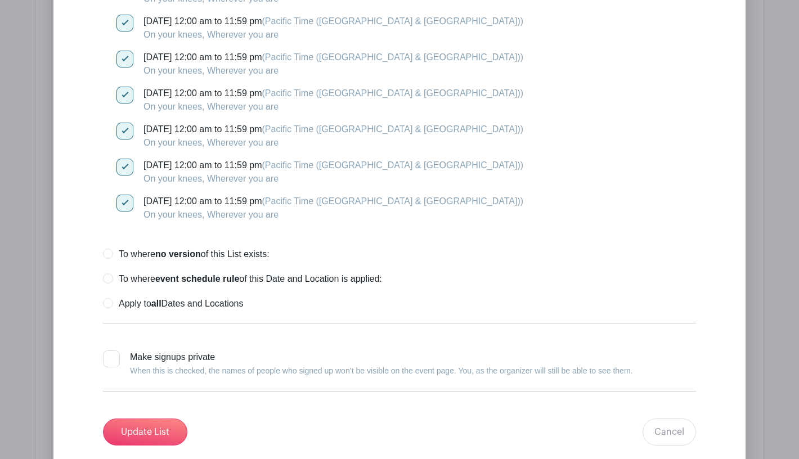
scroll to position [6633, 0]
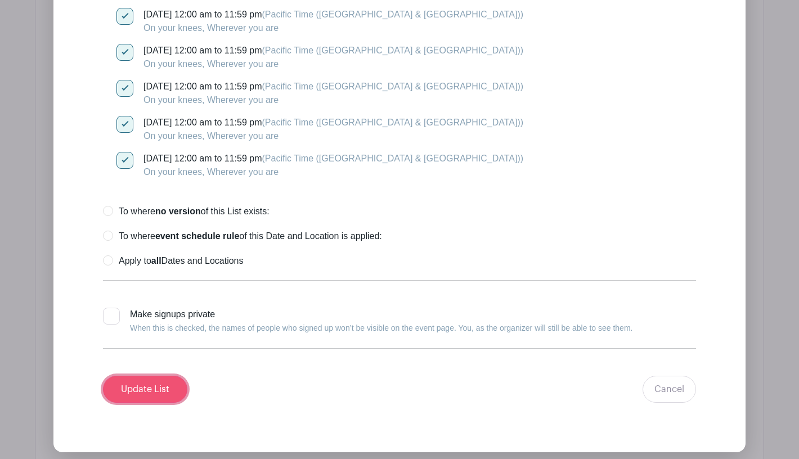
click at [154, 376] on input "Update List" at bounding box center [145, 389] width 84 height 27
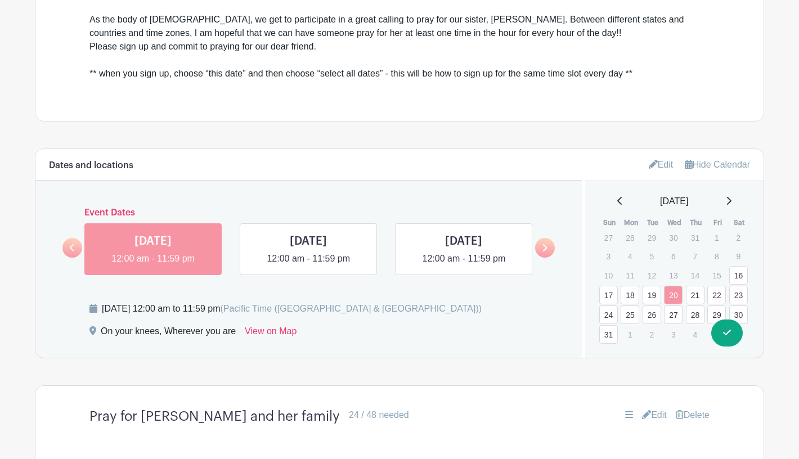
scroll to position [568, 0]
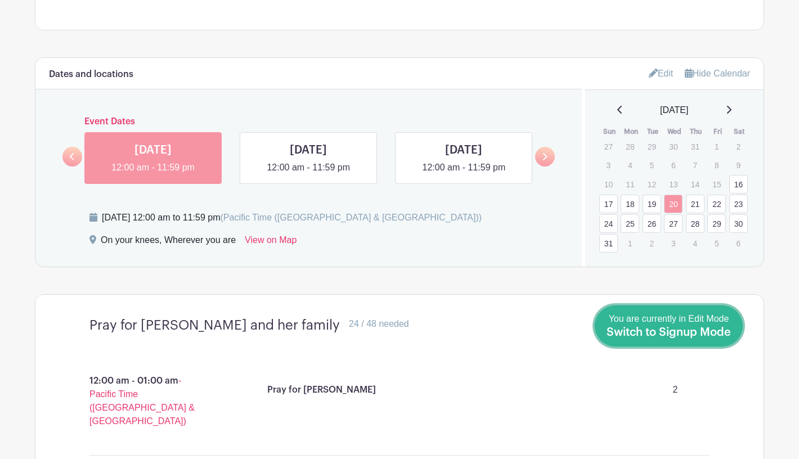
click at [725, 327] on span "Switch to Signup Mode" at bounding box center [668, 332] width 124 height 11
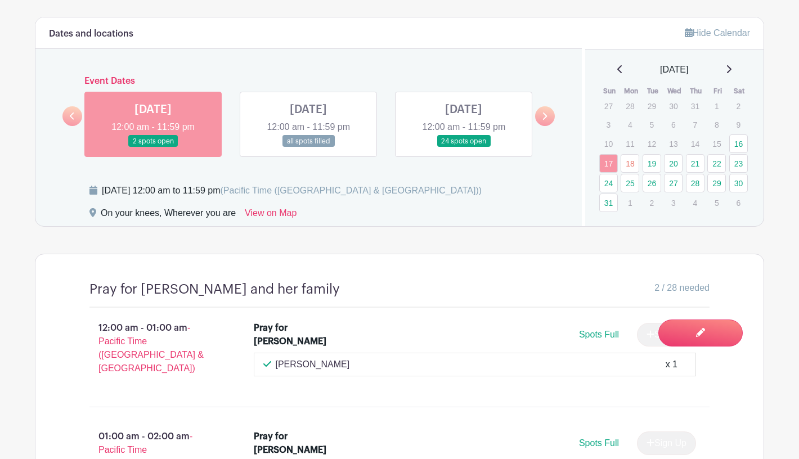
scroll to position [573, 0]
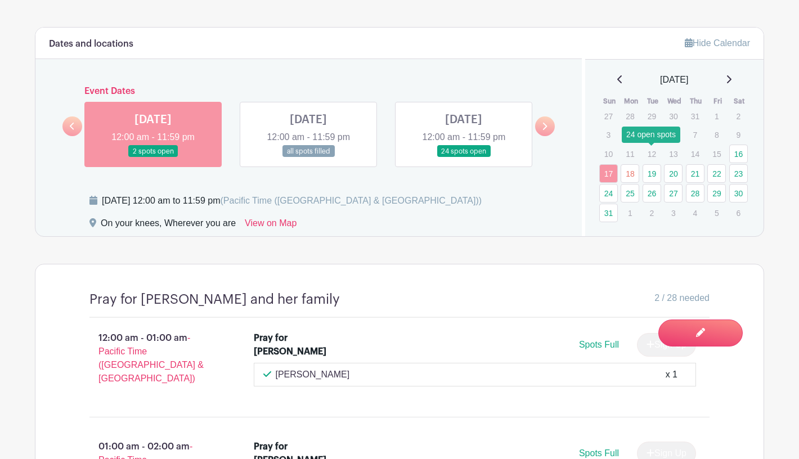
click at [656, 164] on link "19" at bounding box center [651, 173] width 19 height 19
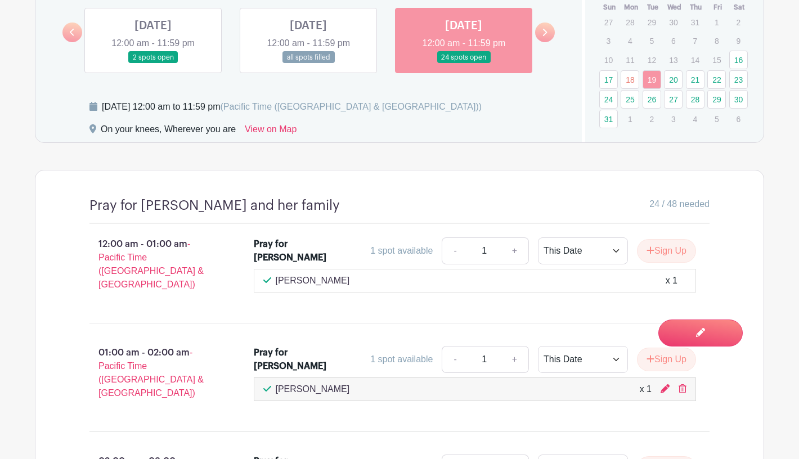
scroll to position [615, 0]
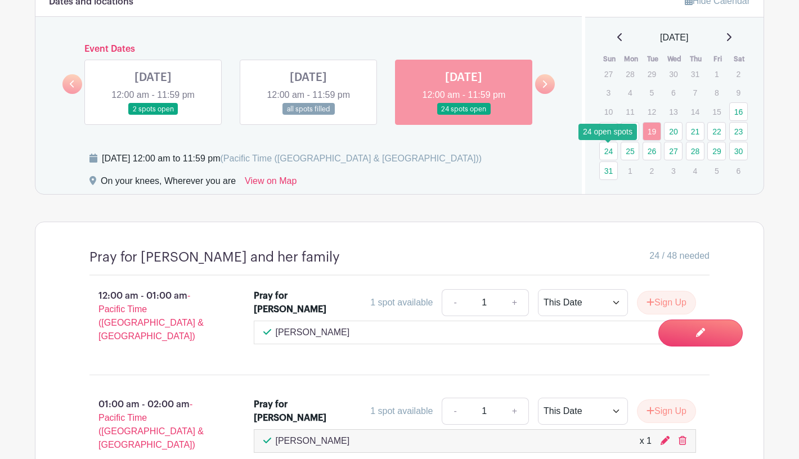
click at [606, 161] on link "31" at bounding box center [608, 170] width 19 height 19
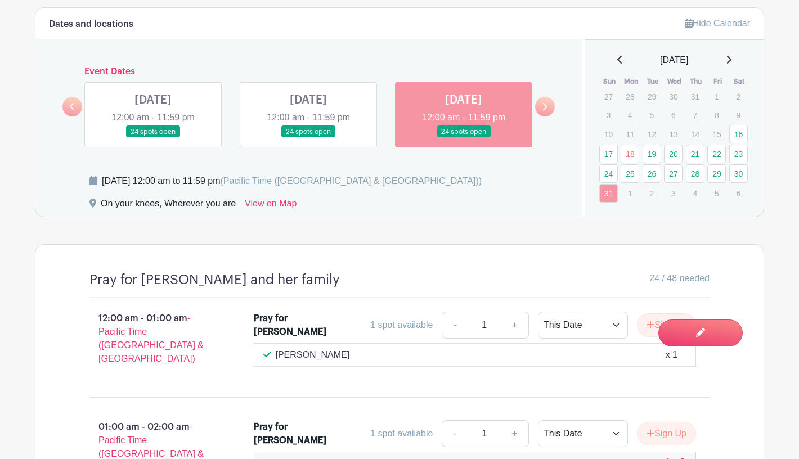
scroll to position [578, 0]
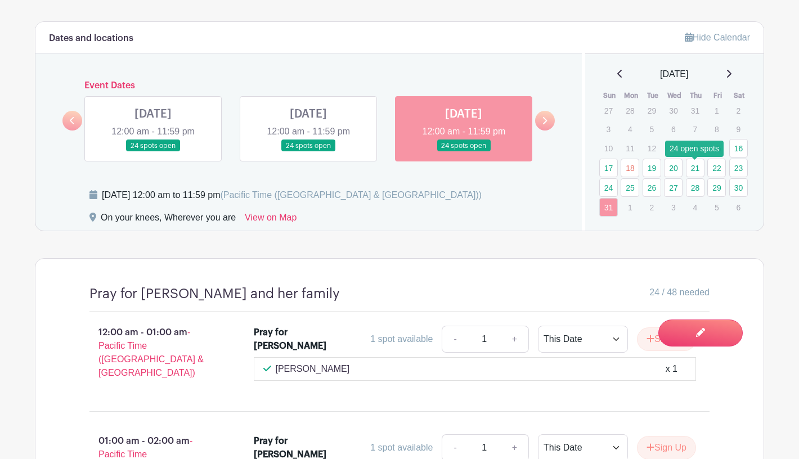
click at [692, 178] on link "28" at bounding box center [695, 187] width 19 height 19
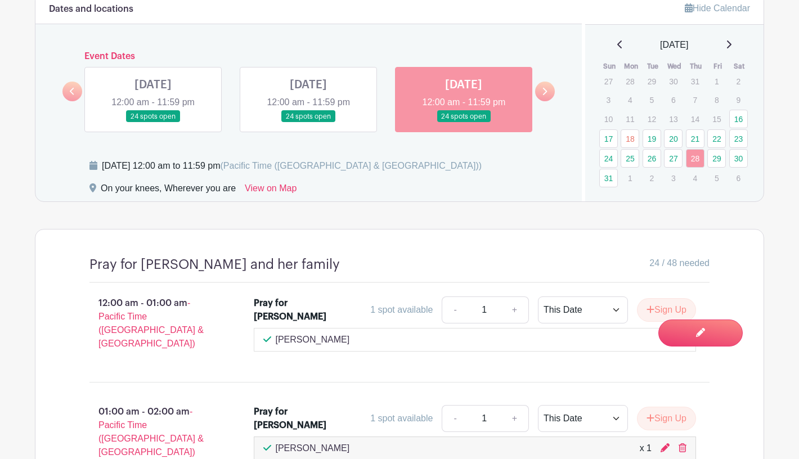
scroll to position [605, 0]
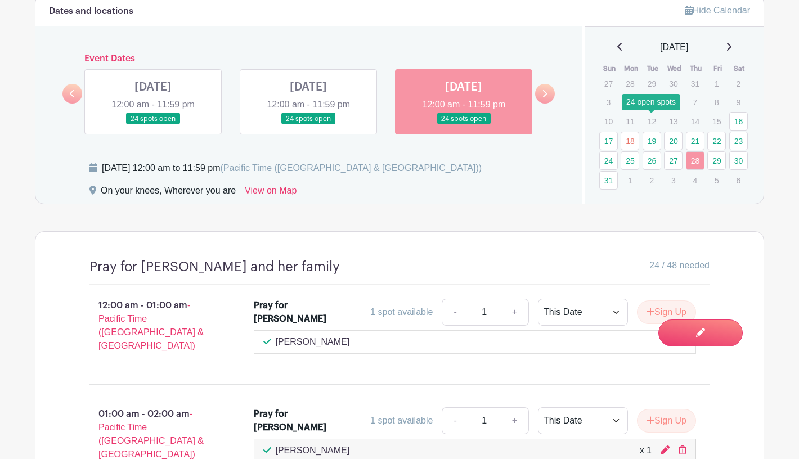
click at [652, 132] on link "19" at bounding box center [651, 141] width 19 height 19
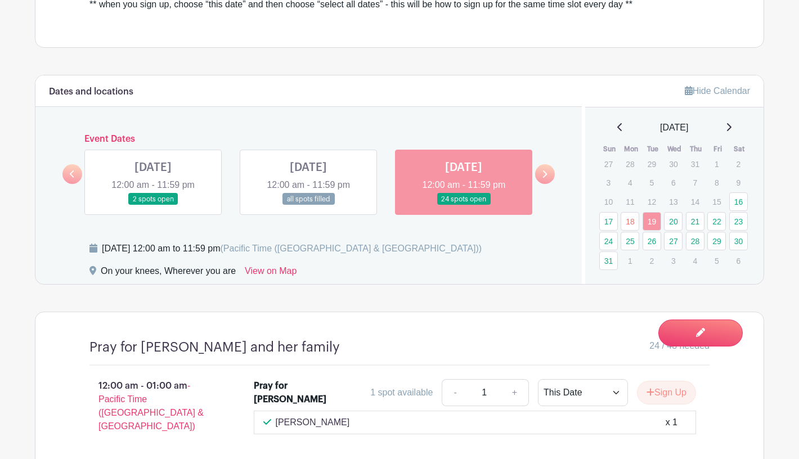
scroll to position [521, 0]
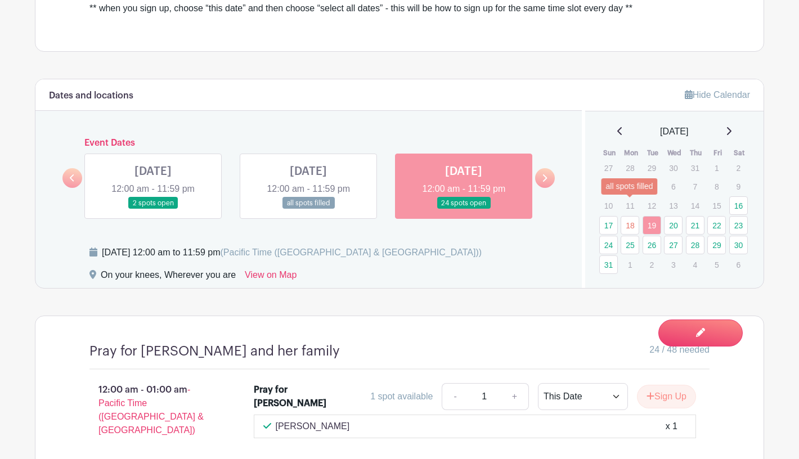
click at [627, 216] on link "18" at bounding box center [629, 225] width 19 height 19
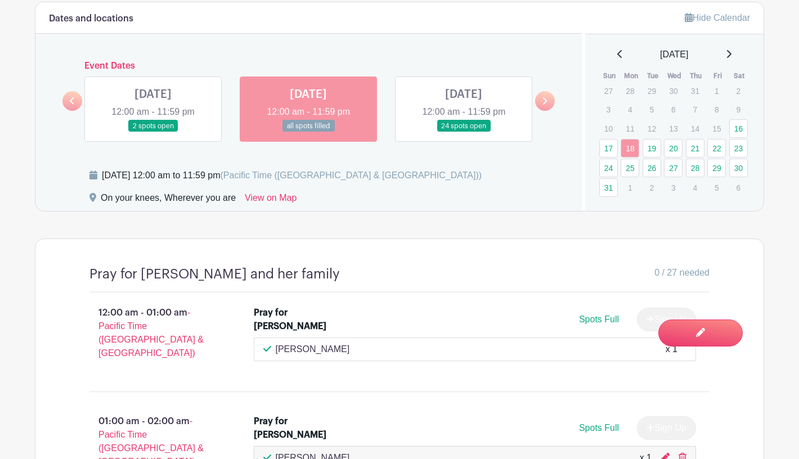
scroll to position [595, 0]
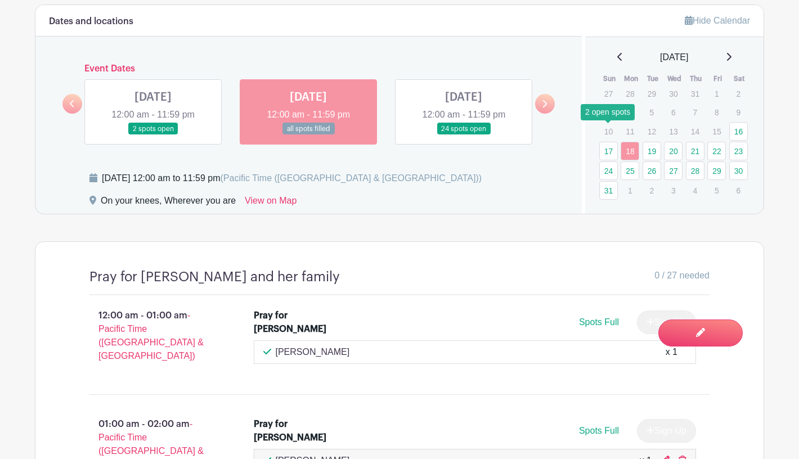
click at [606, 142] on link "17" at bounding box center [608, 151] width 19 height 19
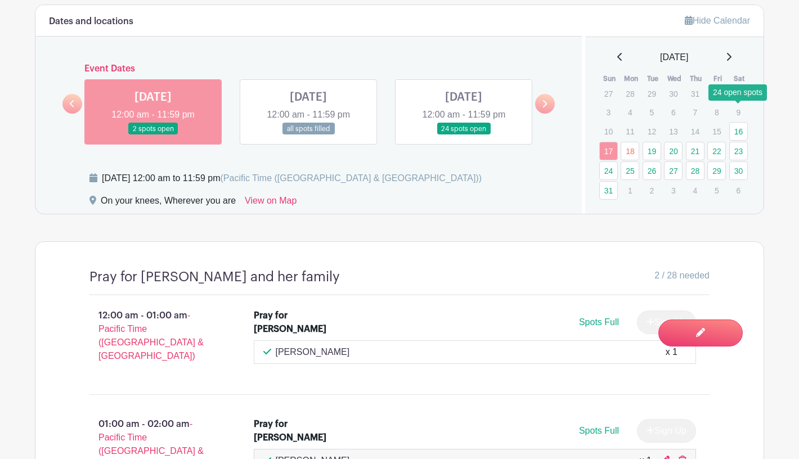
click at [740, 122] on link "16" at bounding box center [738, 131] width 19 height 19
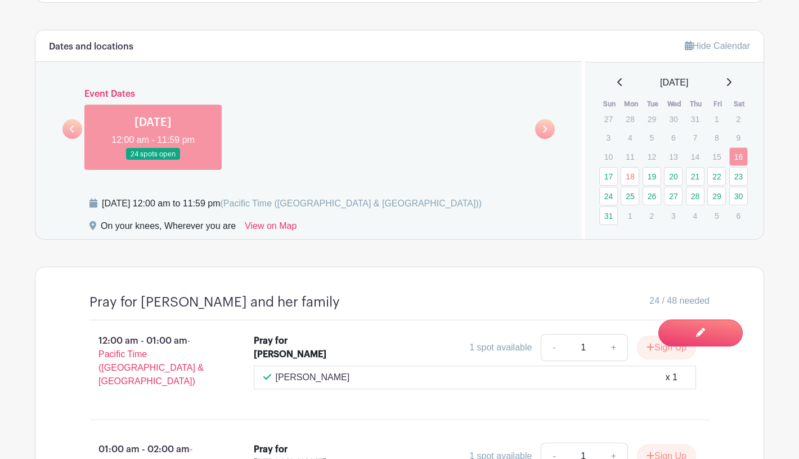
scroll to position [566, 0]
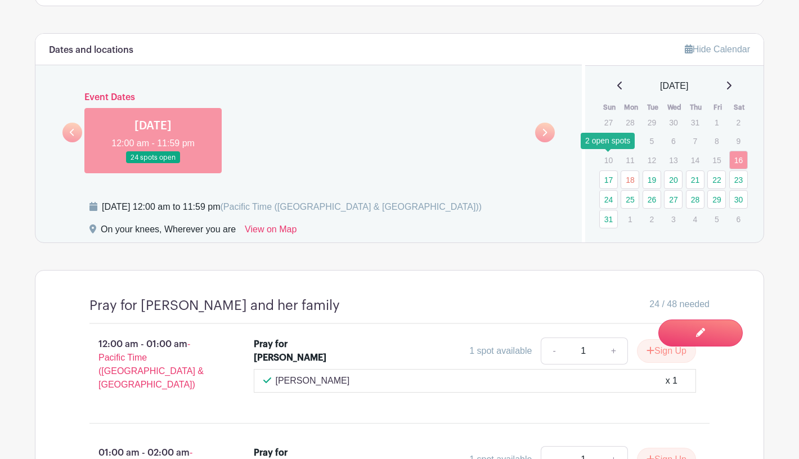
click at [606, 170] on link "17" at bounding box center [608, 179] width 19 height 19
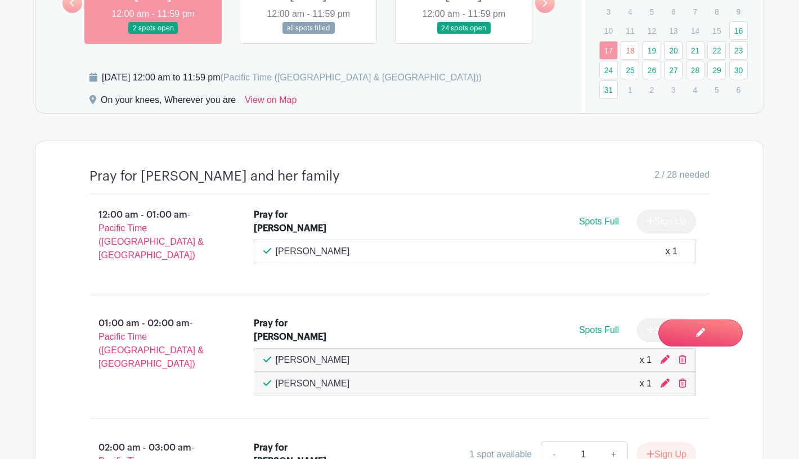
scroll to position [693, 0]
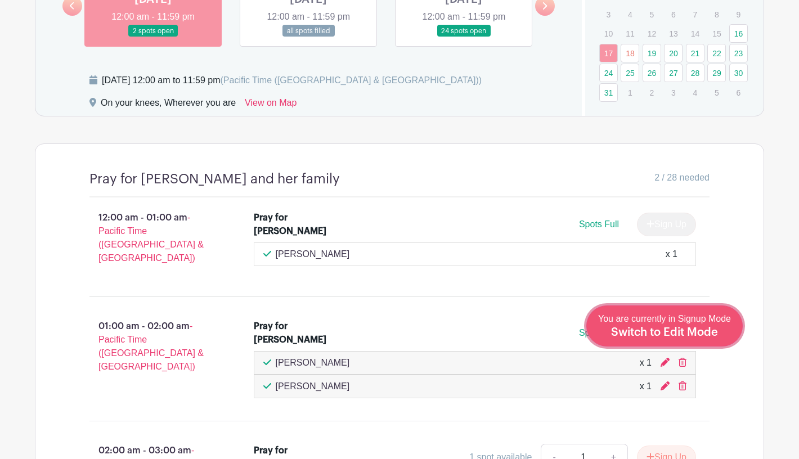
click at [705, 336] on span "Switch to Edit Mode" at bounding box center [664, 332] width 107 height 11
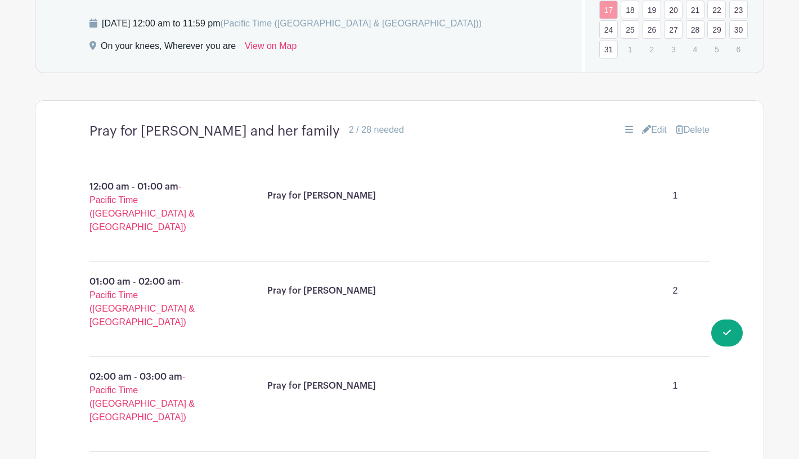
scroll to position [771, 0]
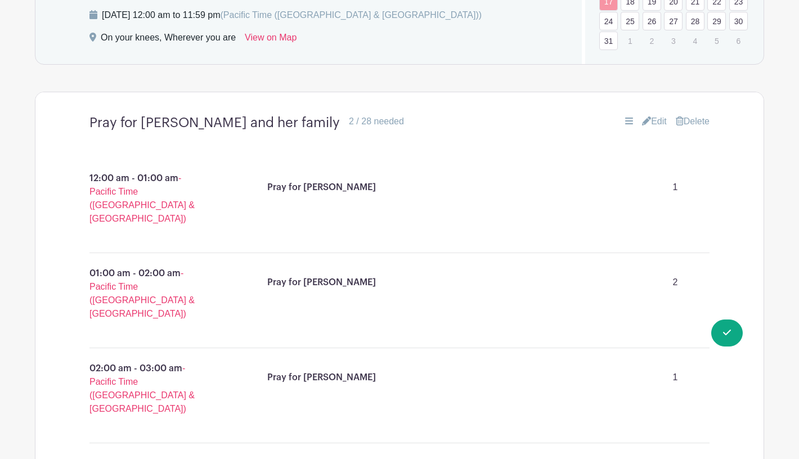
click at [653, 115] on link "Edit" at bounding box center [654, 122] width 25 height 14
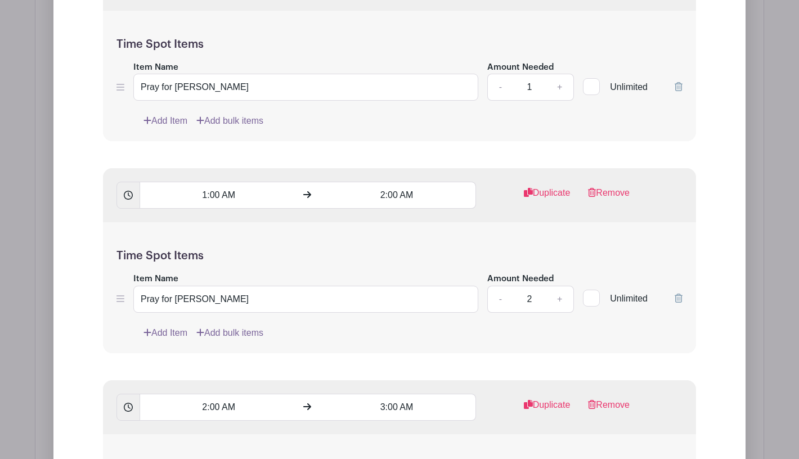
scroll to position [1171, 0]
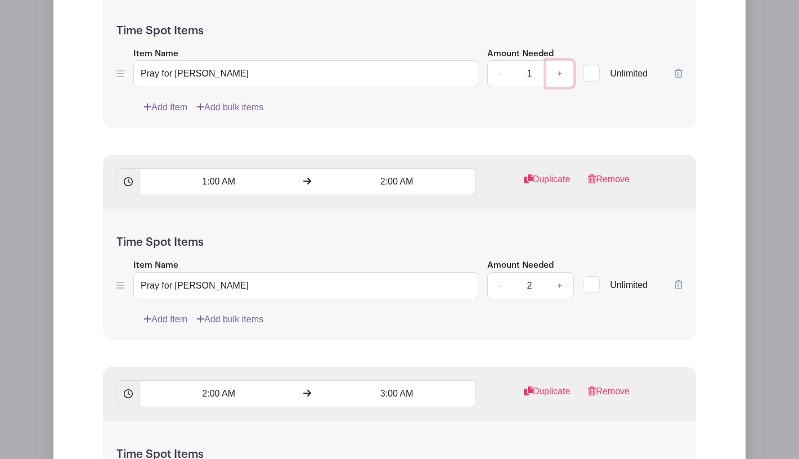
click at [564, 60] on link "+" at bounding box center [560, 73] width 28 height 27
type input "2"
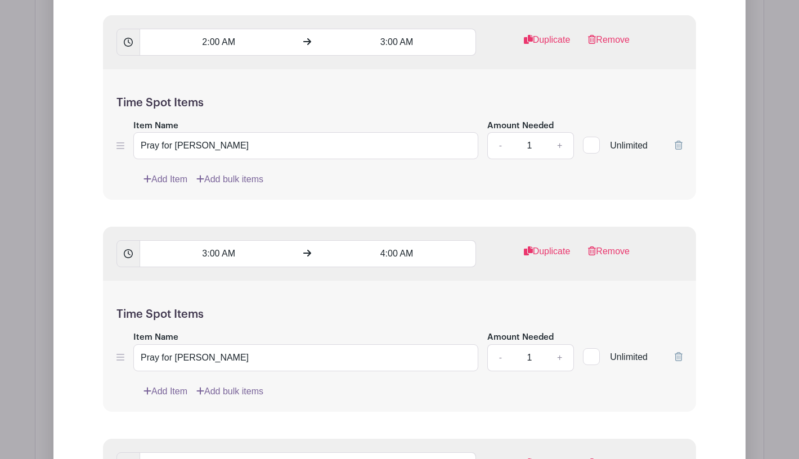
scroll to position [1483, 0]
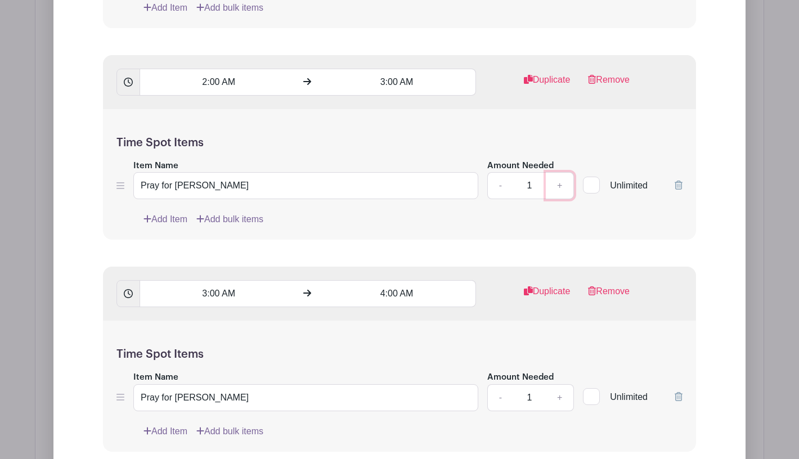
click at [557, 172] on link "+" at bounding box center [560, 185] width 28 height 27
type input "2"
click at [557, 384] on link "+" at bounding box center [560, 397] width 28 height 27
type input "2"
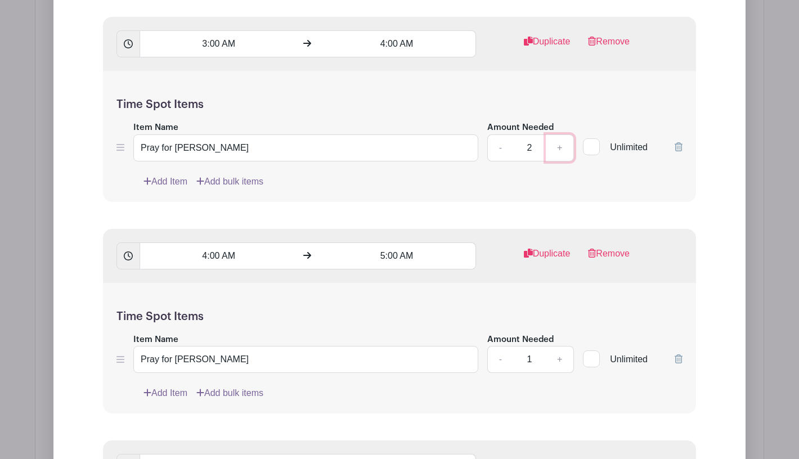
scroll to position [1754, 0]
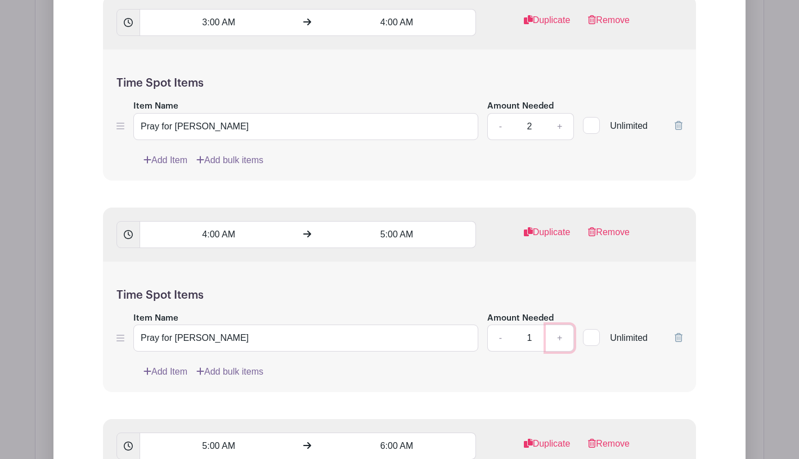
click at [556, 325] on link "+" at bounding box center [560, 338] width 28 height 27
type input "2"
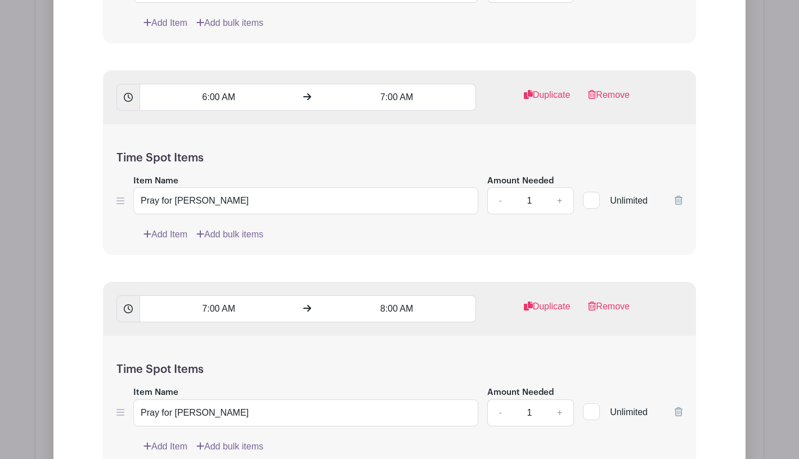
scroll to position [2331, 0]
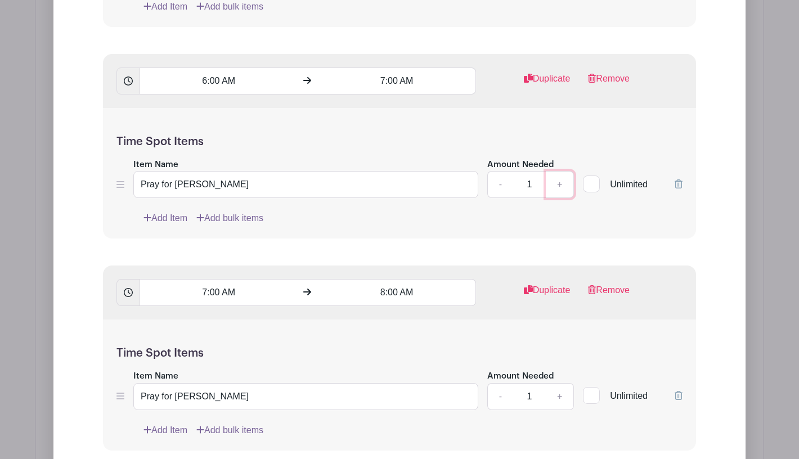
click at [554, 171] on link "+" at bounding box center [560, 184] width 28 height 27
type input "2"
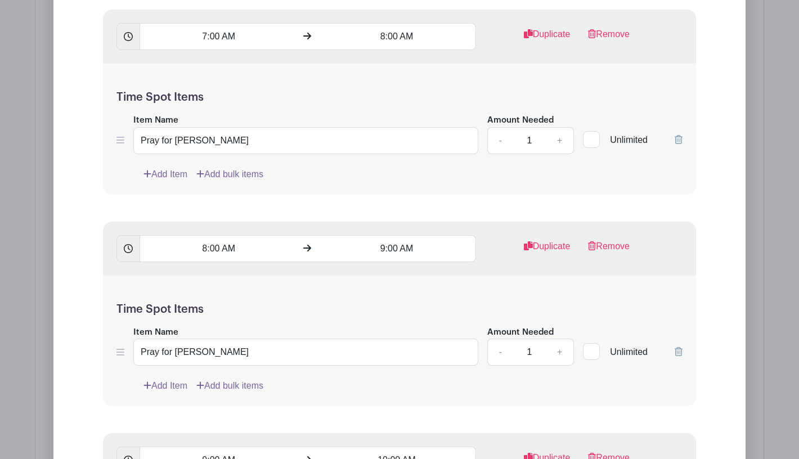
scroll to position [2594, 0]
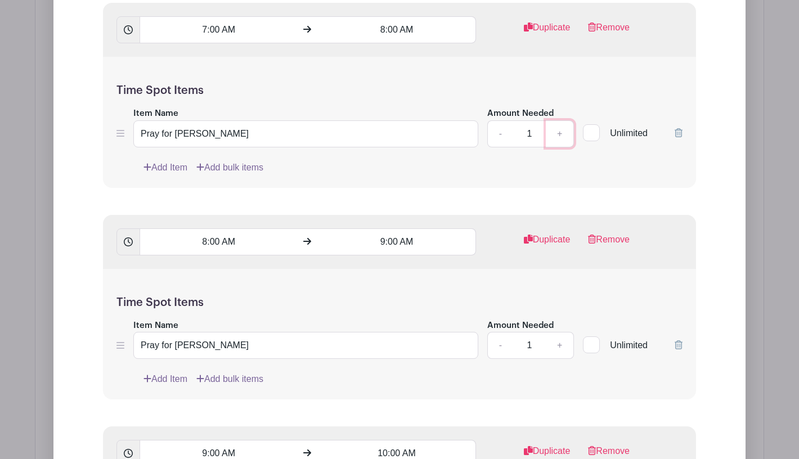
click at [557, 120] on link "+" at bounding box center [560, 133] width 28 height 27
type input "2"
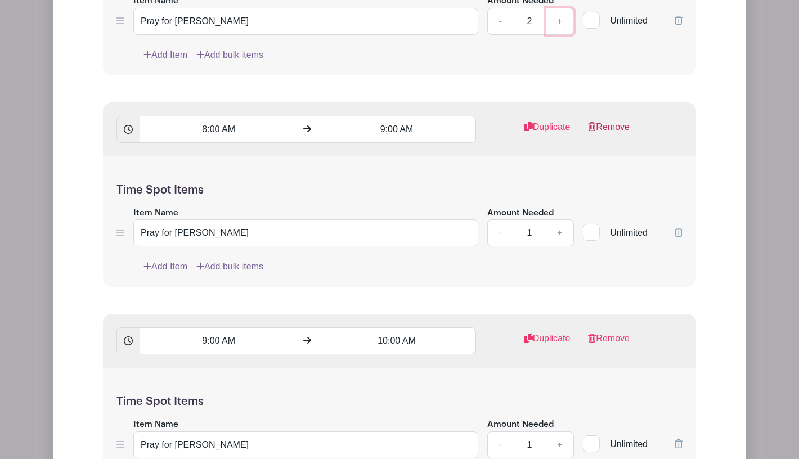
scroll to position [2732, 0]
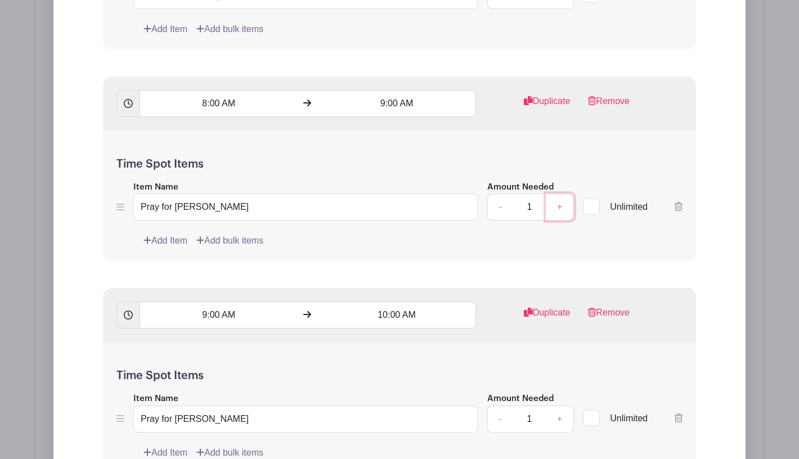
click at [560, 194] on link "+" at bounding box center [560, 207] width 28 height 27
type input "2"
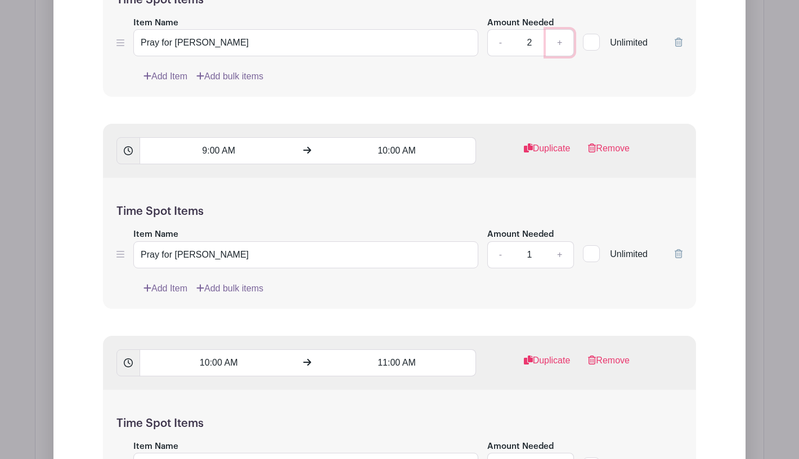
scroll to position [2967, 0]
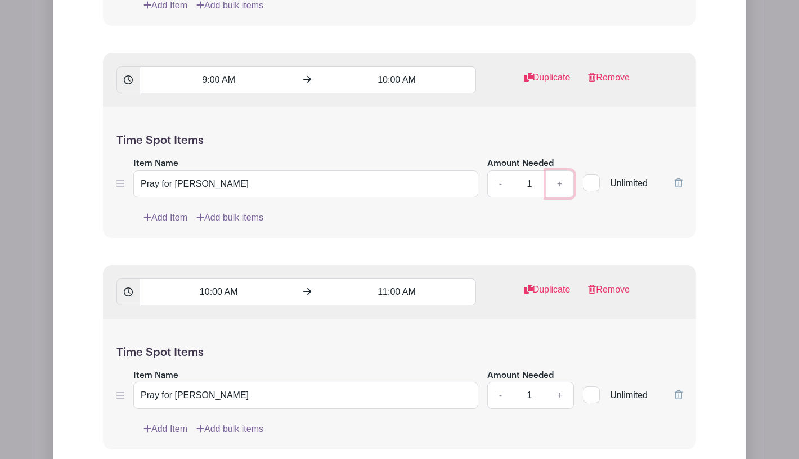
click at [561, 170] on link "+" at bounding box center [560, 183] width 28 height 27
type input "2"
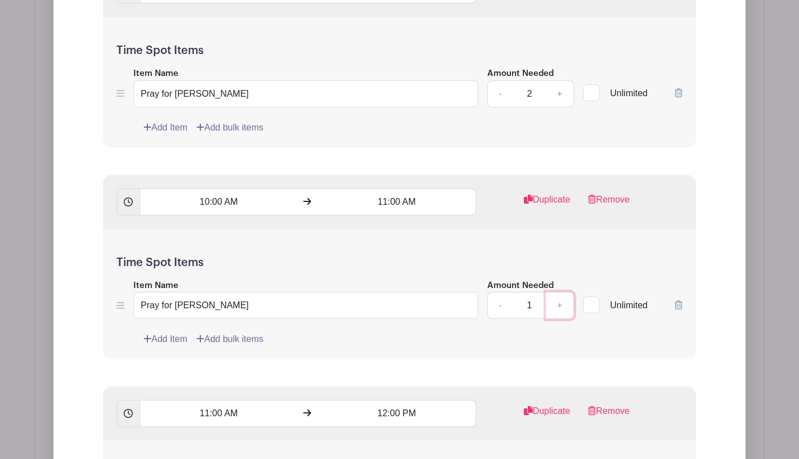
click at [560, 292] on link "+" at bounding box center [560, 305] width 28 height 27
type input "2"
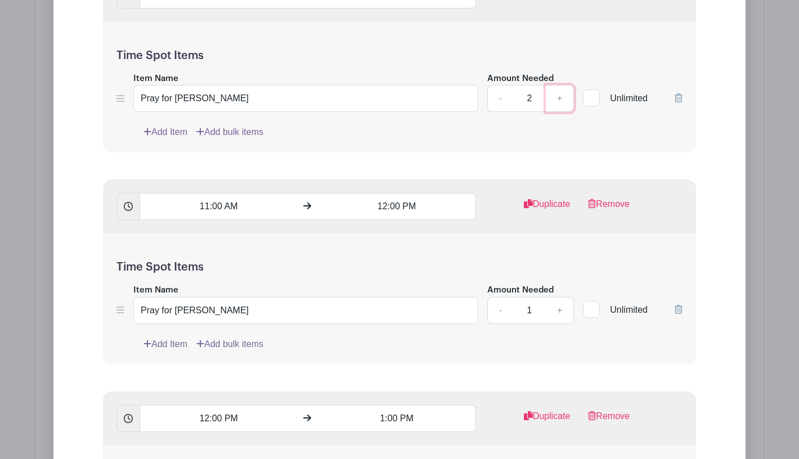
scroll to position [3301, 0]
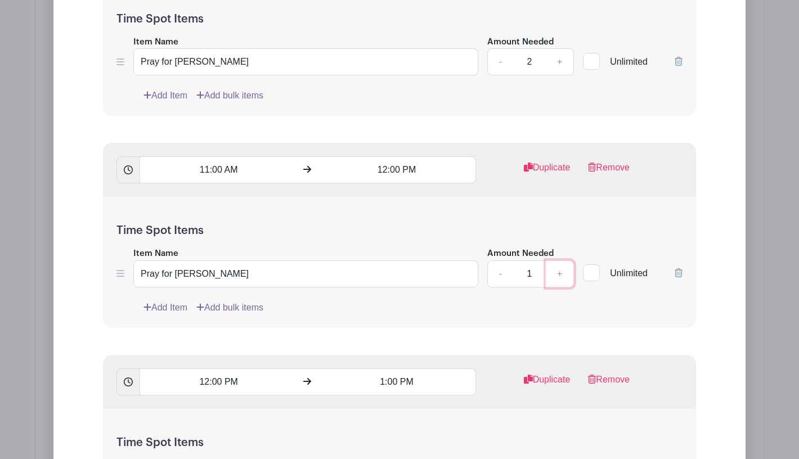
click at [559, 260] on link "+" at bounding box center [560, 273] width 28 height 27
type input "2"
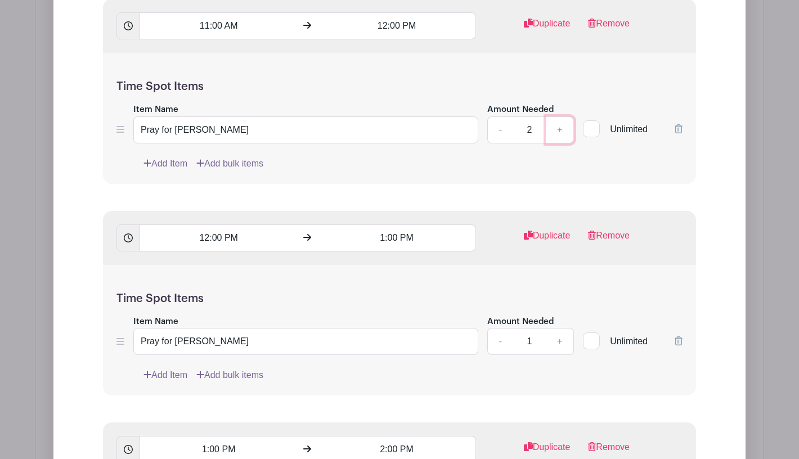
scroll to position [3471, 0]
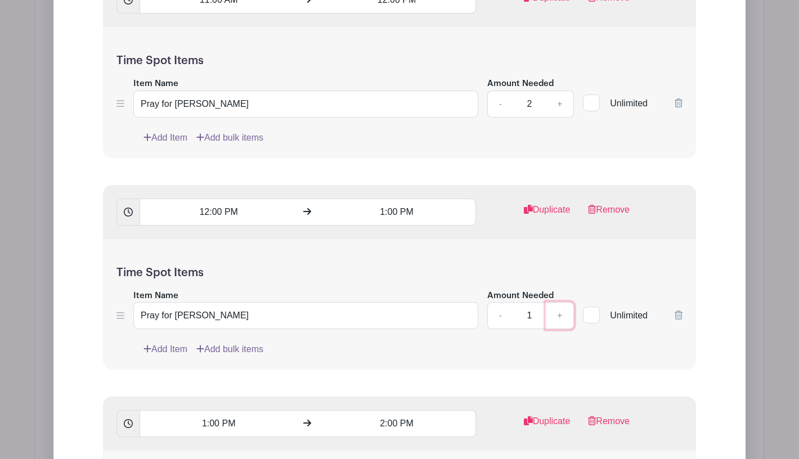
click at [557, 302] on link "+" at bounding box center [560, 315] width 28 height 27
type input "2"
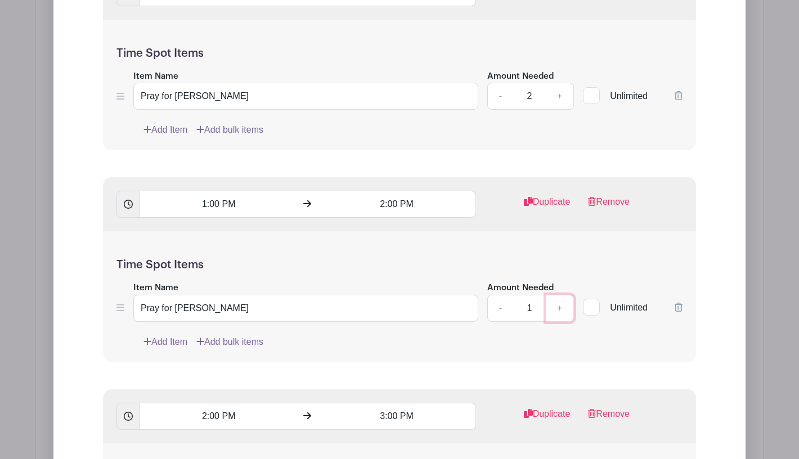
click at [556, 295] on link "+" at bounding box center [560, 308] width 28 height 27
type input "2"
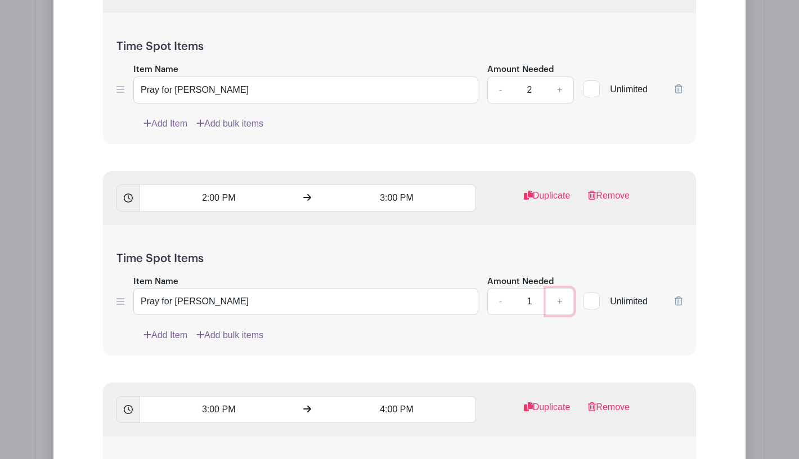
click at [558, 288] on link "+" at bounding box center [560, 301] width 28 height 27
type input "2"
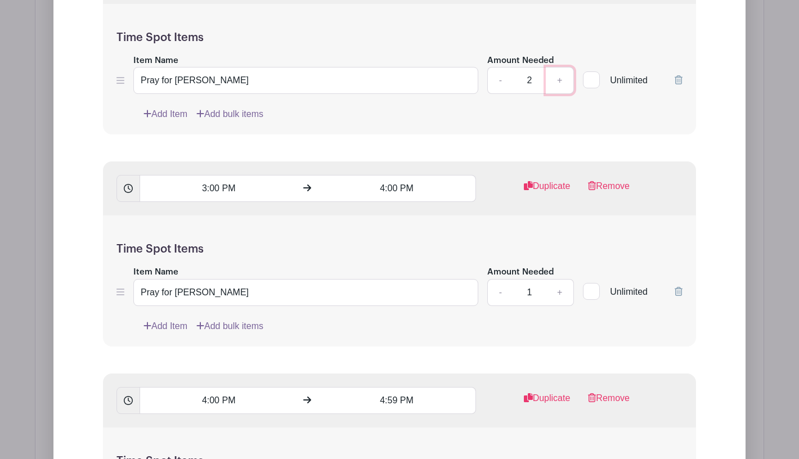
scroll to position [4134, 0]
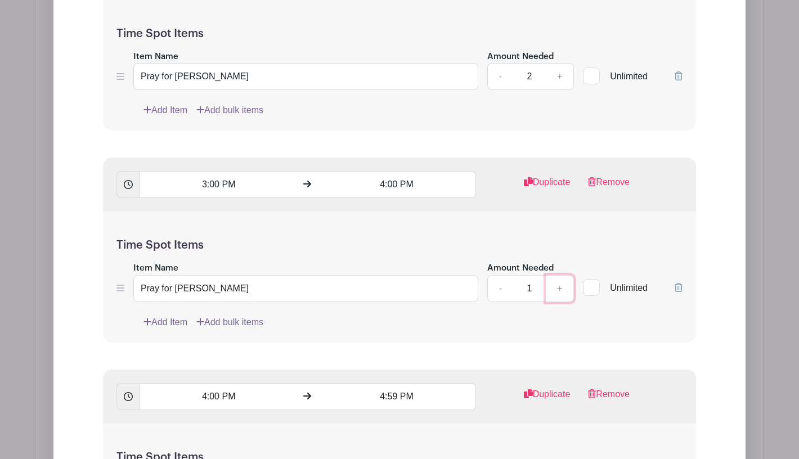
click at [560, 275] on link "+" at bounding box center [560, 288] width 28 height 27
type input "2"
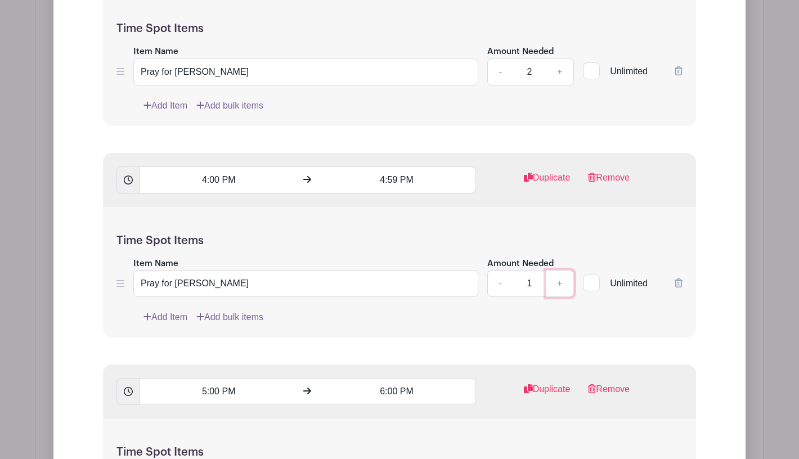
click at [560, 270] on link "+" at bounding box center [560, 283] width 28 height 27
type input "2"
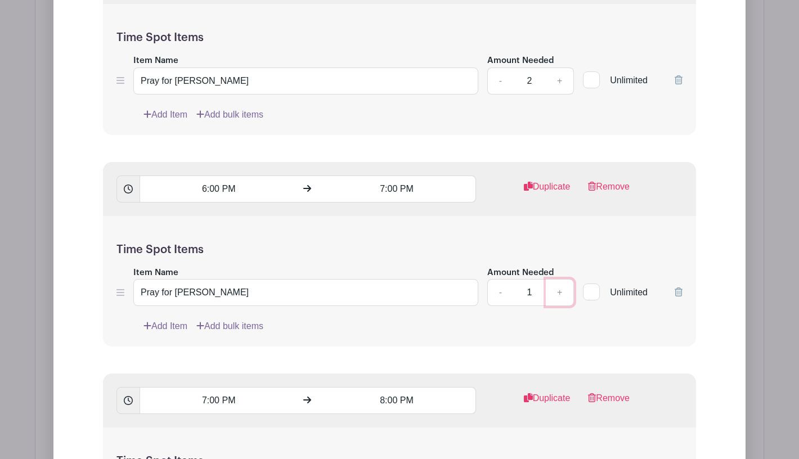
click at [560, 279] on link "+" at bounding box center [560, 292] width 28 height 27
type input "2"
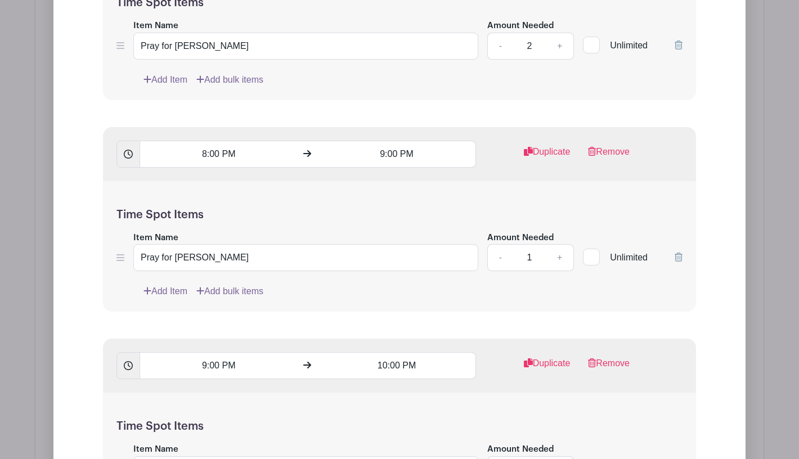
scroll to position [5258, 0]
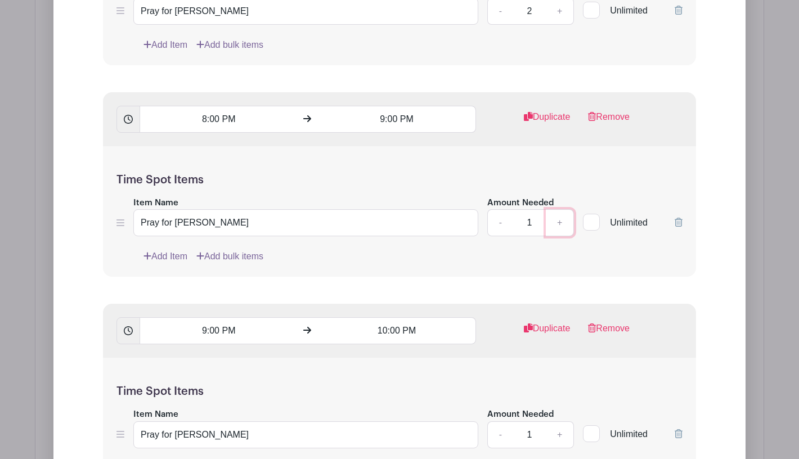
drag, startPoint x: 559, startPoint y: 198, endPoint x: 563, endPoint y: 226, distance: 27.8
click at [559, 209] on link "+" at bounding box center [560, 222] width 28 height 27
type input "2"
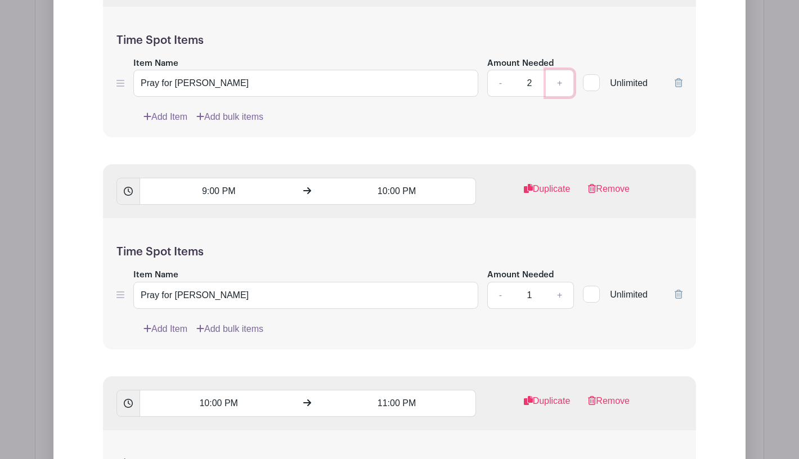
scroll to position [5410, 0]
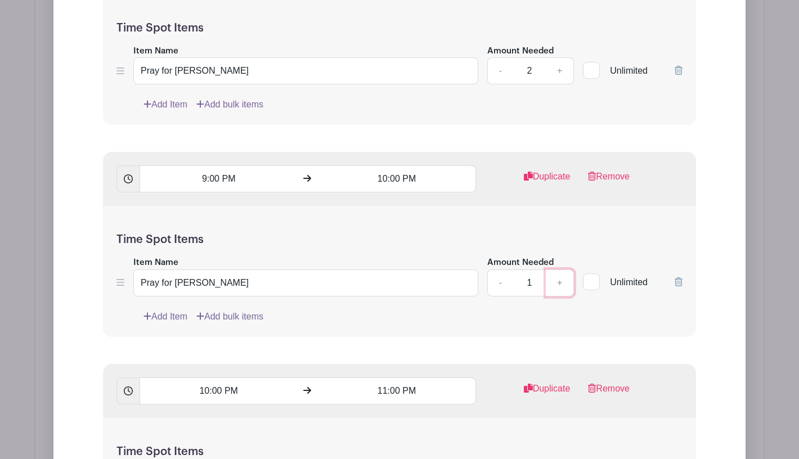
click at [558, 269] on link "+" at bounding box center [560, 282] width 28 height 27
type input "2"
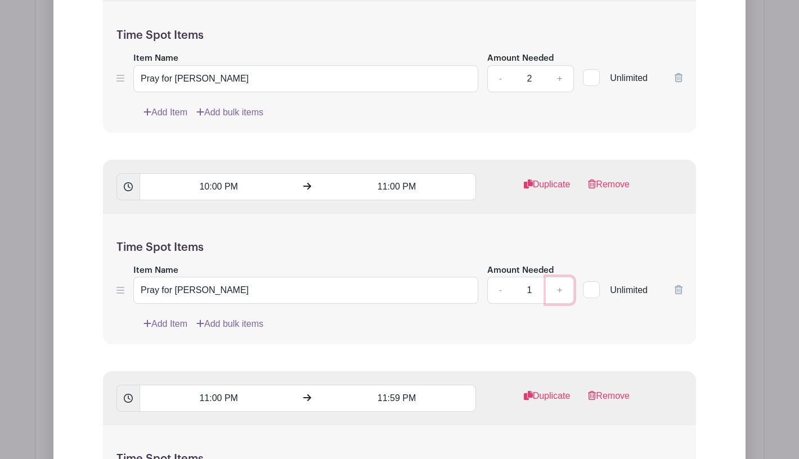
click at [561, 277] on link "+" at bounding box center [560, 290] width 28 height 27
type input "2"
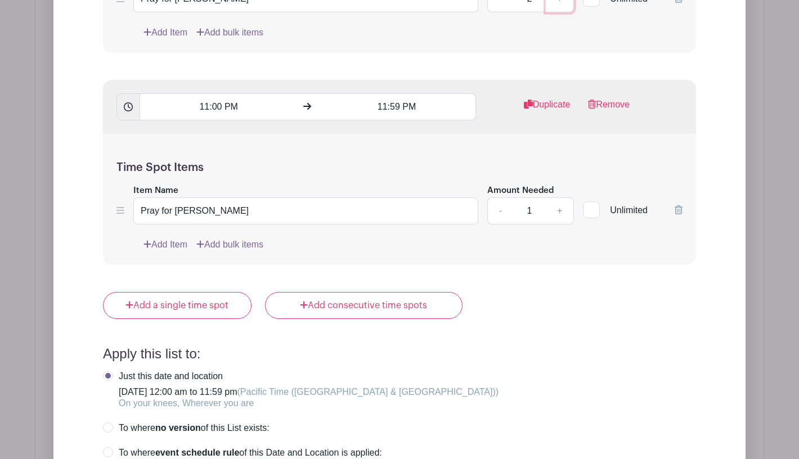
scroll to position [5920, 0]
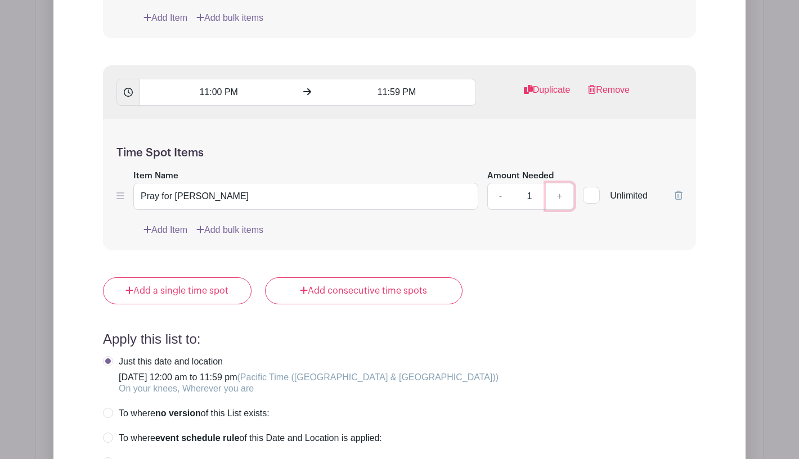
click at [555, 183] on link "+" at bounding box center [560, 196] width 28 height 27
type input "2"
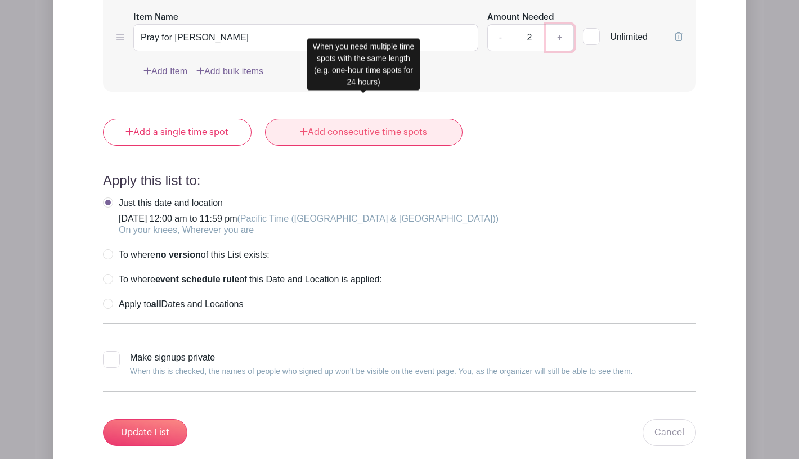
scroll to position [6092, 0]
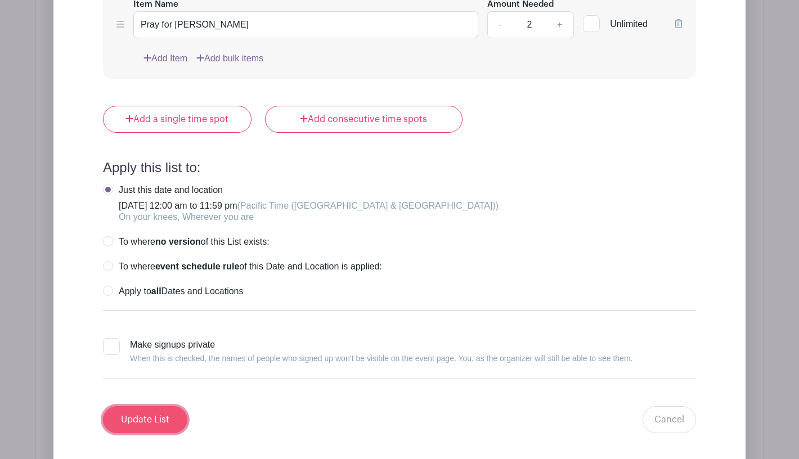
click at [132, 406] on input "Update List" at bounding box center [145, 419] width 84 height 27
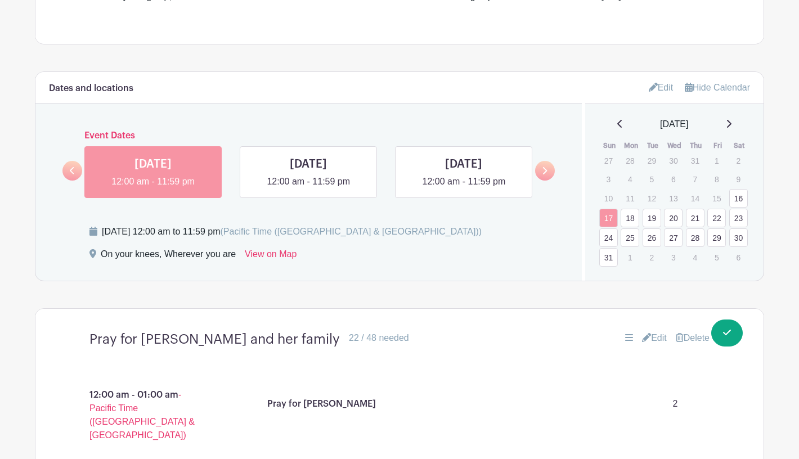
scroll to position [517, 0]
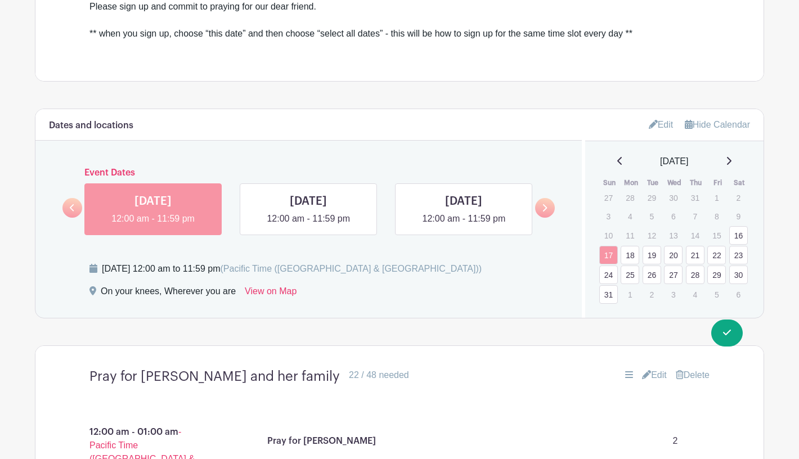
click at [632, 246] on link "18" at bounding box center [629, 255] width 19 height 19
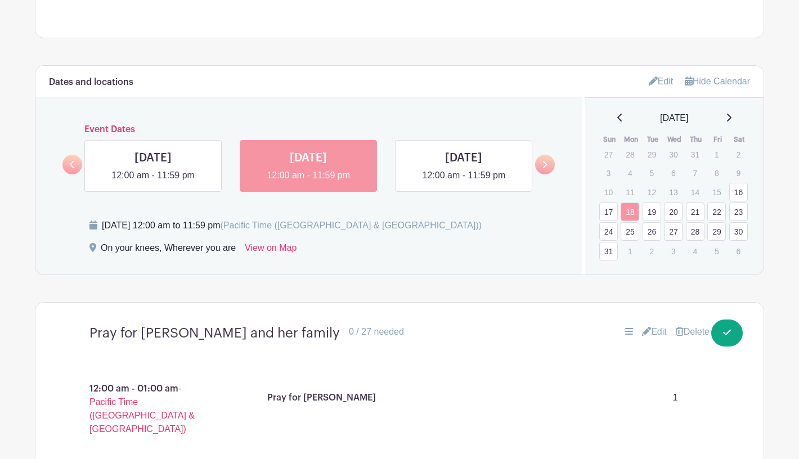
scroll to position [561, 0]
click at [659, 324] on link "Edit" at bounding box center [654, 331] width 25 height 14
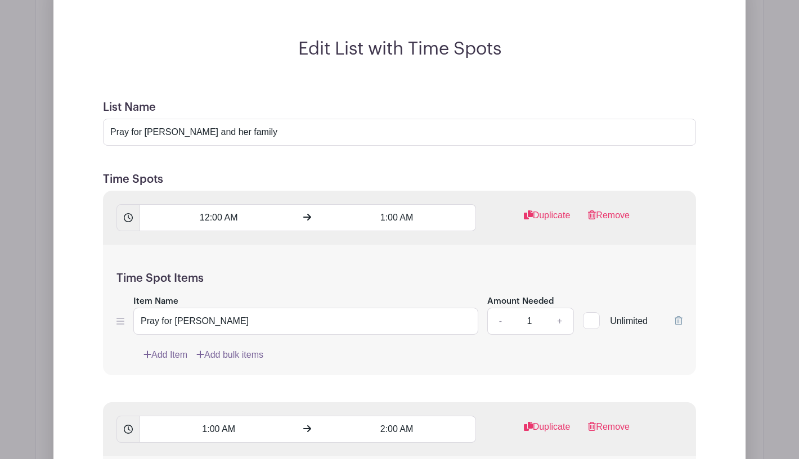
scroll to position [951, 0]
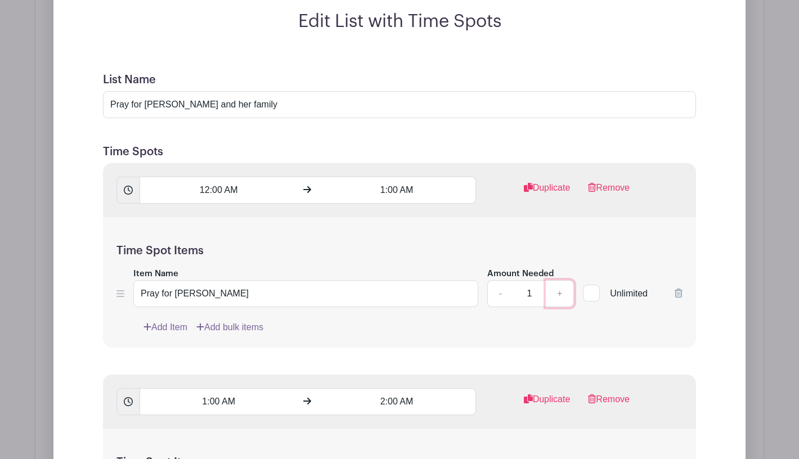
click at [561, 280] on link "+" at bounding box center [560, 293] width 28 height 27
type input "2"
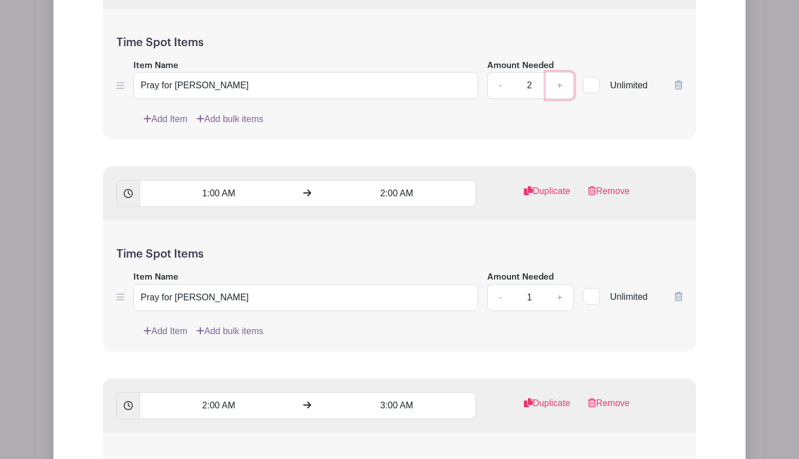
scroll to position [1176, 0]
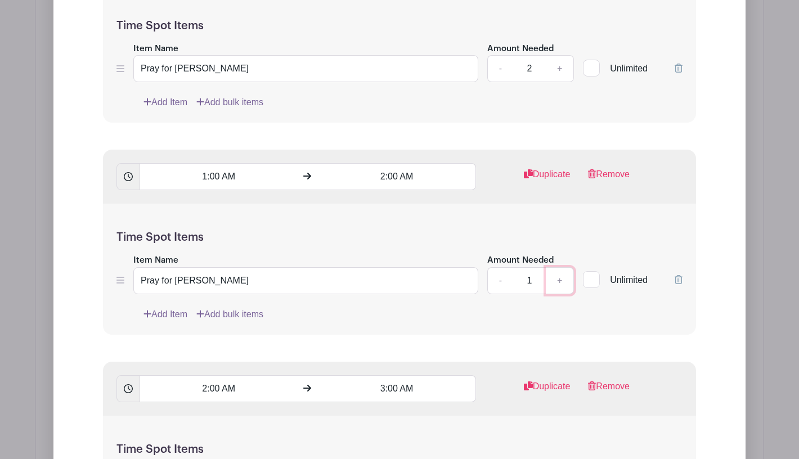
click at [561, 267] on link "+" at bounding box center [560, 280] width 28 height 27
type input "2"
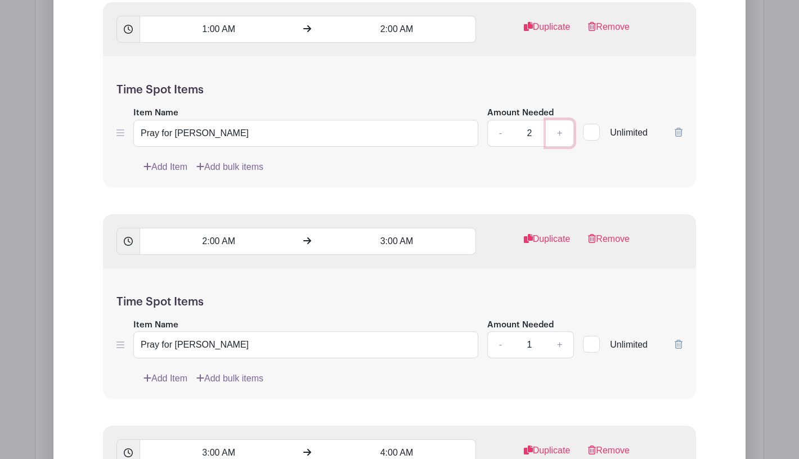
scroll to position [1324, 0]
click at [560, 331] on link "+" at bounding box center [560, 344] width 28 height 27
type input "2"
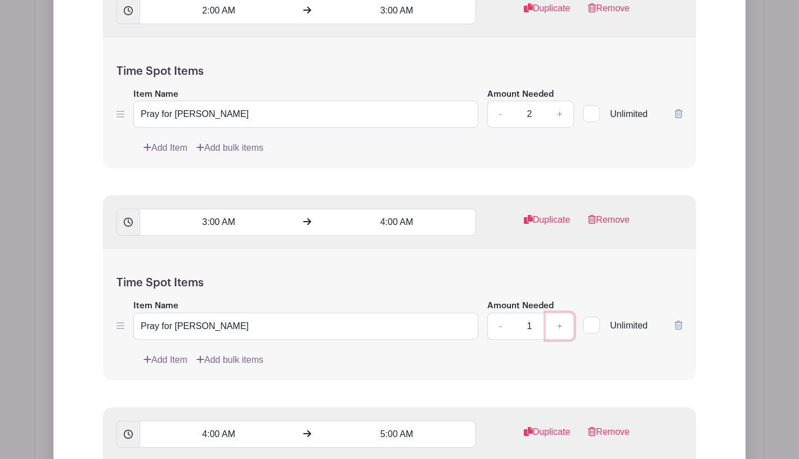
click at [560, 313] on link "+" at bounding box center [560, 326] width 28 height 27
type input "2"
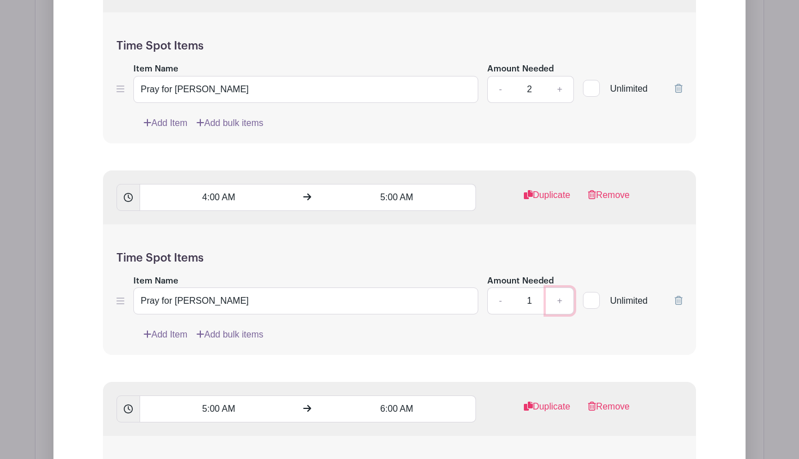
click at [558, 287] on link "+" at bounding box center [560, 300] width 28 height 27
type input "2"
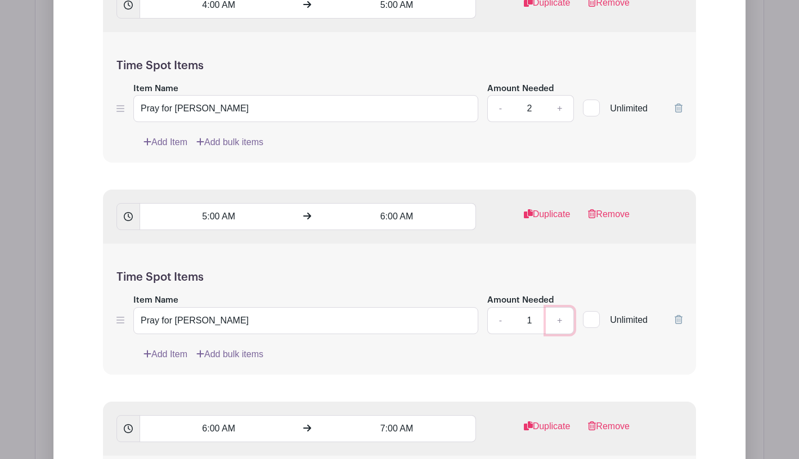
click at [560, 307] on link "+" at bounding box center [560, 320] width 28 height 27
type input "2"
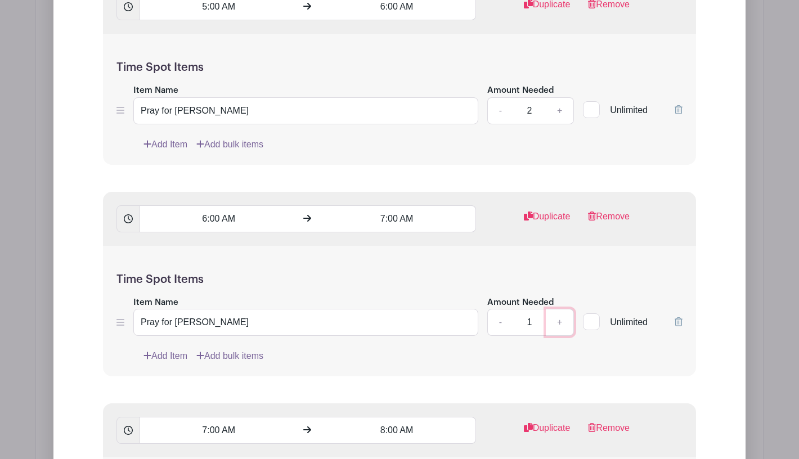
click at [559, 309] on link "+" at bounding box center [560, 322] width 28 height 27
type input "2"
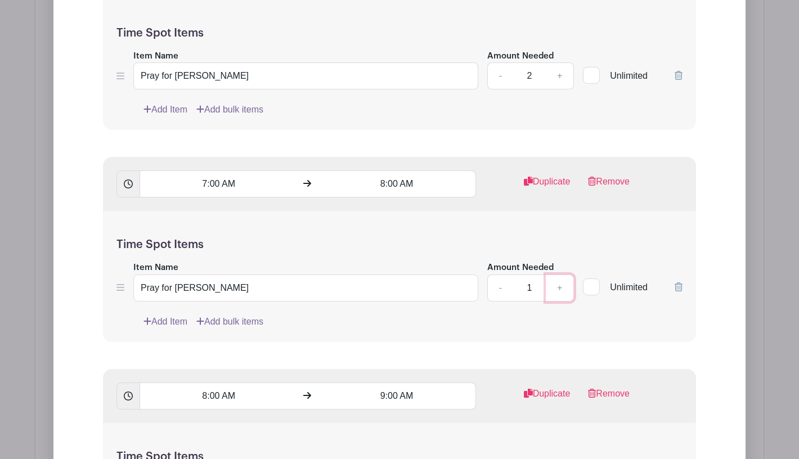
click at [563, 275] on link "+" at bounding box center [560, 288] width 28 height 27
type input "2"
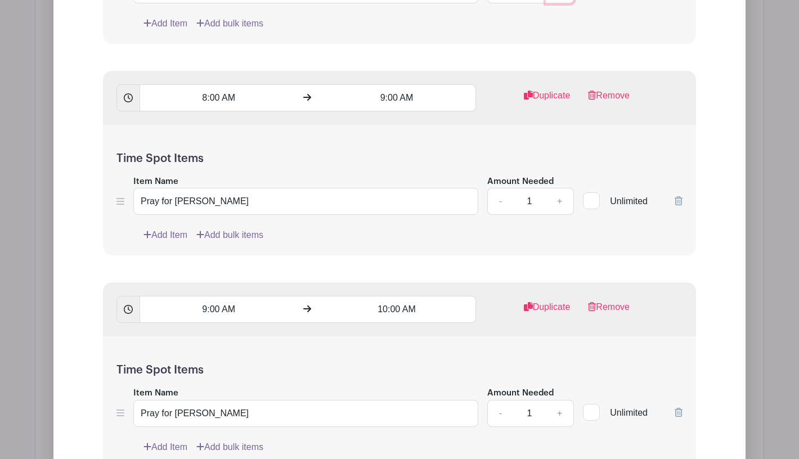
scroll to position [2803, 0]
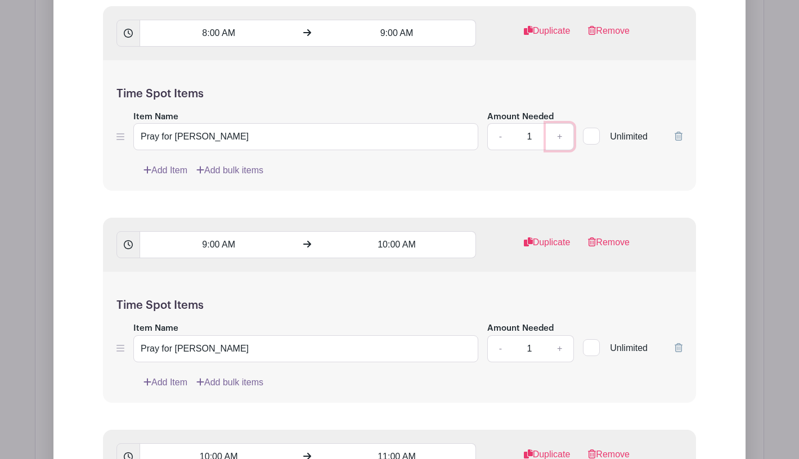
click at [559, 123] on link "+" at bounding box center [560, 136] width 28 height 27
type input "2"
click at [560, 335] on link "+" at bounding box center [560, 348] width 28 height 27
type input "2"
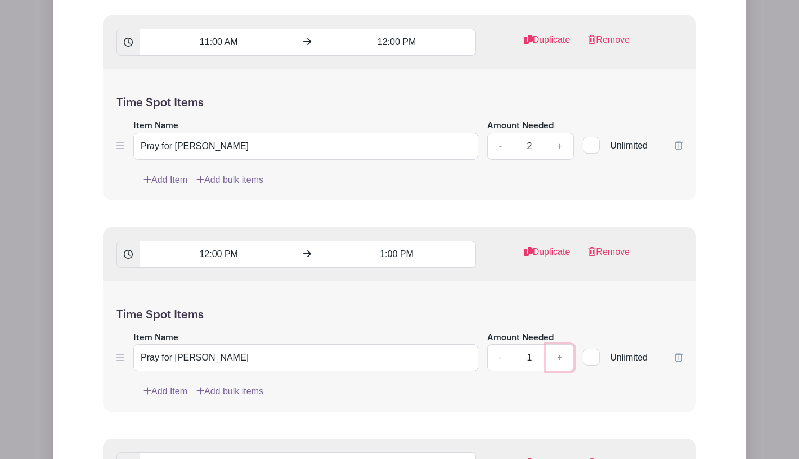
click at [561, 344] on link "+" at bounding box center [560, 357] width 28 height 27
type input "2"
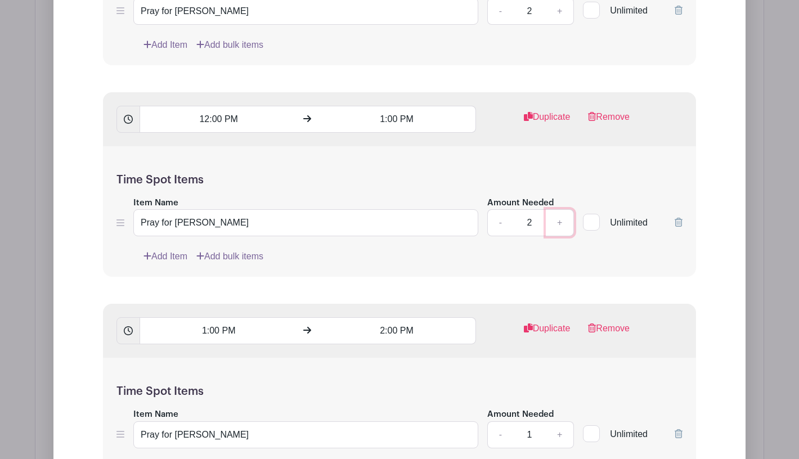
scroll to position [3623, 0]
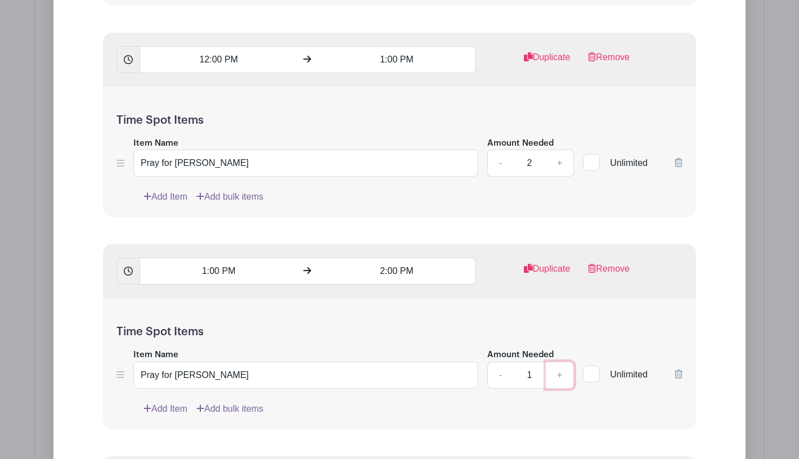
click at [559, 362] on link "+" at bounding box center [560, 375] width 28 height 27
type input "2"
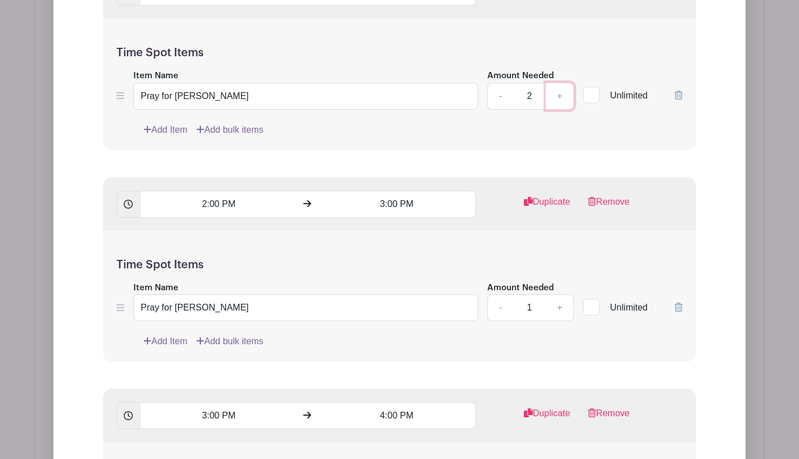
scroll to position [3961, 0]
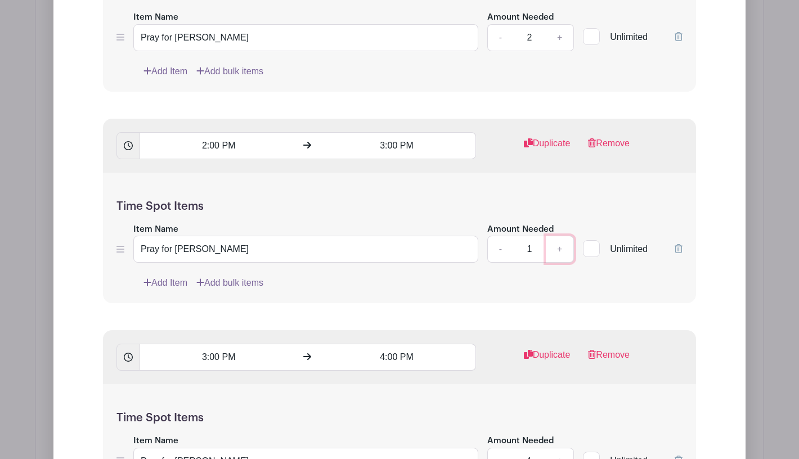
click at [560, 236] on link "+" at bounding box center [560, 249] width 28 height 27
type input "2"
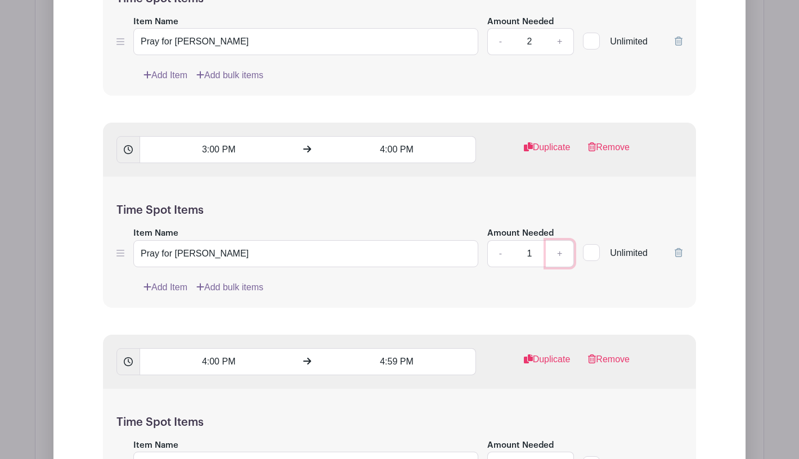
click at [560, 240] on link "+" at bounding box center [560, 253] width 28 height 27
type input "2"
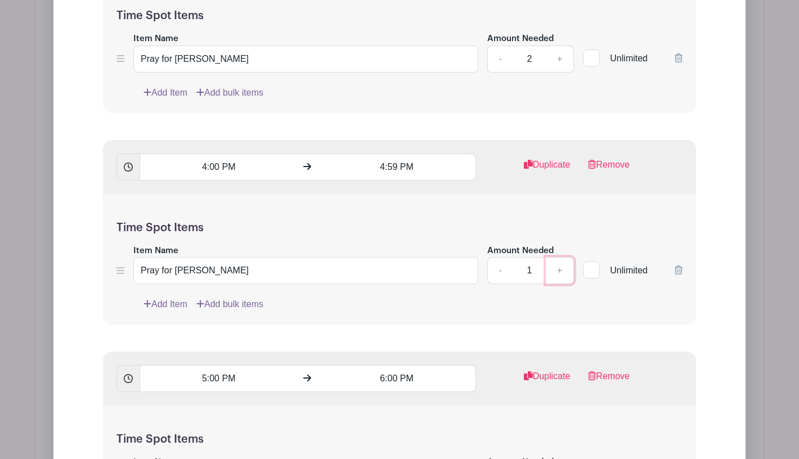
click at [558, 257] on link "+" at bounding box center [560, 270] width 28 height 27
type input "2"
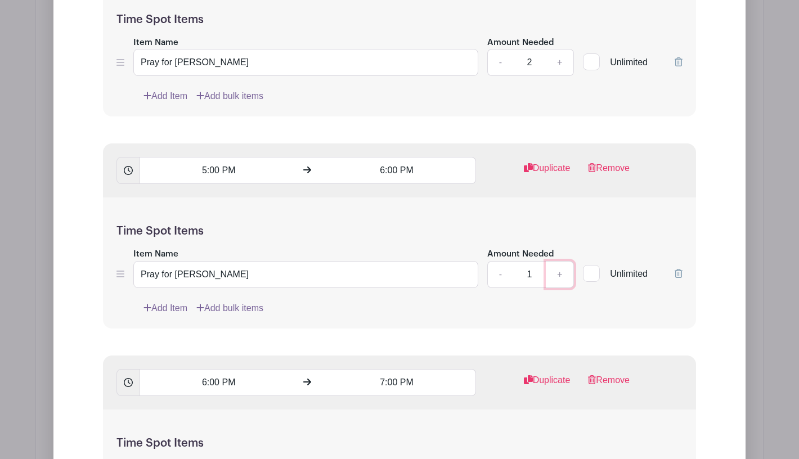
click at [556, 261] on link "+" at bounding box center [560, 274] width 28 height 27
type input "2"
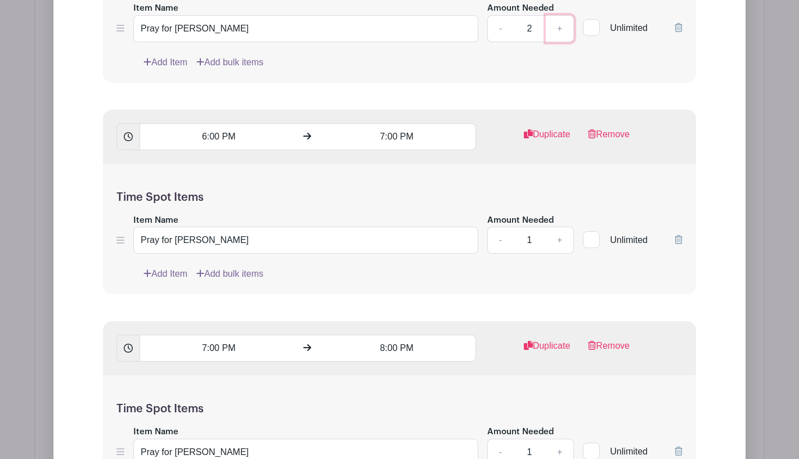
scroll to position [4852, 0]
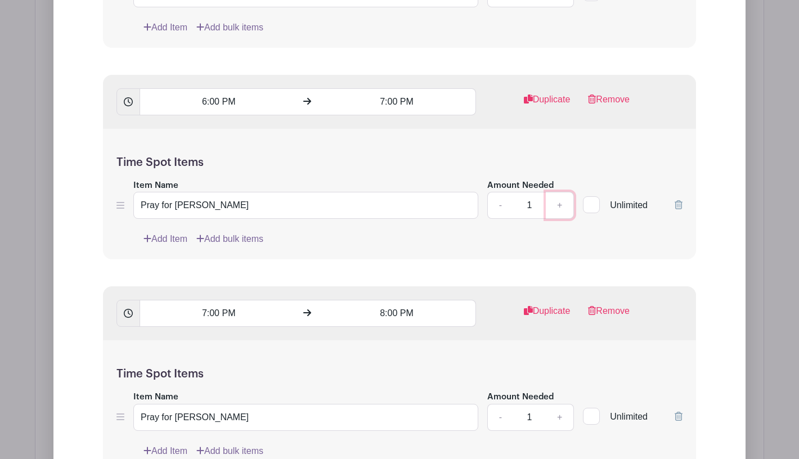
click at [557, 192] on link "+" at bounding box center [560, 205] width 28 height 27
type input "2"
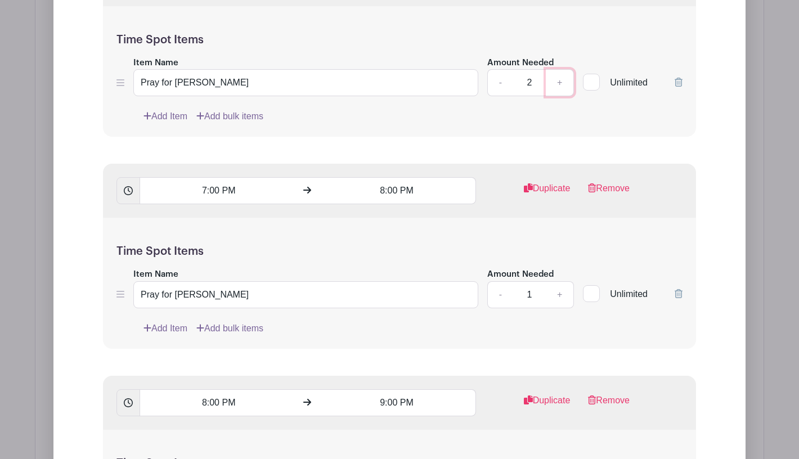
scroll to position [4998, 0]
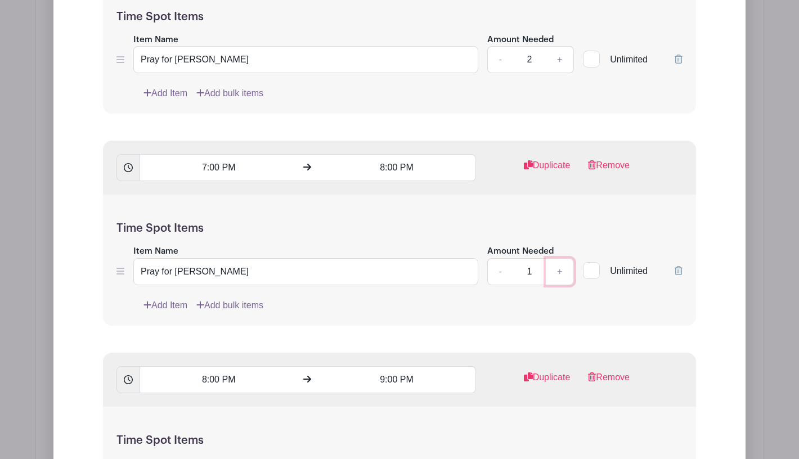
click at [556, 258] on link "+" at bounding box center [560, 271] width 28 height 27
type input "2"
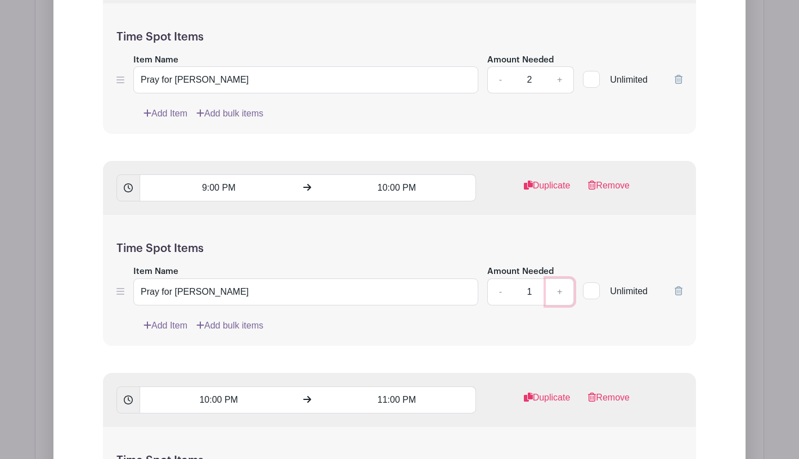
click at [555, 278] on link "+" at bounding box center [560, 291] width 28 height 27
type input "2"
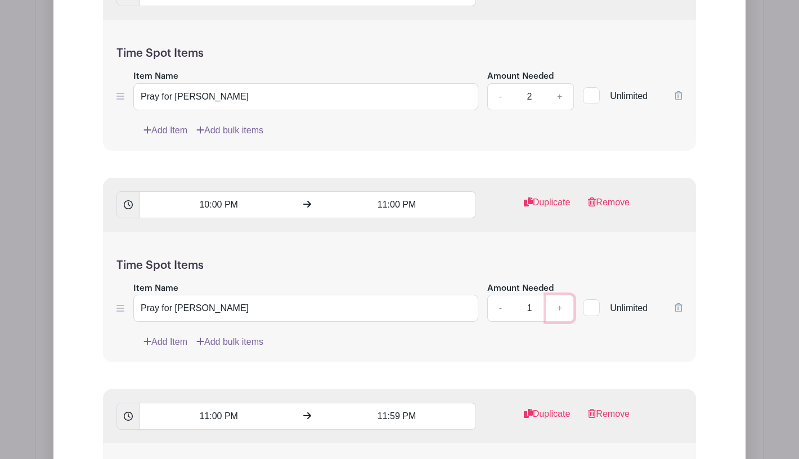
click at [556, 295] on link "+" at bounding box center [560, 308] width 28 height 27
type input "2"
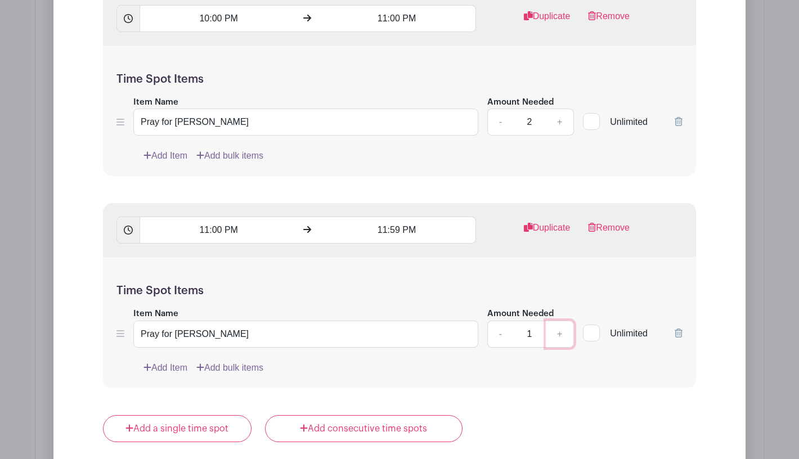
click at [556, 321] on link "+" at bounding box center [560, 334] width 28 height 27
type input "2"
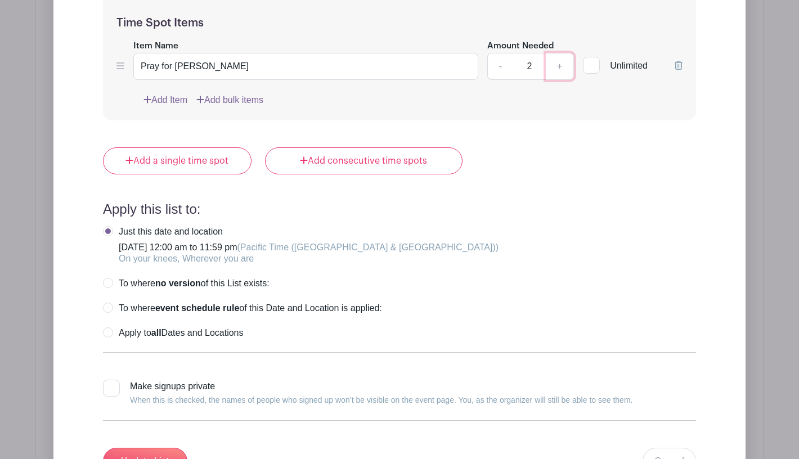
scroll to position [6057, 0]
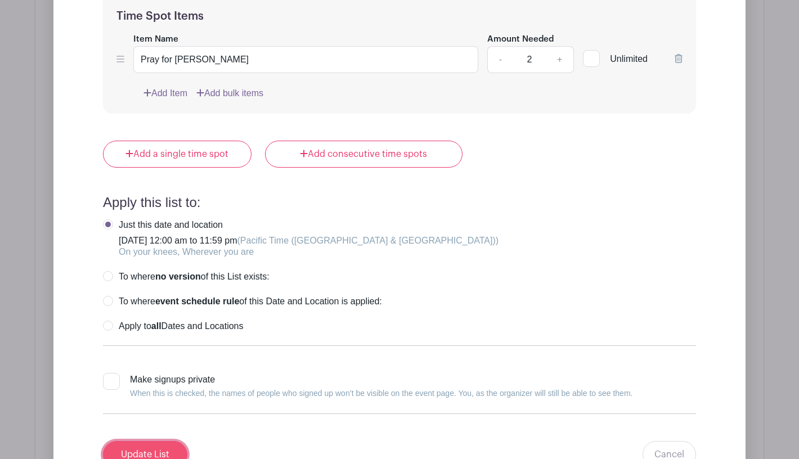
click at [151, 441] on input "Update List" at bounding box center [145, 454] width 84 height 27
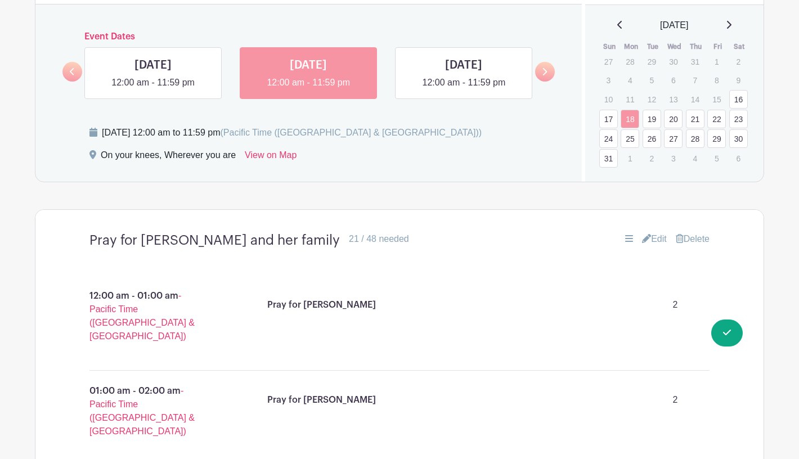
scroll to position [640, 0]
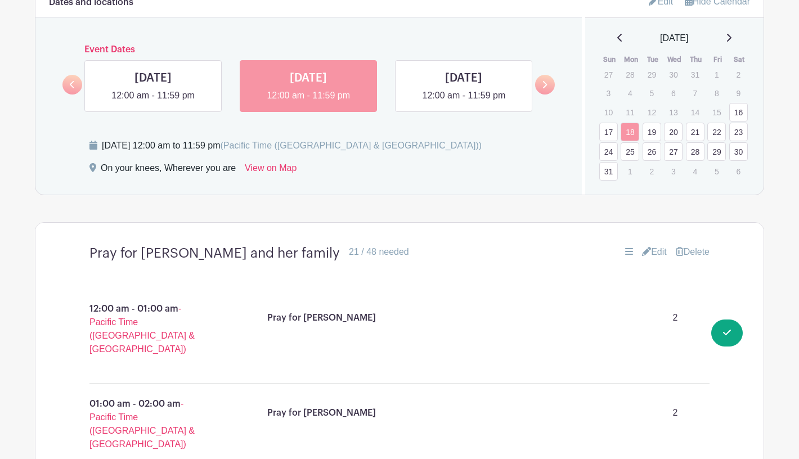
click at [738, 103] on link "16" at bounding box center [738, 112] width 19 height 19
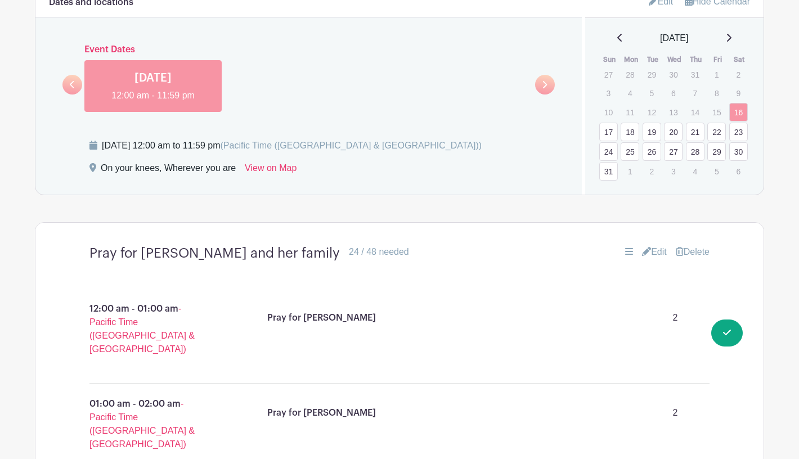
click at [604, 123] on link "17" at bounding box center [608, 132] width 19 height 19
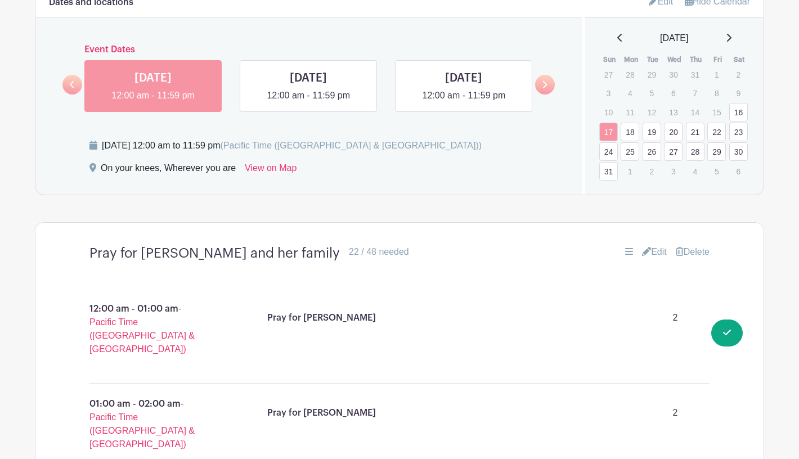
click at [640, 122] on td "18" at bounding box center [631, 132] width 22 height 20
click at [651, 123] on link "19" at bounding box center [651, 132] width 19 height 19
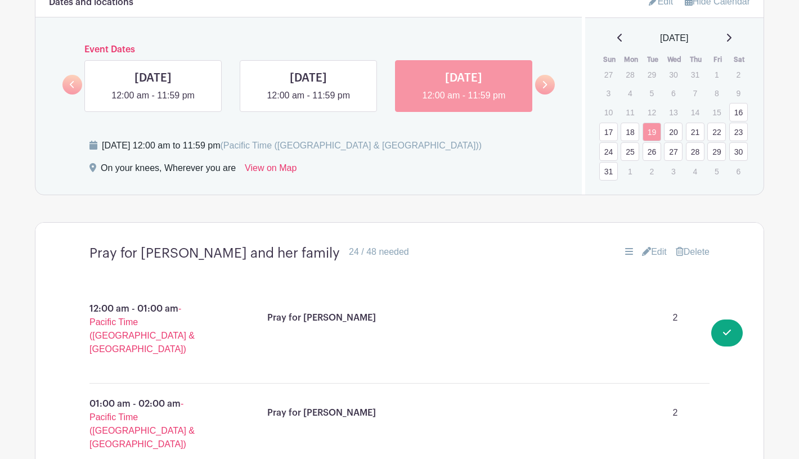
click at [695, 142] on link "28" at bounding box center [695, 151] width 19 height 19
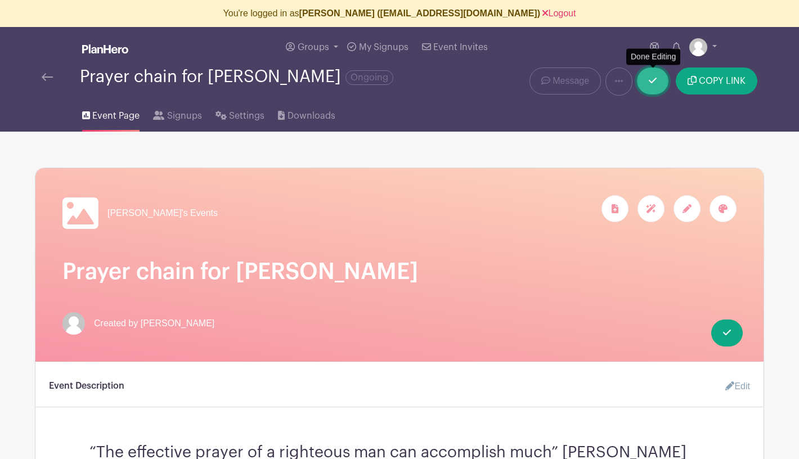
click at [648, 82] on link at bounding box center [653, 81] width 32 height 27
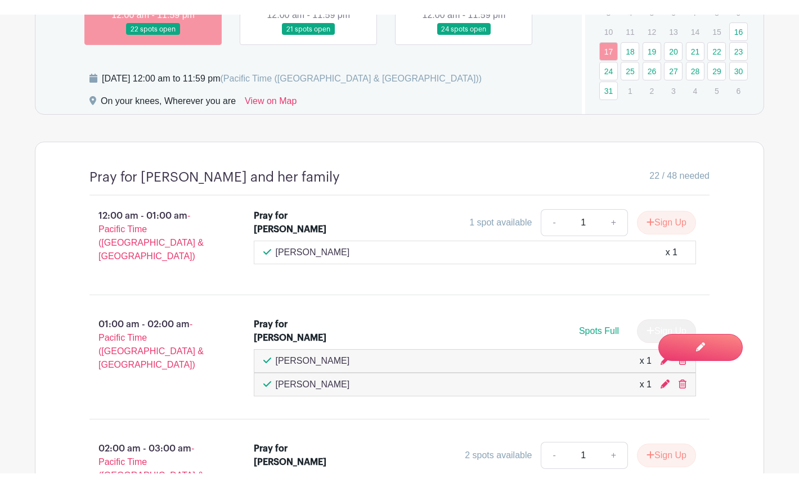
scroll to position [620, 0]
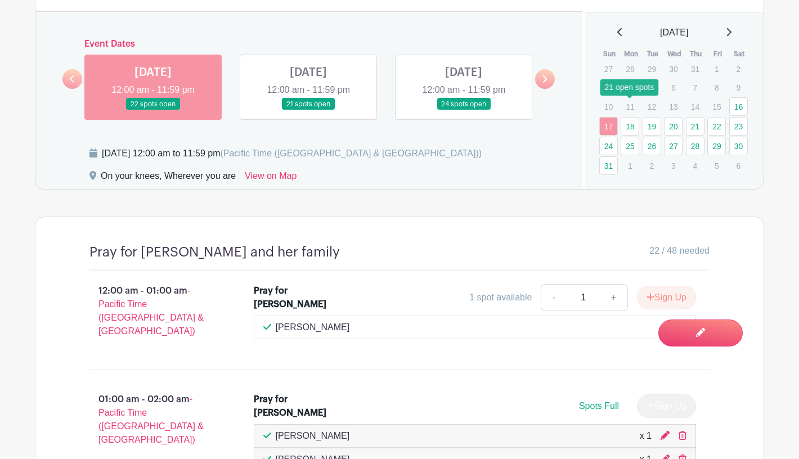
click at [631, 117] on link "18" at bounding box center [629, 126] width 19 height 19
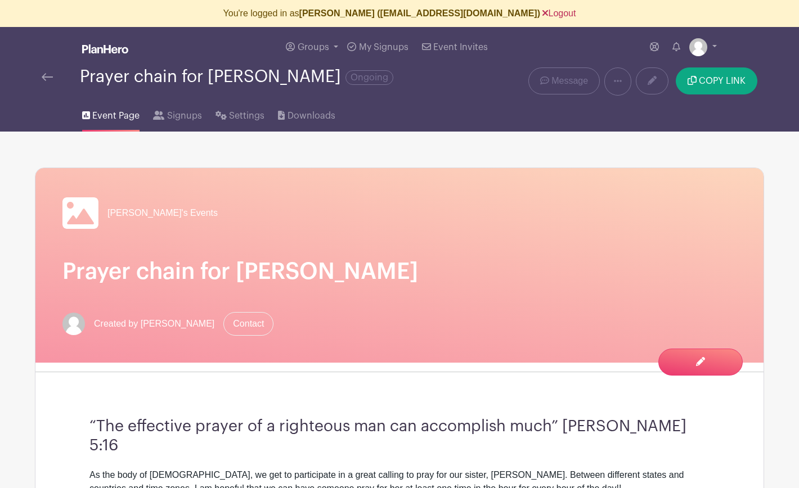
click at [542, 14] on link "Logout" at bounding box center [558, 13] width 33 height 10
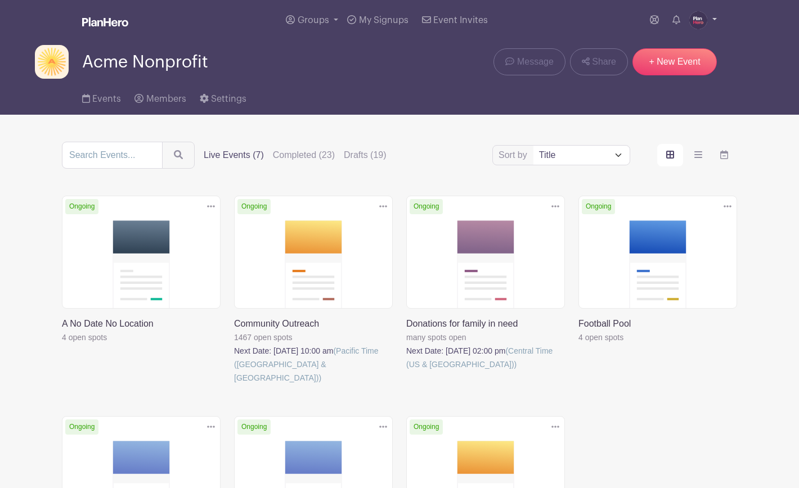
drag, startPoint x: 695, startPoint y: 19, endPoint x: 694, endPoint y: 27, distance: 8.0
click at [695, 19] on img at bounding box center [698, 20] width 18 height 18
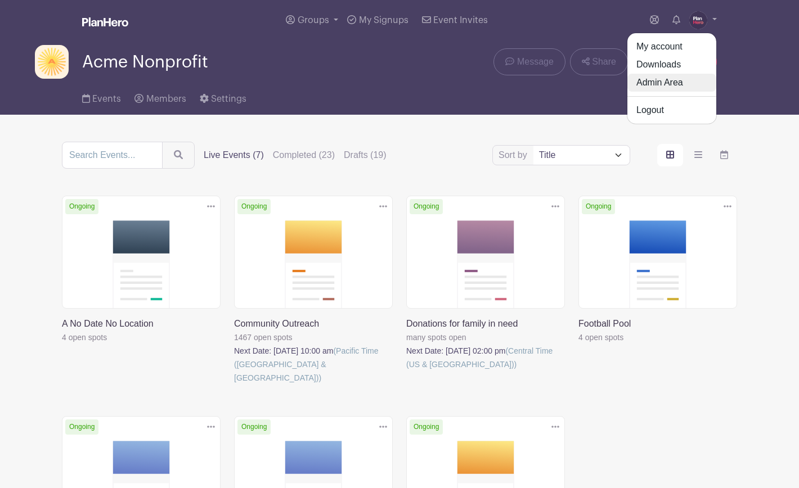
click at [682, 83] on link "Admin Area" at bounding box center [671, 83] width 89 height 18
